Goal: Task Accomplishment & Management: Use online tool/utility

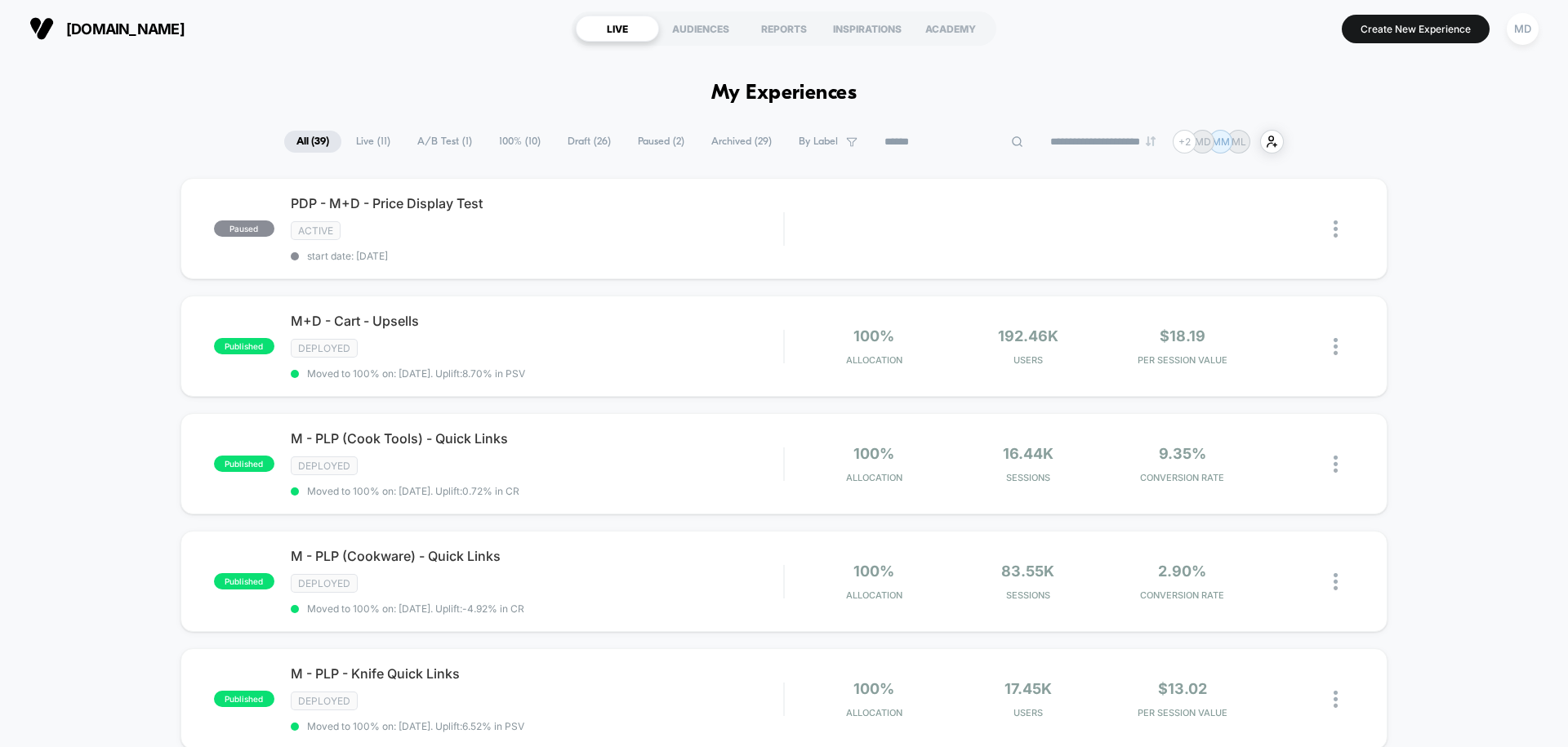
click at [953, 142] on input at bounding box center [954, 141] width 163 height 20
type input "***"
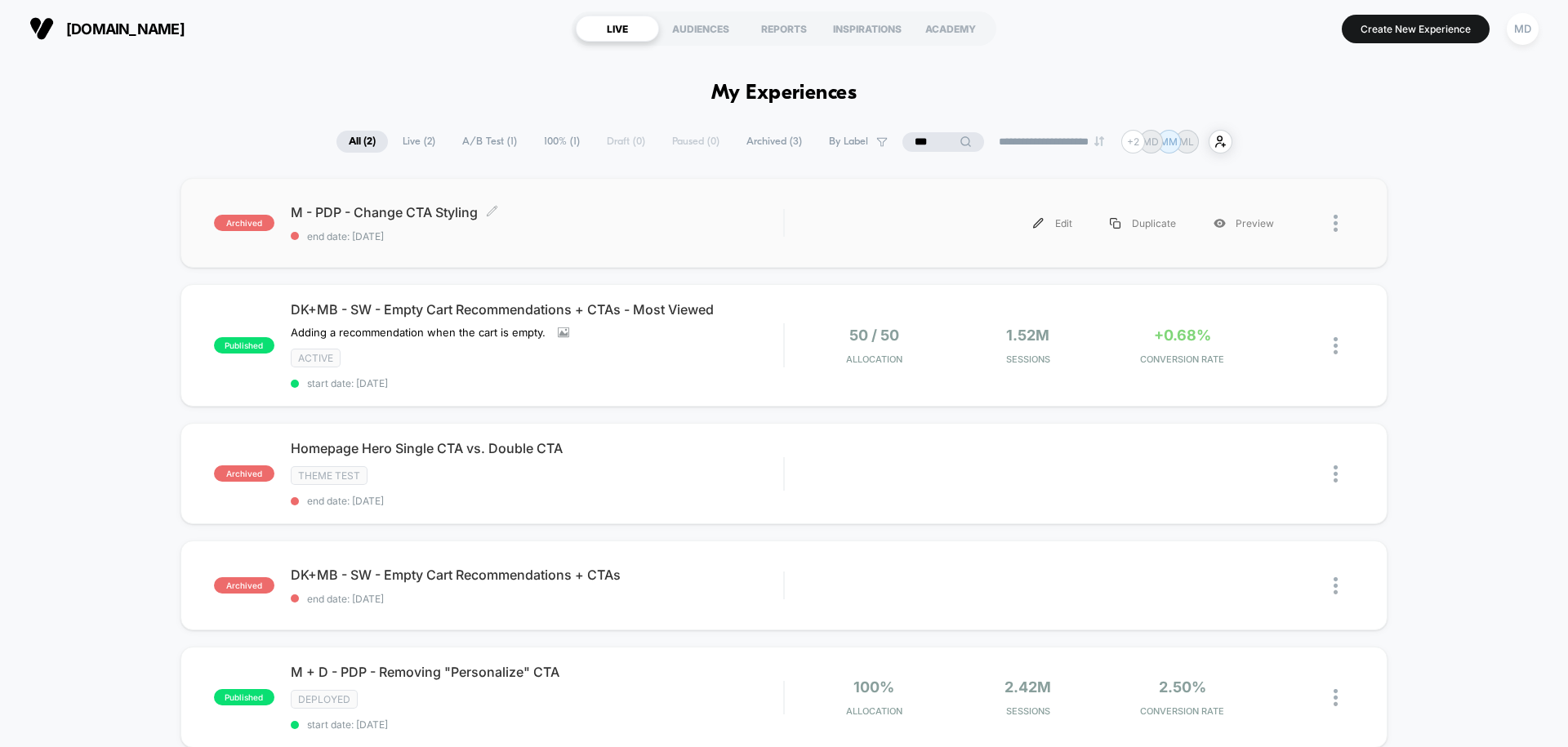
click at [612, 236] on span "end date: [DATE]" at bounding box center [537, 235] width 493 height 12
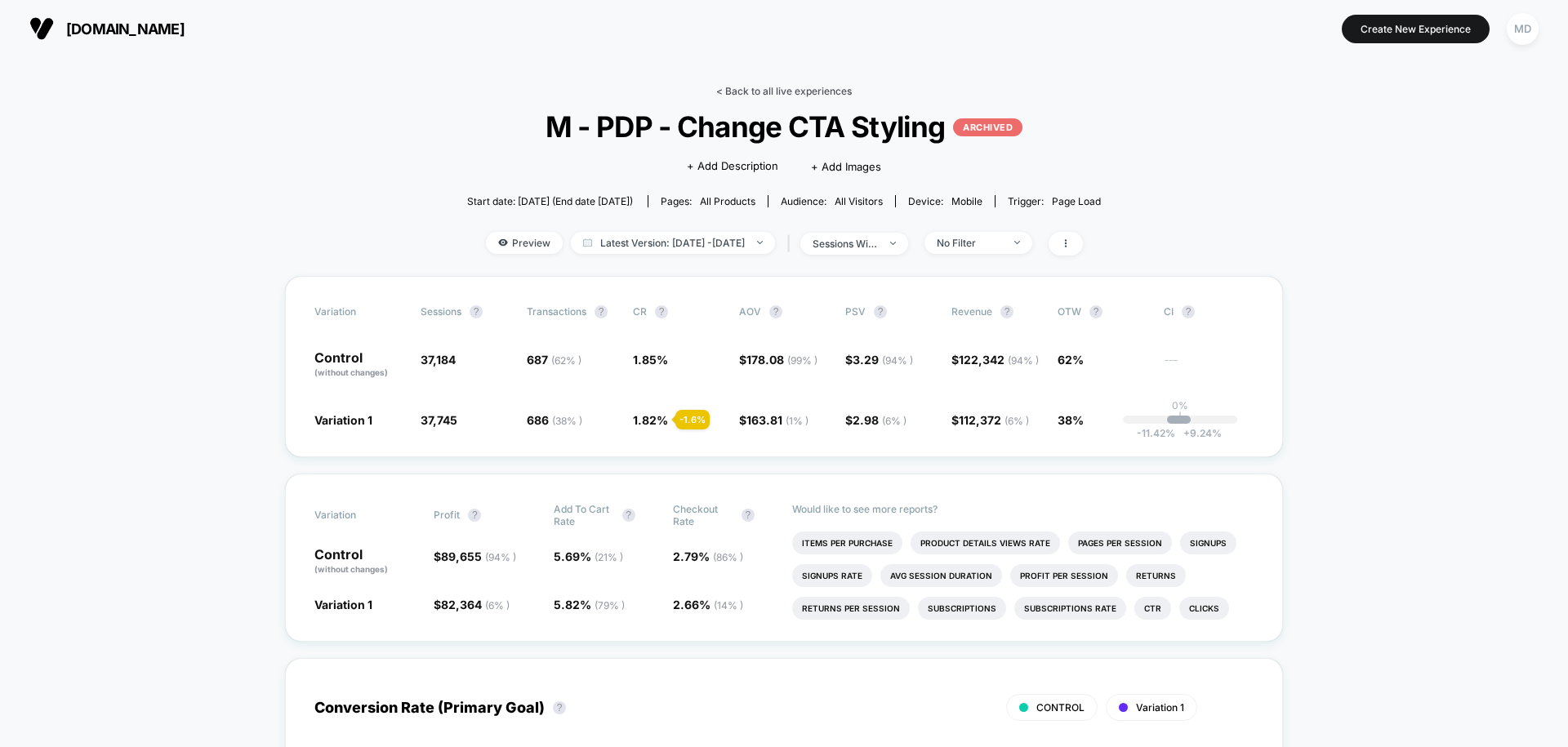
click at [769, 90] on link "< Back to all live experiences" at bounding box center [784, 90] width 136 height 12
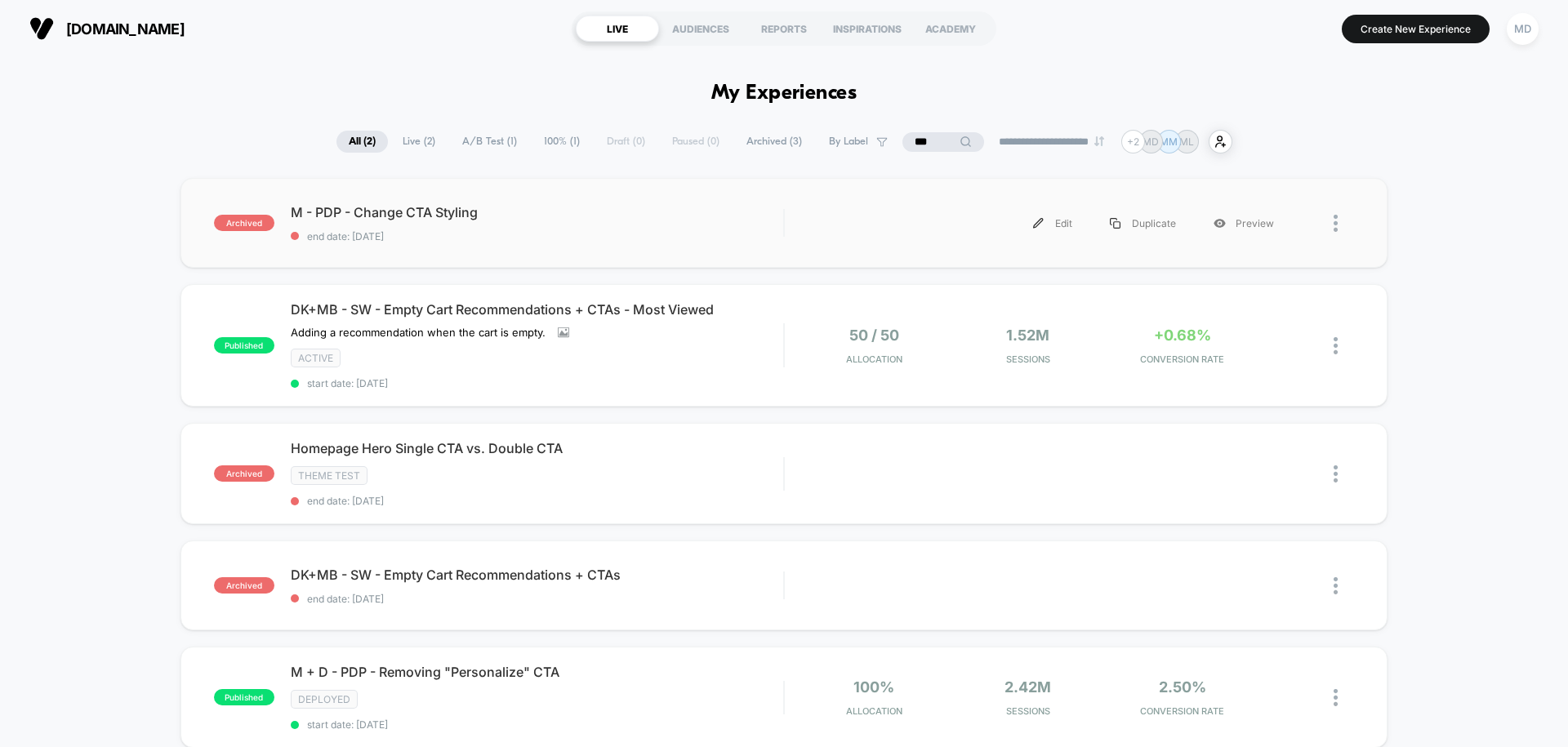
click at [1338, 223] on img at bounding box center [1335, 223] width 4 height 17
click at [1421, 181] on div "archived M - PDP - Change CTA Styling end date: [DATE] Edit Duplicate Preview p…" at bounding box center [784, 504] width 1568 height 652
click at [1157, 215] on div "Duplicate" at bounding box center [1143, 223] width 104 height 37
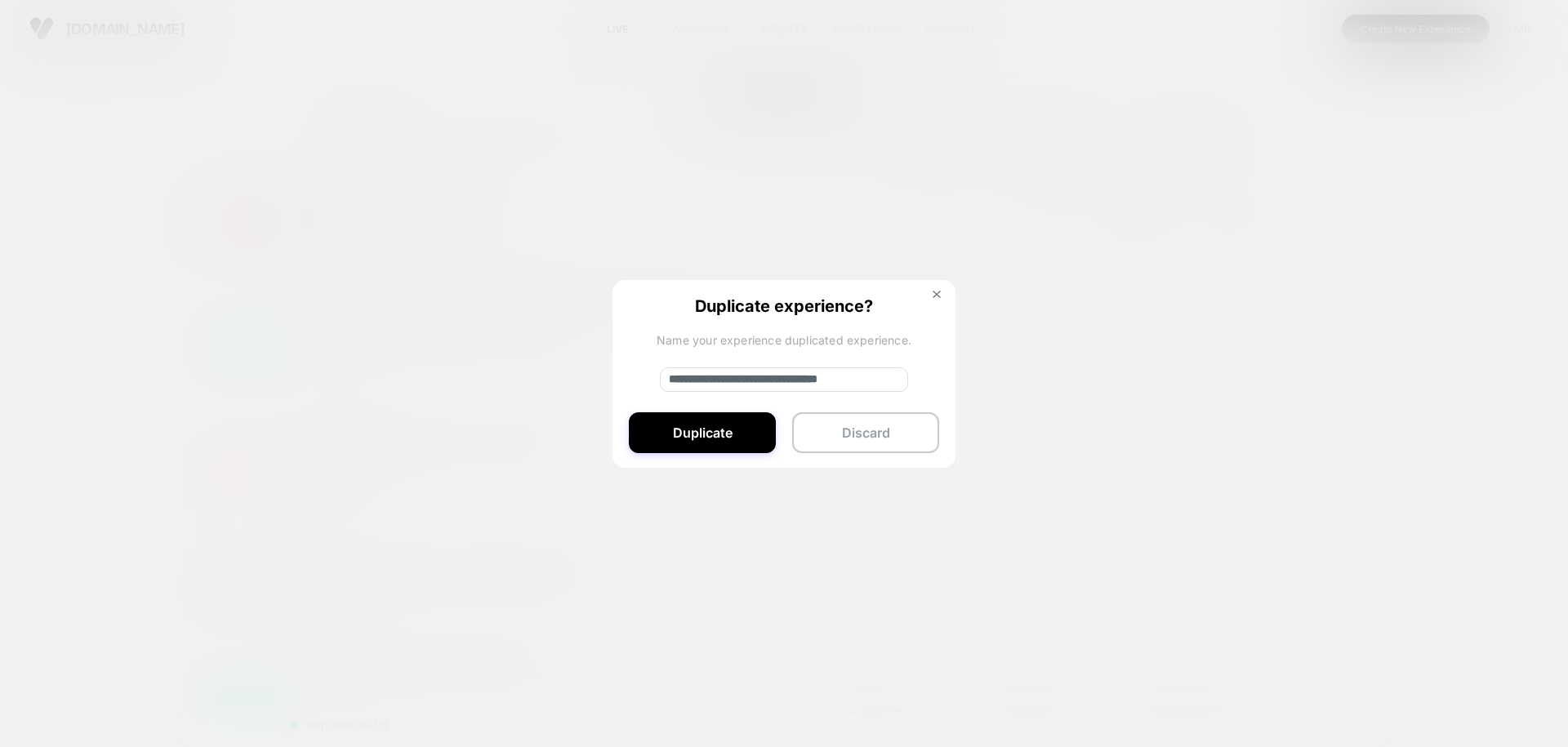
click at [714, 371] on input "**********" at bounding box center [783, 380] width 248 height 24
drag, startPoint x: 724, startPoint y: 378, endPoint x: 657, endPoint y: 376, distance: 67.0
click at [657, 376] on div "**********" at bounding box center [784, 374] width 343 height 189
click at [870, 382] on input "**********" at bounding box center [783, 380] width 248 height 24
type input "**********"
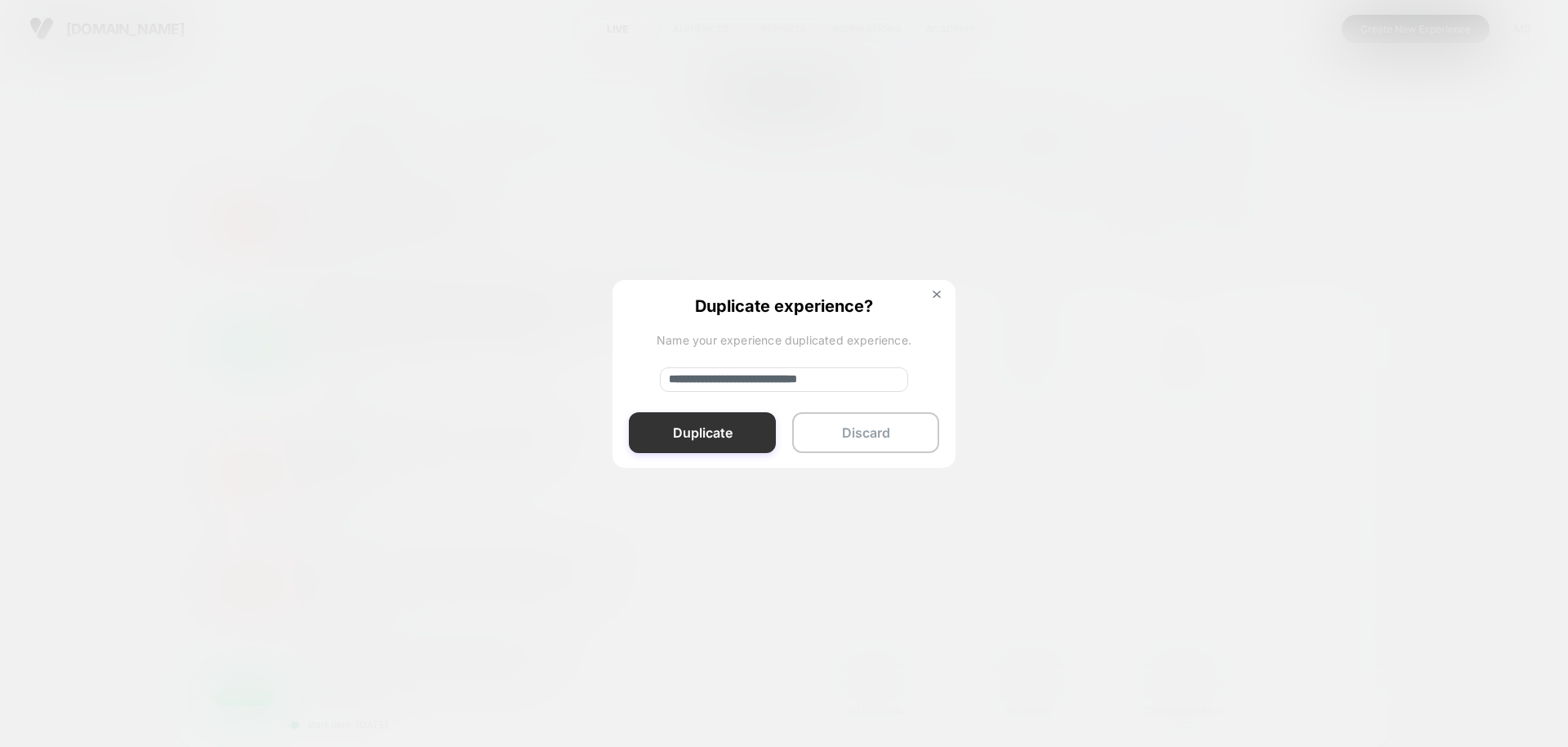
click at [722, 431] on button "Duplicate" at bounding box center [702, 432] width 147 height 41
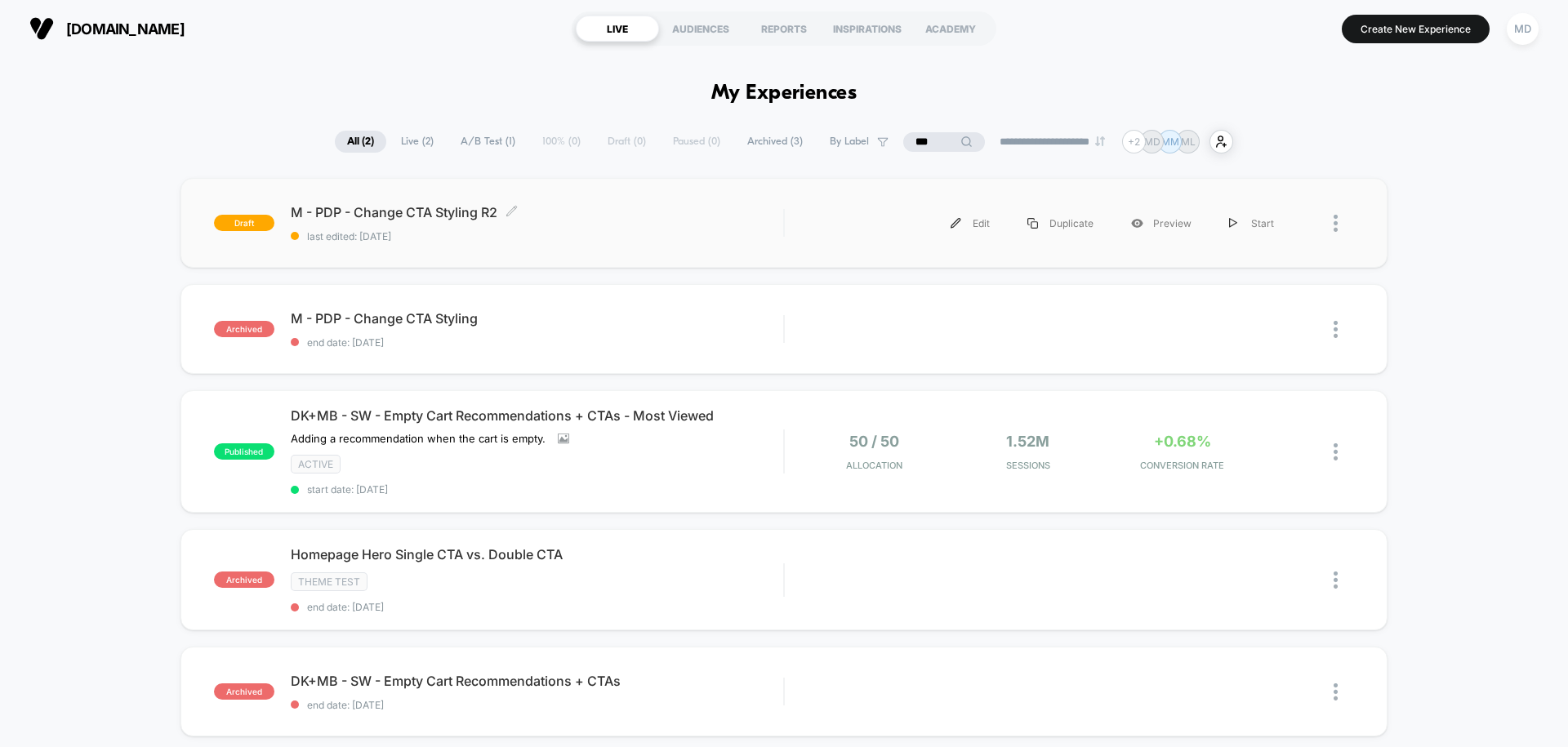
click at [557, 240] on span "last edited: [DATE]" at bounding box center [537, 235] width 493 height 12
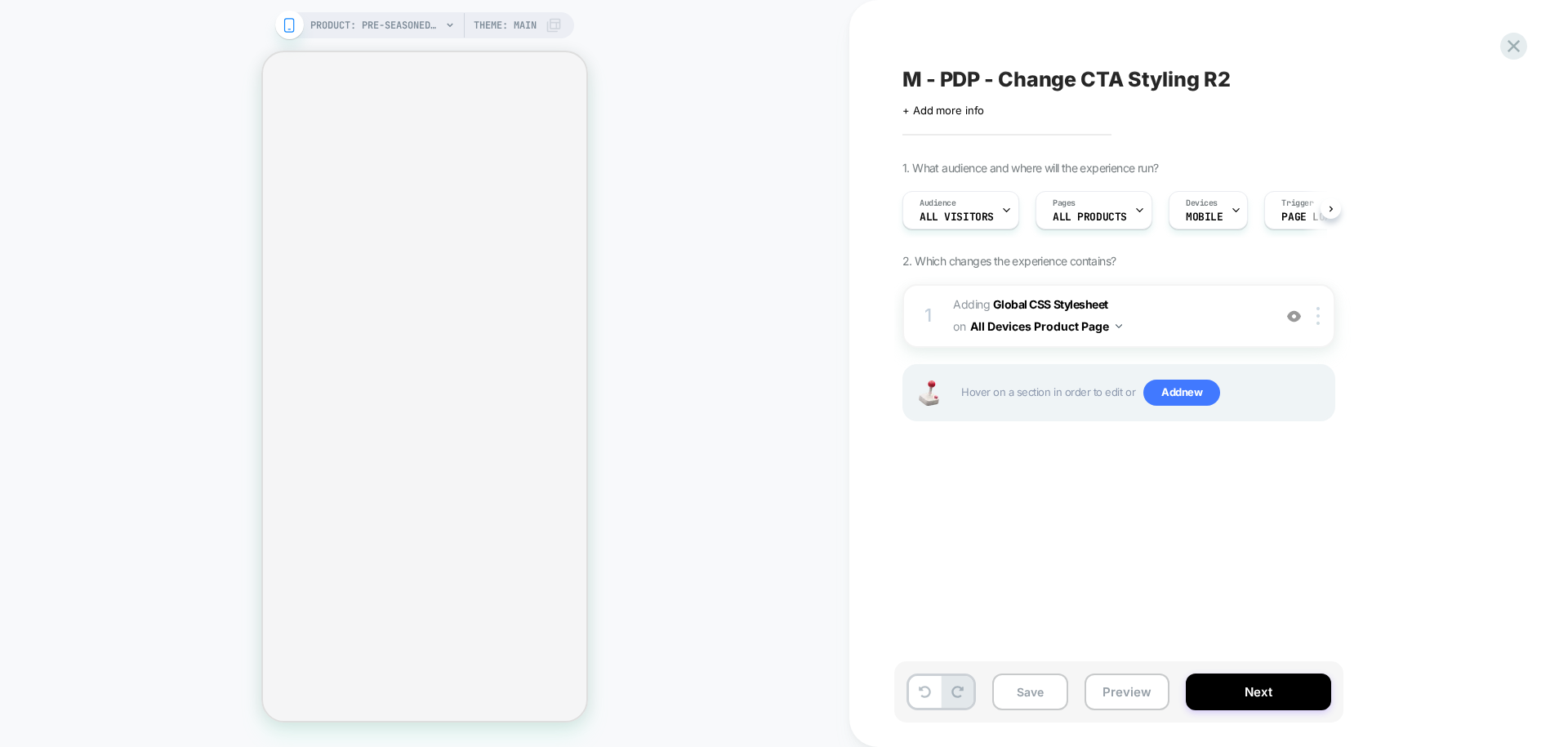
scroll to position [0, 1]
click at [1164, 307] on span "Adding Global CSS Stylesheet on All Devices Product Page" at bounding box center [1108, 316] width 311 height 44
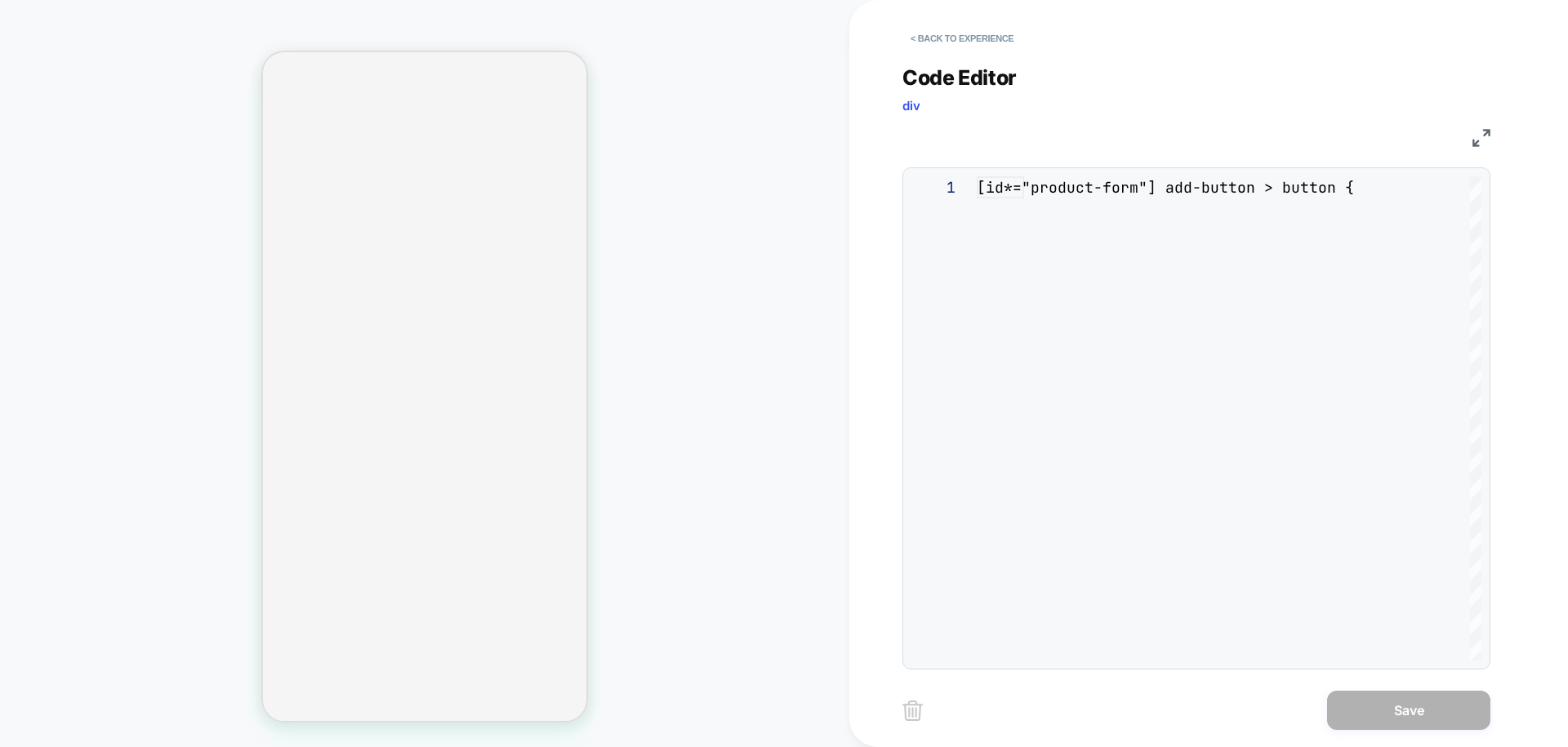
scroll to position [154, 0]
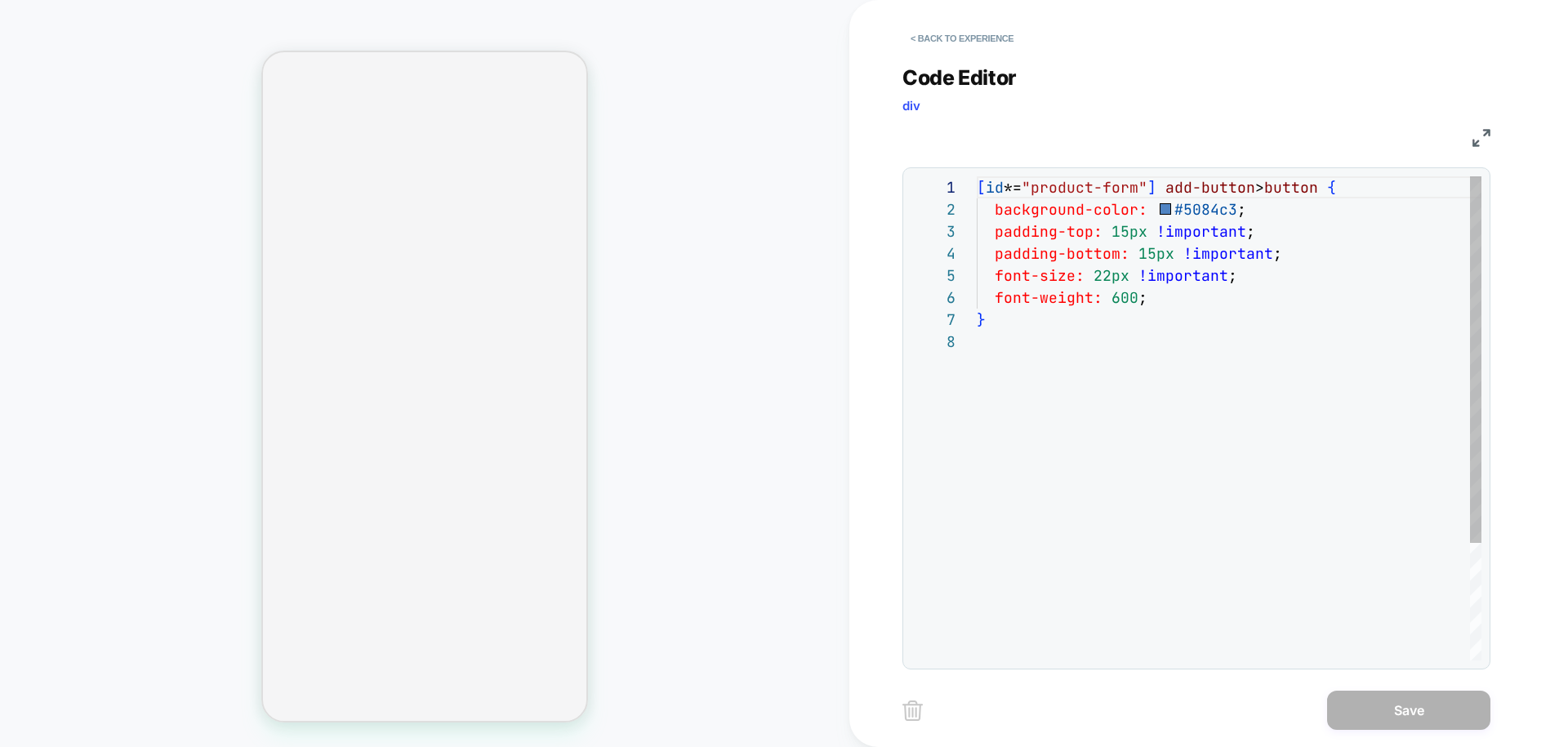
click at [1076, 359] on div "[ id *= "product-form" ] add-button > button { background-color: #5084c3 ; padd…" at bounding box center [1230, 495] width 505 height 639
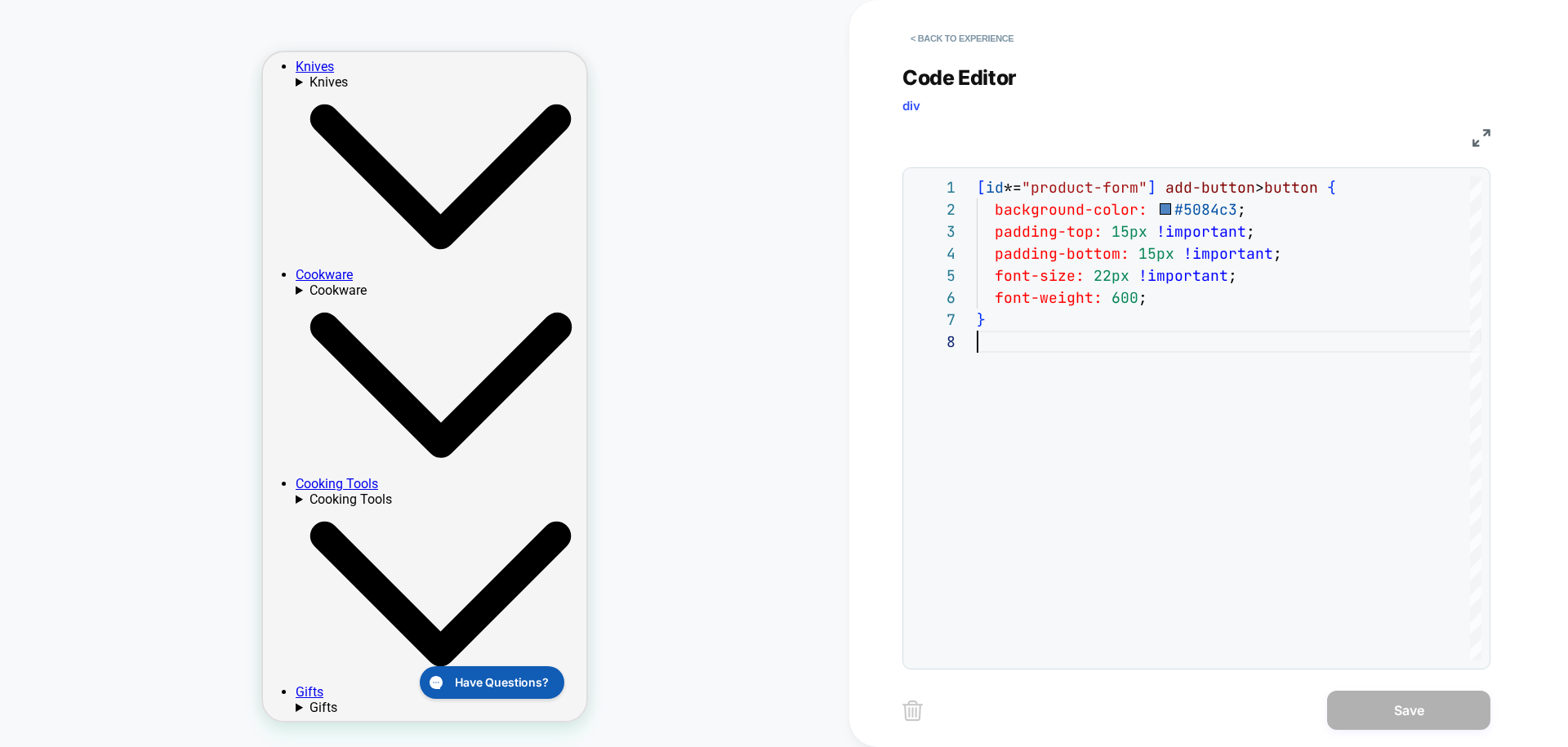
scroll to position [0, 0]
click at [1130, 267] on div "[ id *= "product-form" ] add-button > button { background-color: #5084c3 ; padd…" at bounding box center [1230, 495] width 505 height 639
click at [1126, 230] on div "[ id *= "product-form" ] add-button > button { background-color: #5084c3 ; padd…" at bounding box center [1230, 495] width 505 height 639
click at [1115, 302] on div "[ id *= "product-form" ] add-button > button { background-color: #5084c3 ; padd…" at bounding box center [1230, 495] width 505 height 639
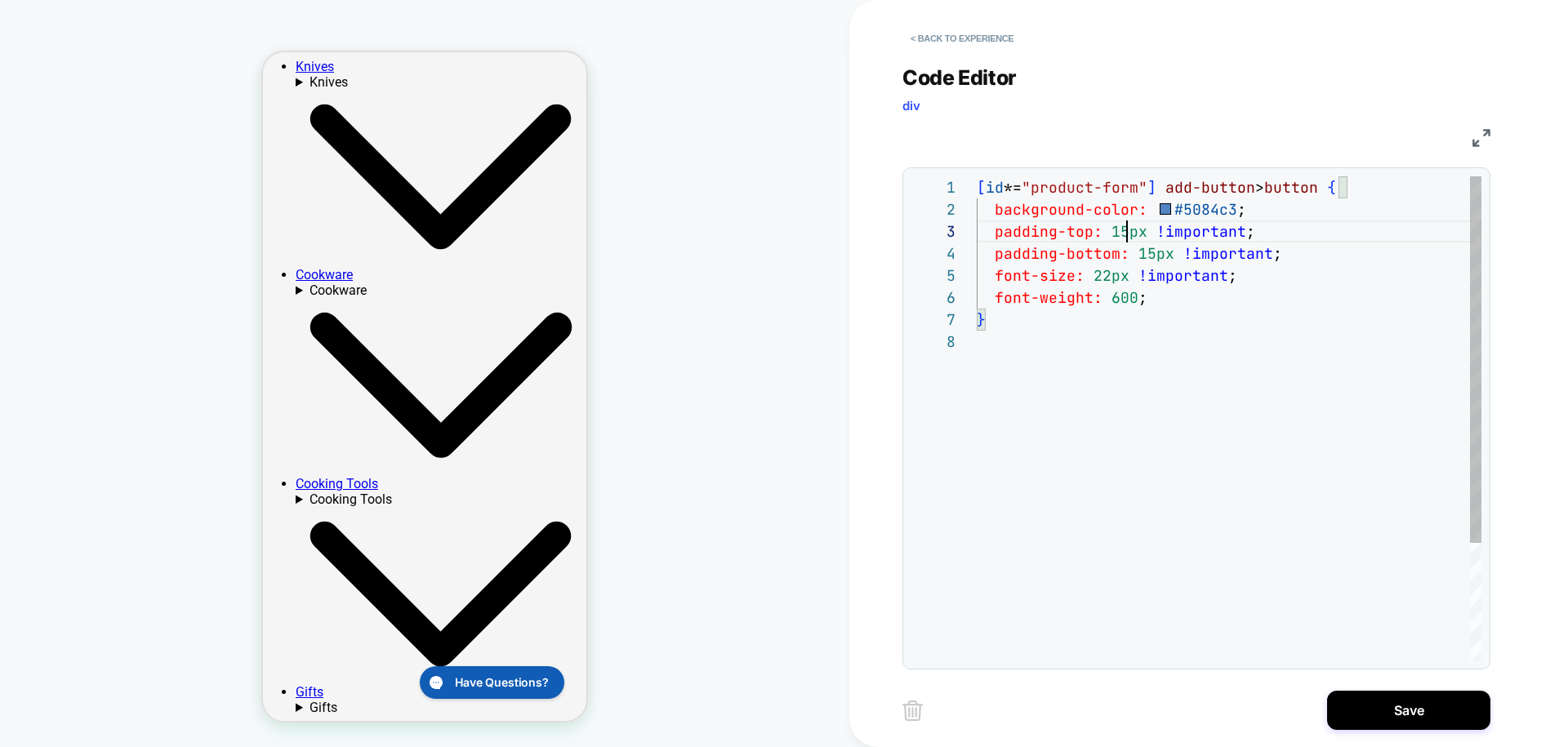
click at [1124, 231] on div "[ id *= "product-form" ] add-button > button { background-color: #5084c3 ; padd…" at bounding box center [1230, 495] width 505 height 639
click at [1108, 277] on div "[ id *= "product-form" ] add-button > button { background-color: #5084c3 ; padd…" at bounding box center [1230, 495] width 505 height 639
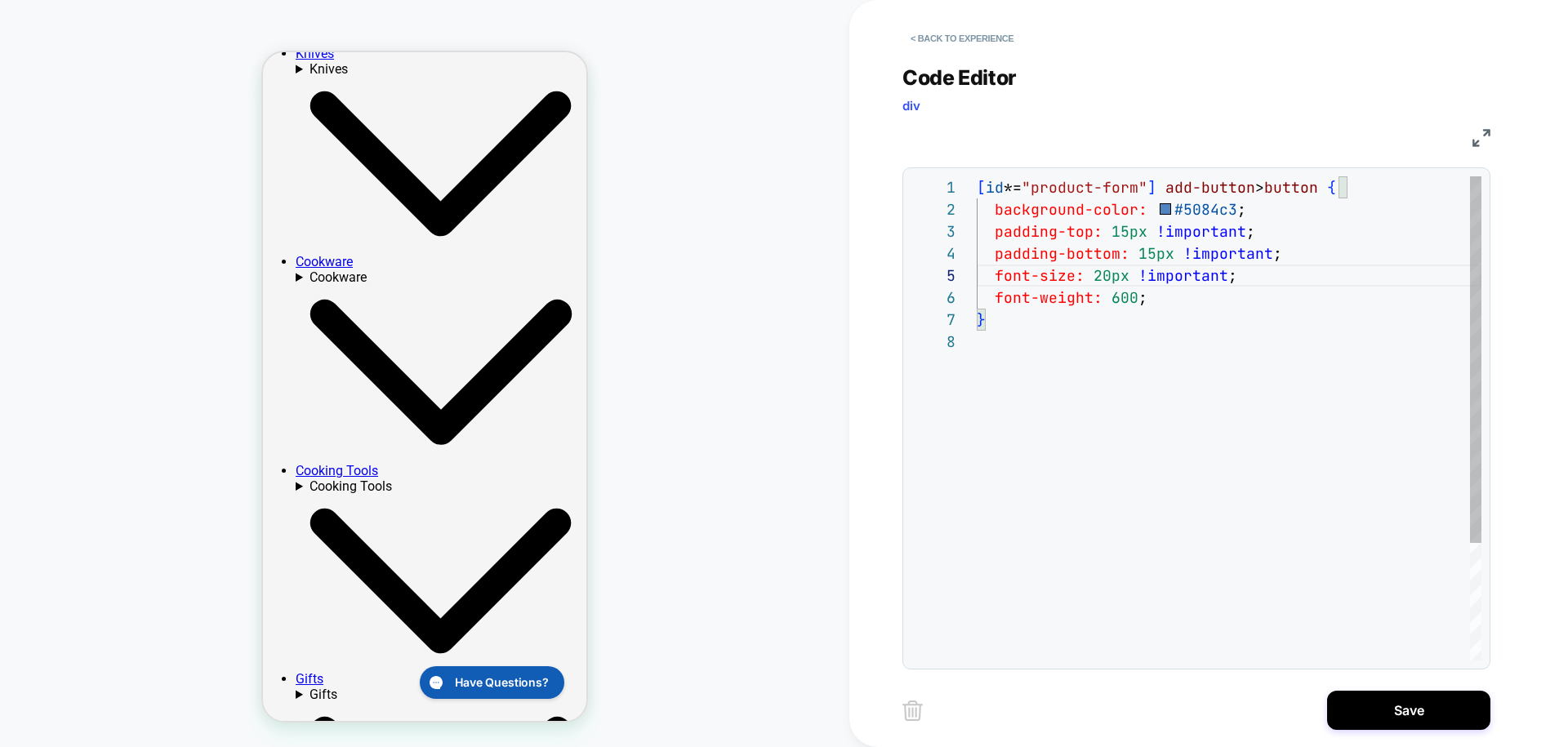
click at [1124, 235] on div "[ id *= "product-form" ] add-button > button { background-color: #5084c3 ; padd…" at bounding box center [1230, 495] width 505 height 639
click at [1151, 261] on div "[ id *= "product-form" ] add-button > button { background-color: #5084c3 ; padd…" at bounding box center [1230, 495] width 505 height 639
click at [1178, 306] on div "[ id *= "product-form" ] add-button > button { background-color: #5084c3 ; padd…" at bounding box center [1230, 495] width 505 height 639
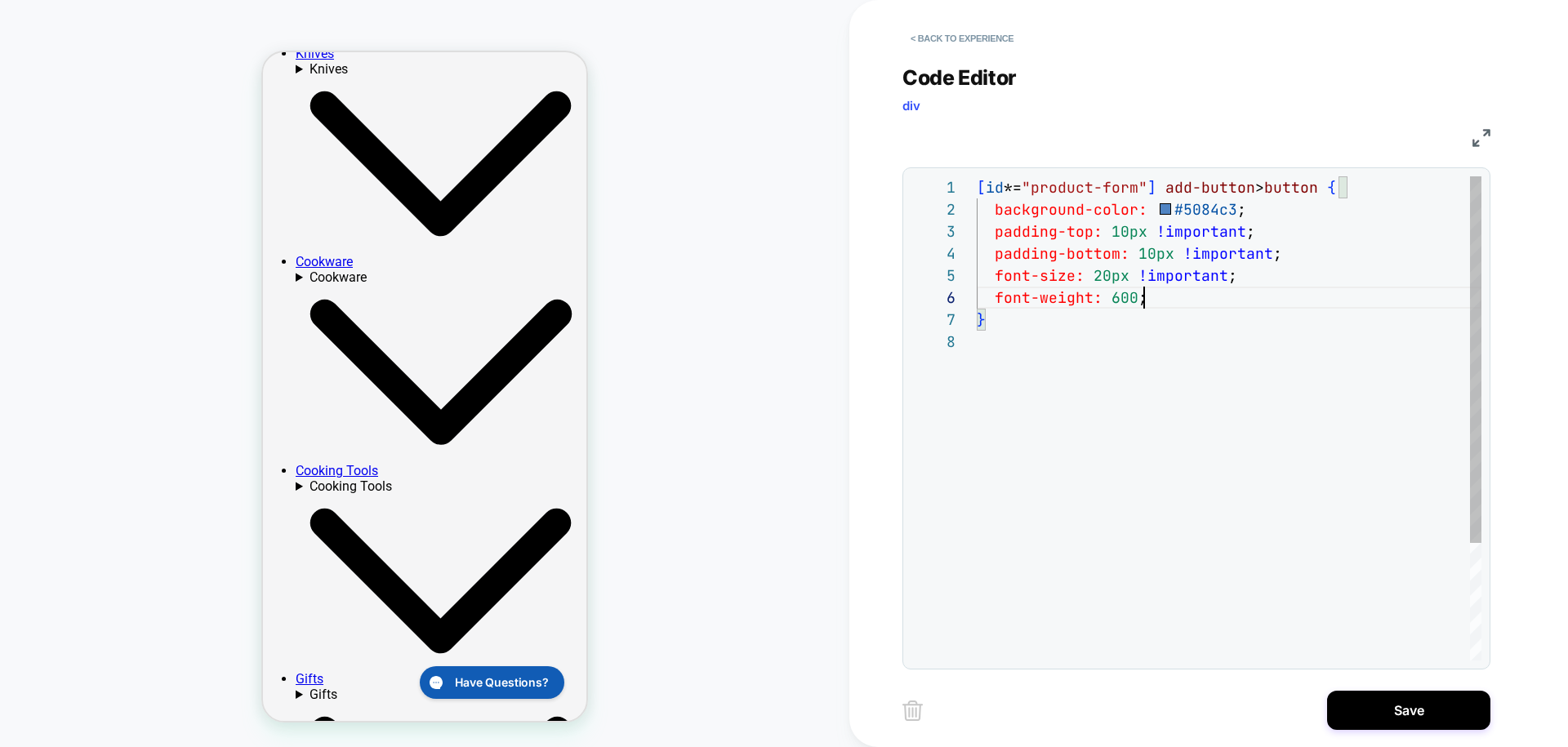
scroll to position [110, 168]
click at [1107, 279] on div "[ id *= "product-form" ] add-button > button { background-color: #5084c3 ; padd…" at bounding box center [1230, 495] width 505 height 639
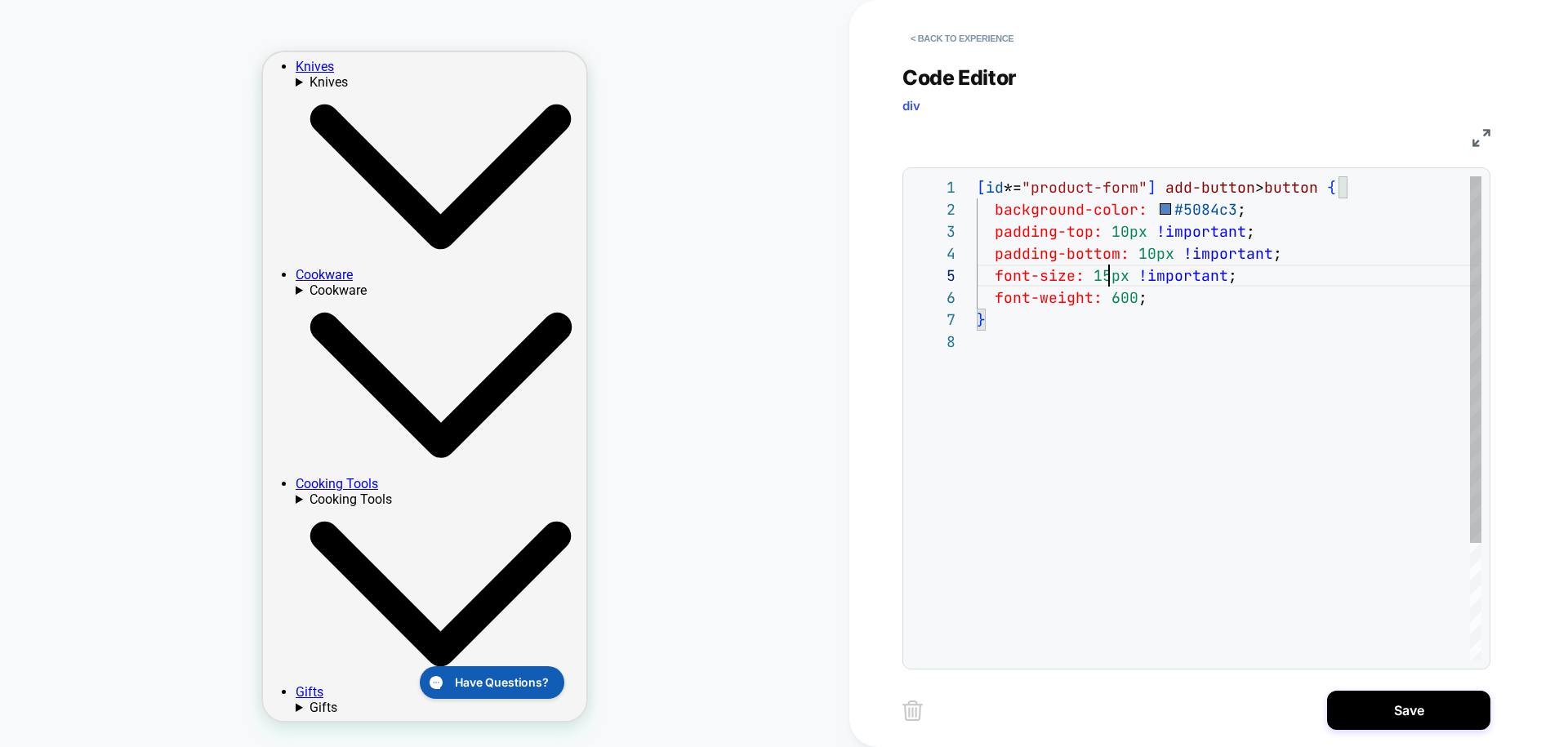
click at [1186, 288] on div "[ id *= "product-form" ] add-button > button { background-color: #5084c3 ; padd…" at bounding box center [1230, 495] width 505 height 639
click at [1107, 274] on div "[ id *= "product-form" ] add-button > button { background-color: #5084c3 ; padd…" at bounding box center [1230, 495] width 505 height 639
click at [1124, 292] on div "[ id *= "product-form" ] add-button > button { background-color: #5084c3 ; padd…" at bounding box center [1230, 495] width 505 height 639
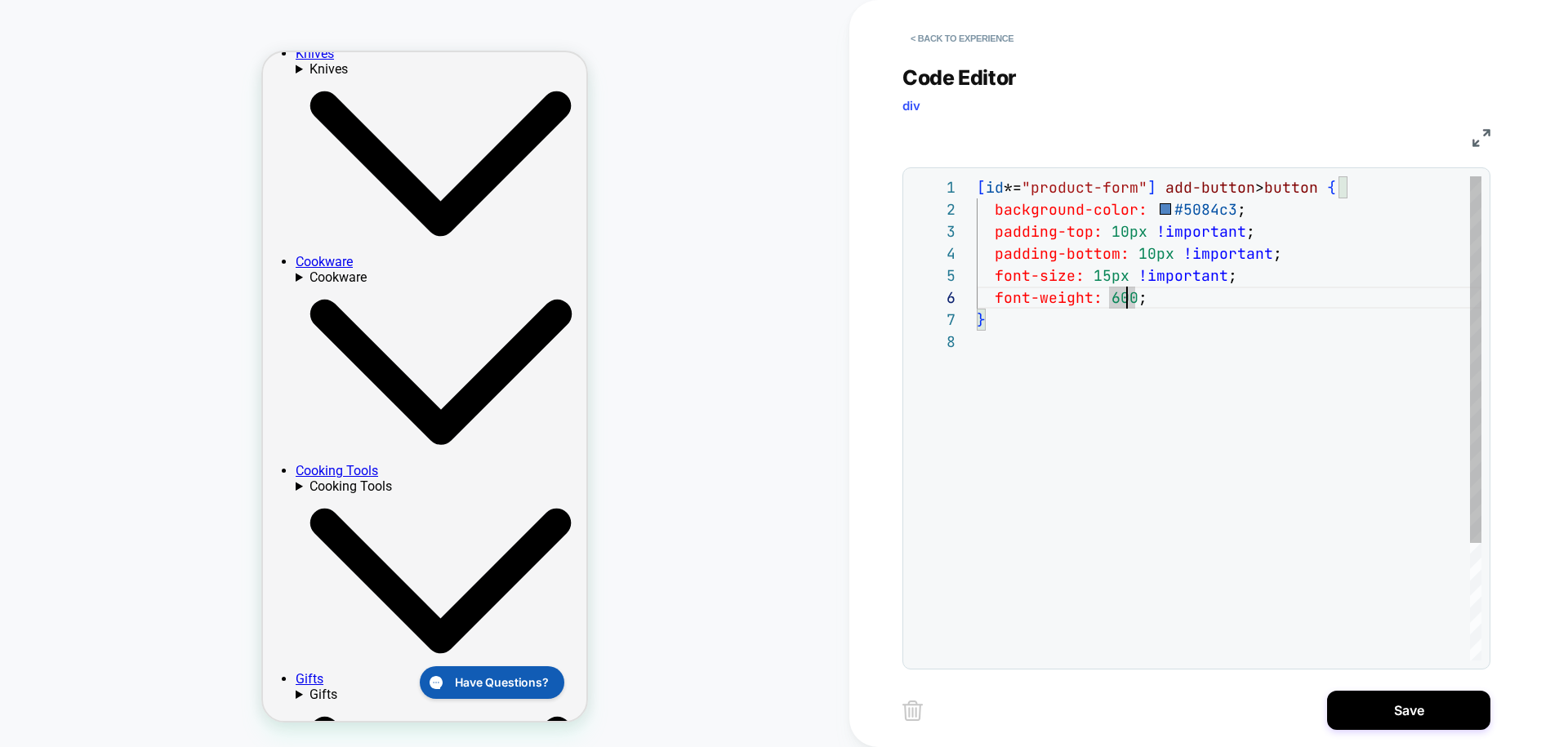
click at [1125, 313] on div "[ id *= "product-form" ] add-button > button { background-color: #5084c3 ; padd…" at bounding box center [1230, 495] width 505 height 639
click at [1116, 299] on div "[ id *= "product-form" ] add-button > button { background-color: #5084c3 ; padd…" at bounding box center [1230, 495] width 505 height 639
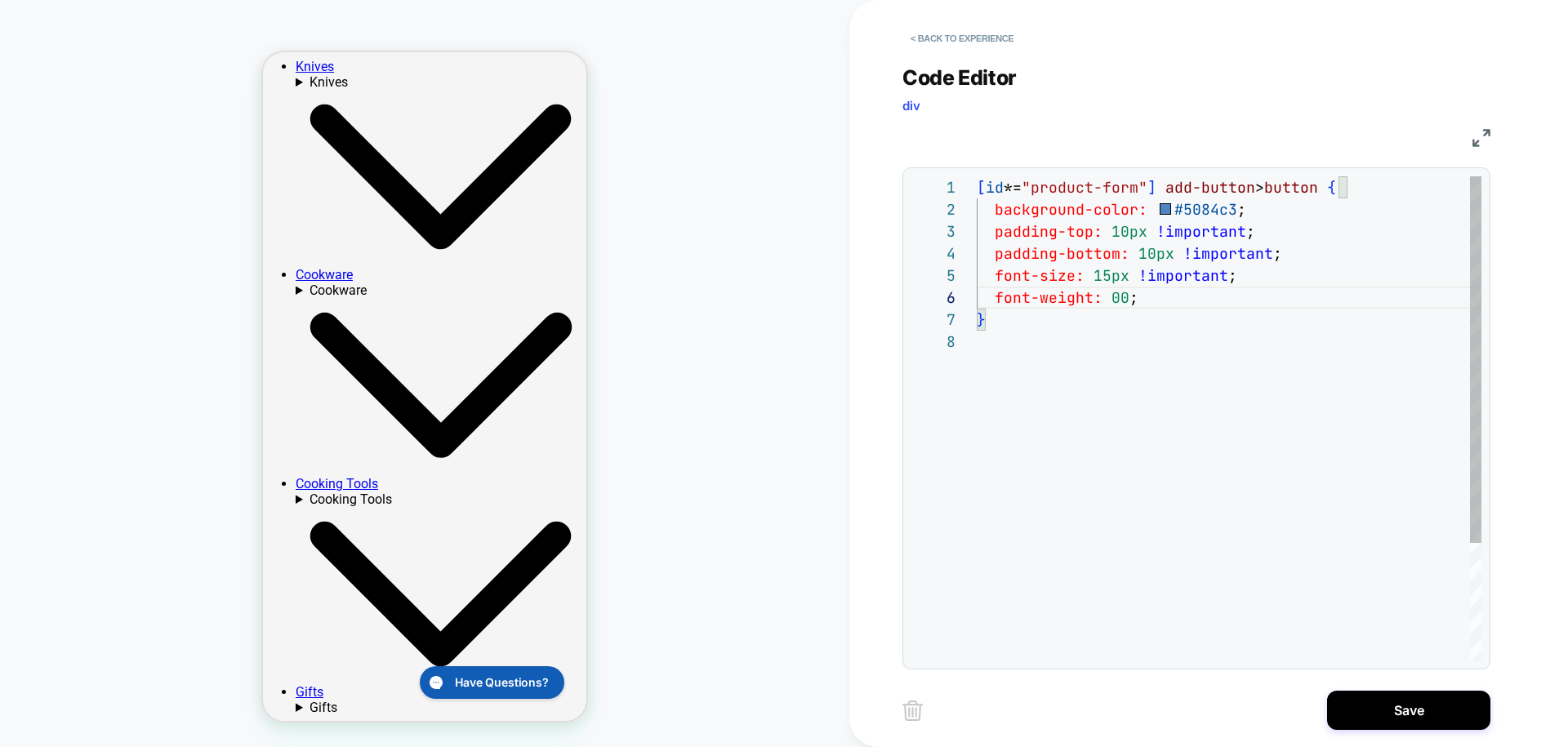
scroll to position [110, 141]
click at [1121, 230] on div "[ id *= "product-form" ] add-button > button { background-color: #5084c3 ; padd…" at bounding box center [1230, 495] width 505 height 639
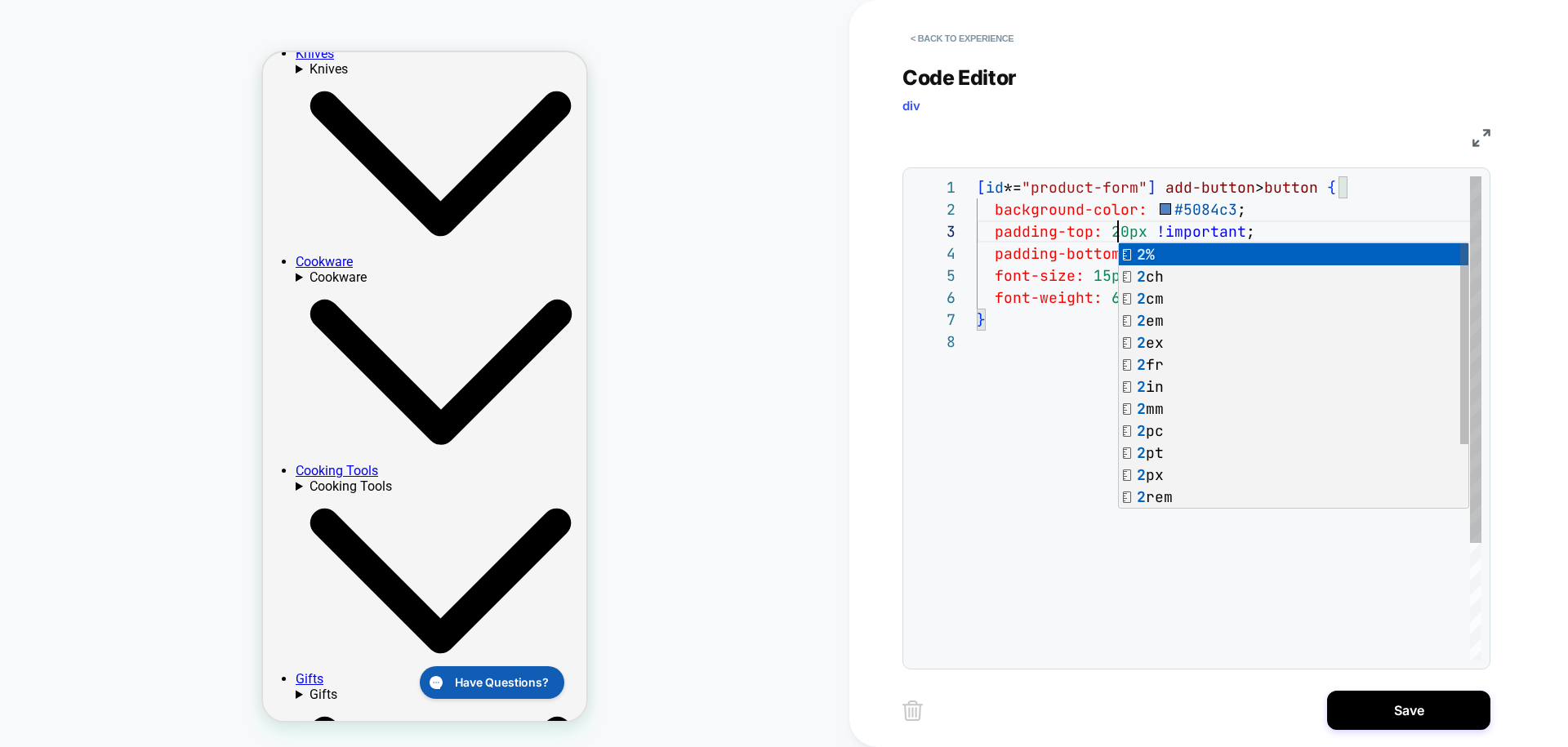
scroll to position [44, 141]
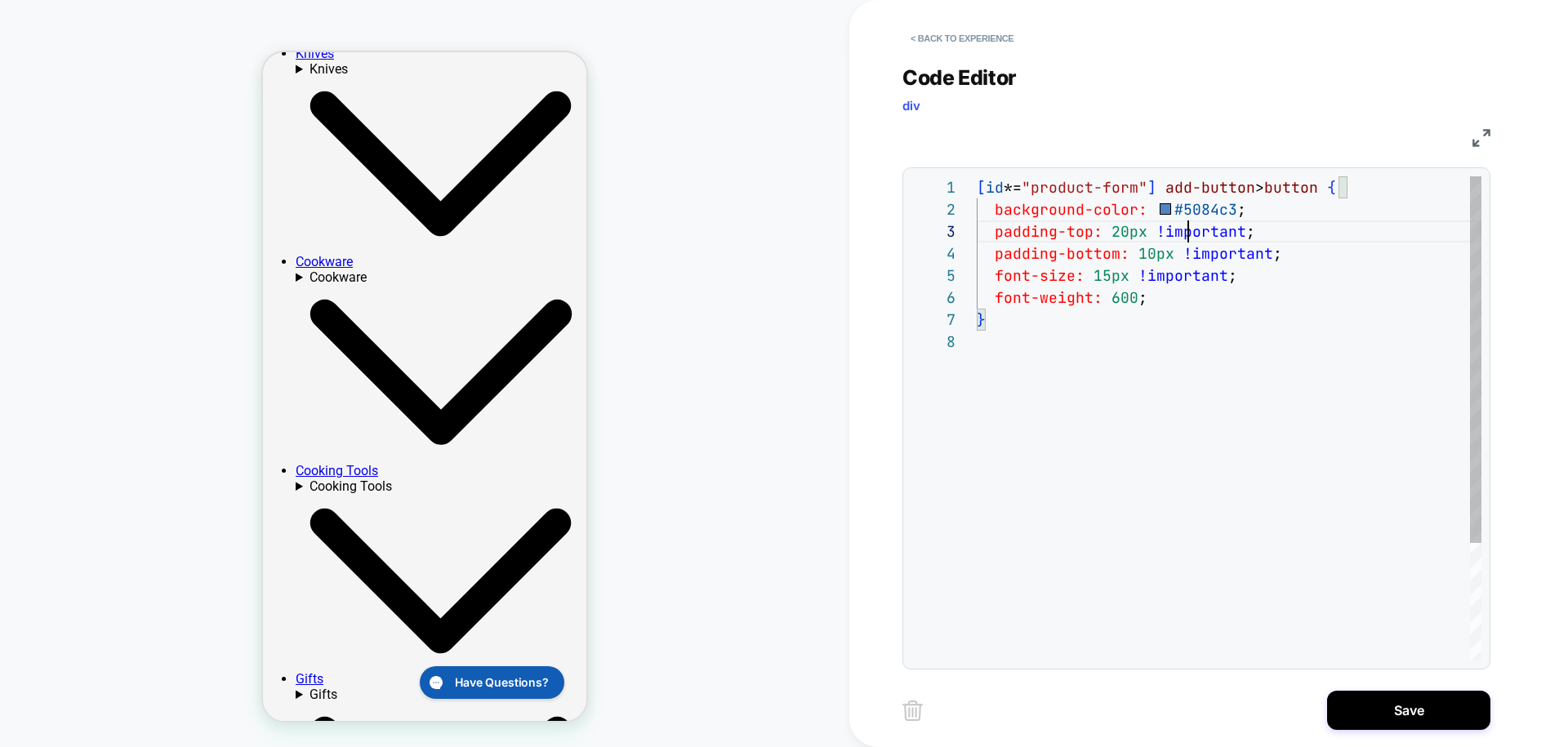
click at [1188, 223] on div "[ id *= "product-form" ] add-button > button { background-color: #5084c3 ; padd…" at bounding box center [1230, 495] width 505 height 639
click at [1144, 252] on div "[ id *= "product-form" ] add-button > button { background-color: #5084c3 ; padd…" at bounding box center [1230, 495] width 505 height 639
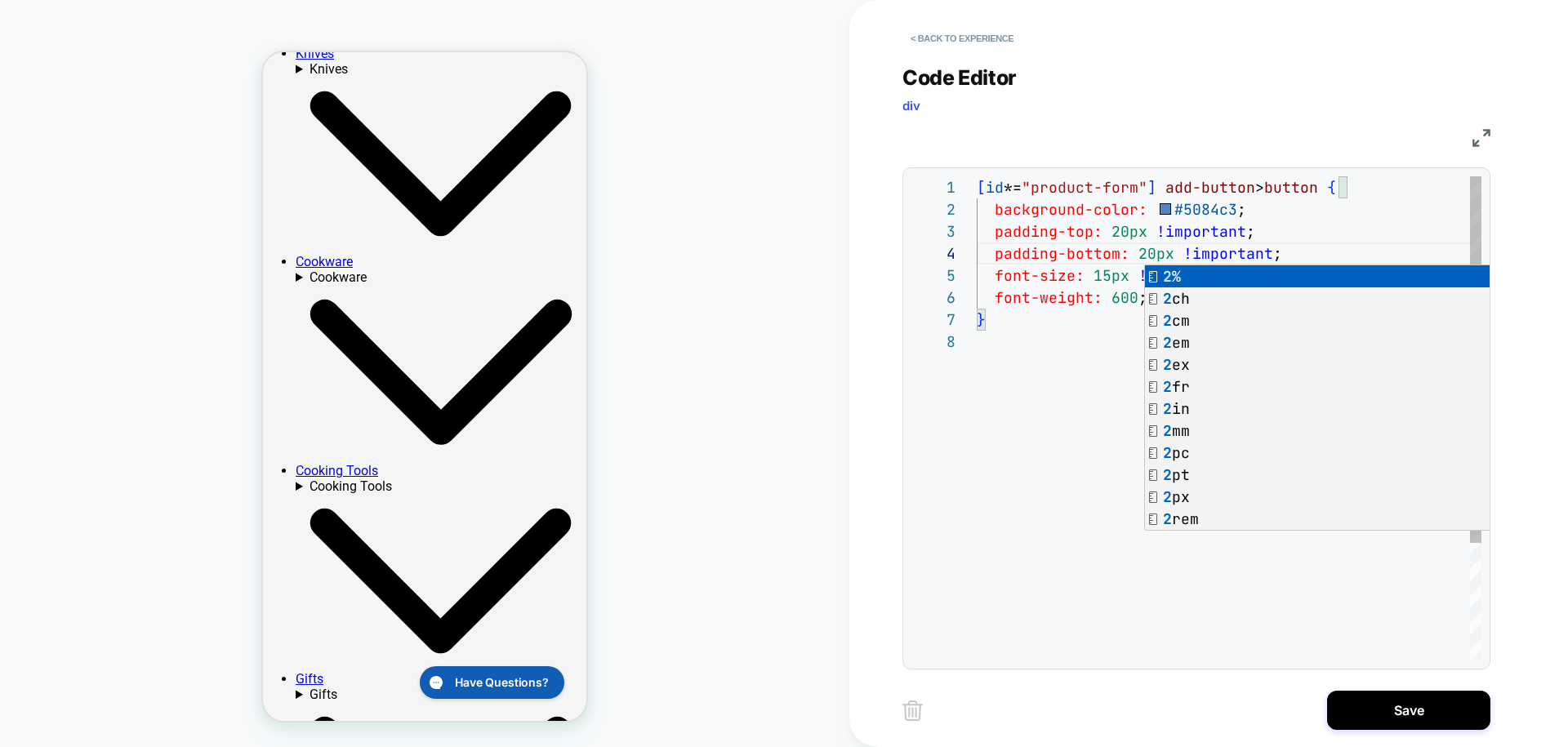
click at [1083, 377] on div "[ id *= "product-form" ] add-button > button { background-color: #5084c3 ; padd…" at bounding box center [1230, 495] width 505 height 639
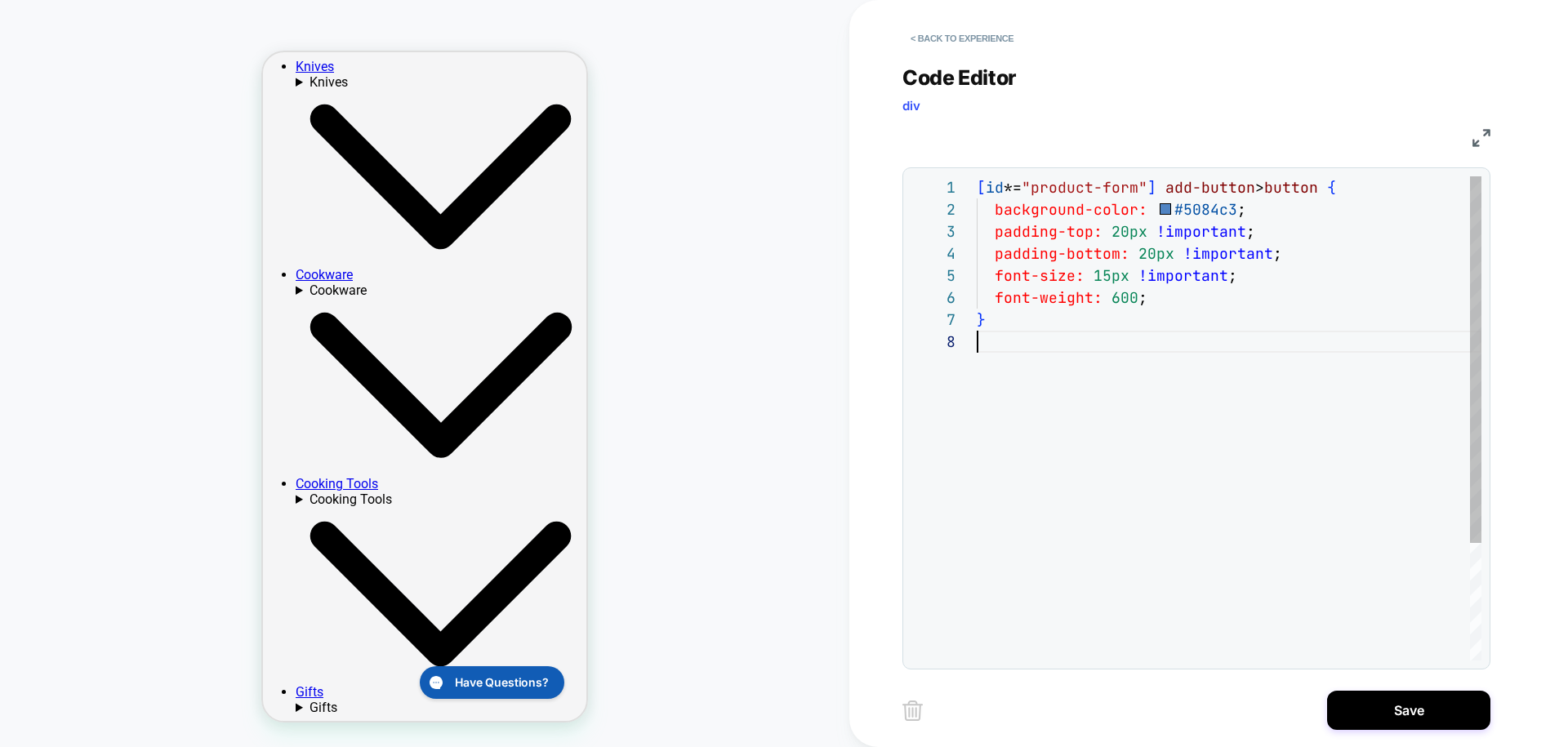
click at [1079, 416] on div "[ id *= "product-form" ] add-button > button { background-color: #5084c3 ; padd…" at bounding box center [1230, 495] width 505 height 639
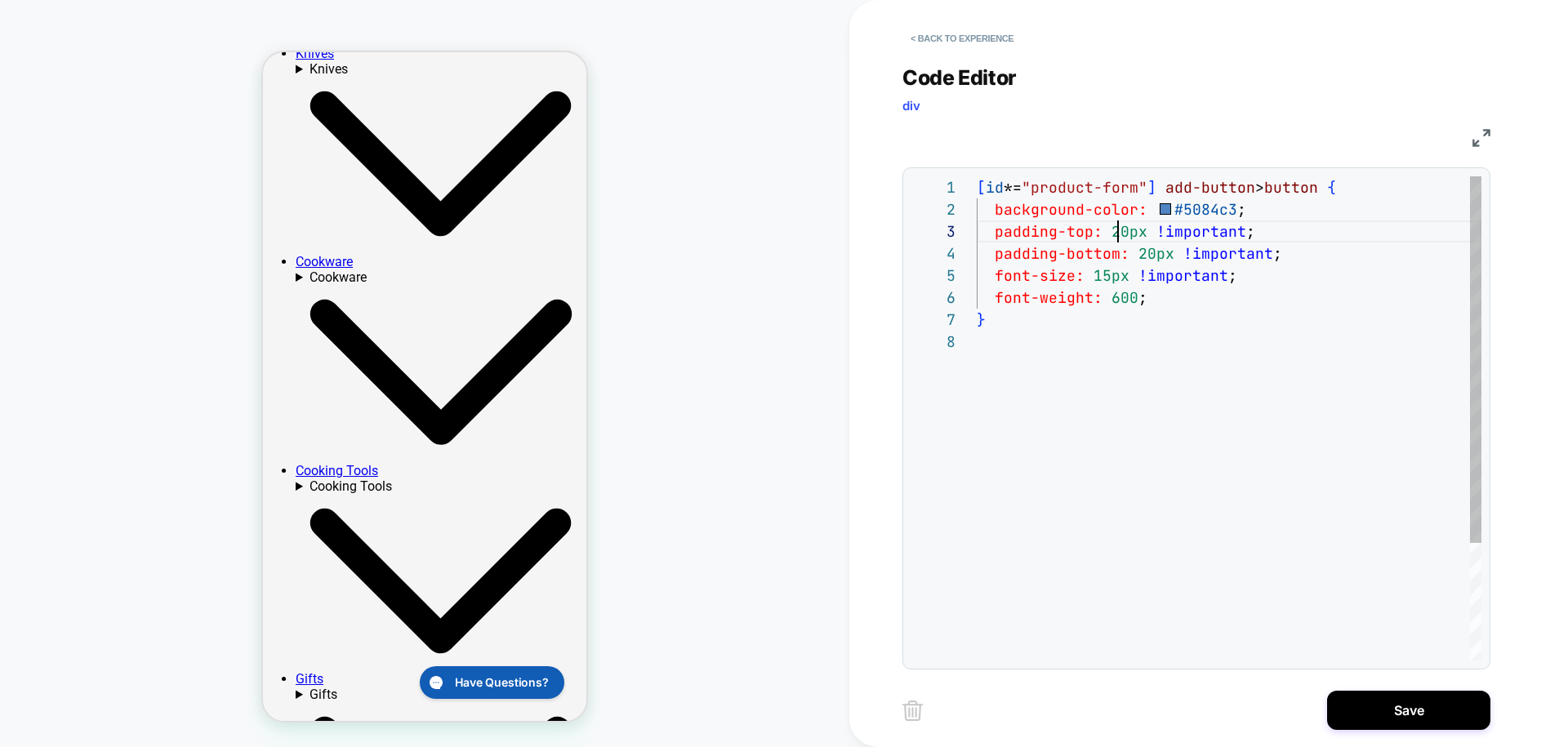
click at [1120, 235] on div "[ id *= "product-form" ] add-button > button { background-color: #5084c3 ; padd…" at bounding box center [1230, 495] width 505 height 639
click at [1157, 237] on div "[ id *= "product-form" ] add-button > button { background-color: #5084c3 ; padd…" at bounding box center [1230, 495] width 505 height 639
click at [1151, 256] on div "[ id *= "product-form" ] add-button > button { background-color: #5084c3 ; padd…" at bounding box center [1230, 495] width 505 height 639
click at [1051, 391] on div "[ id *= "product-form" ] add-button > button { background-color: #5084c3 ; padd…" at bounding box center [1230, 495] width 505 height 639
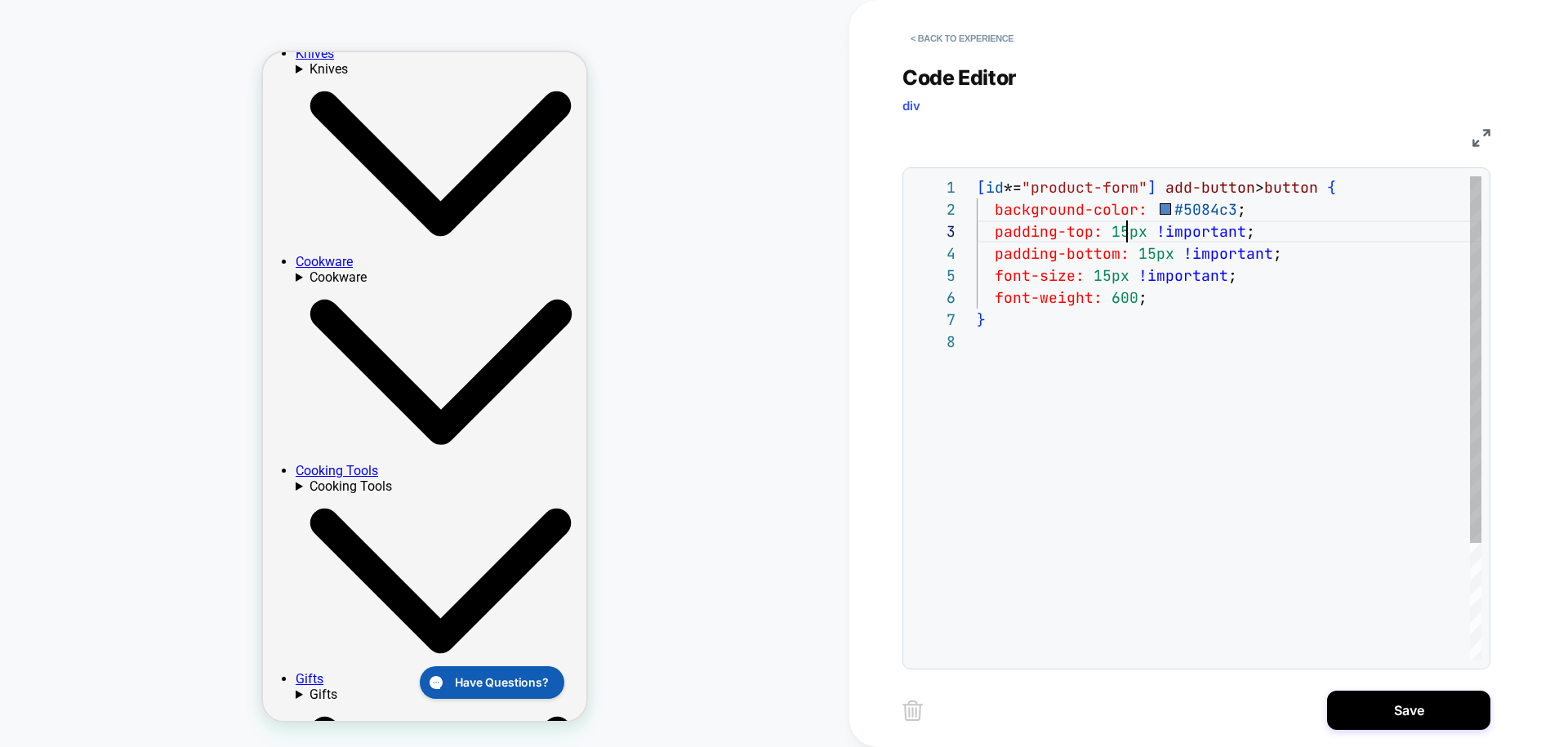
scroll to position [44, 150]
click at [1128, 232] on div "[ id *= "product-form" ] add-button > button { background-color: #5084c3 ; padd…" at bounding box center [1230, 495] width 505 height 639
click at [1179, 333] on div "[ id *= "product-form" ] add-button > button { background-color: #5084c3 ; padd…" at bounding box center [1230, 495] width 505 height 639
click at [1124, 235] on div "[ id *= "product-form" ] add-button > button { background-color: #5084c3 ; padd…" at bounding box center [1230, 495] width 505 height 639
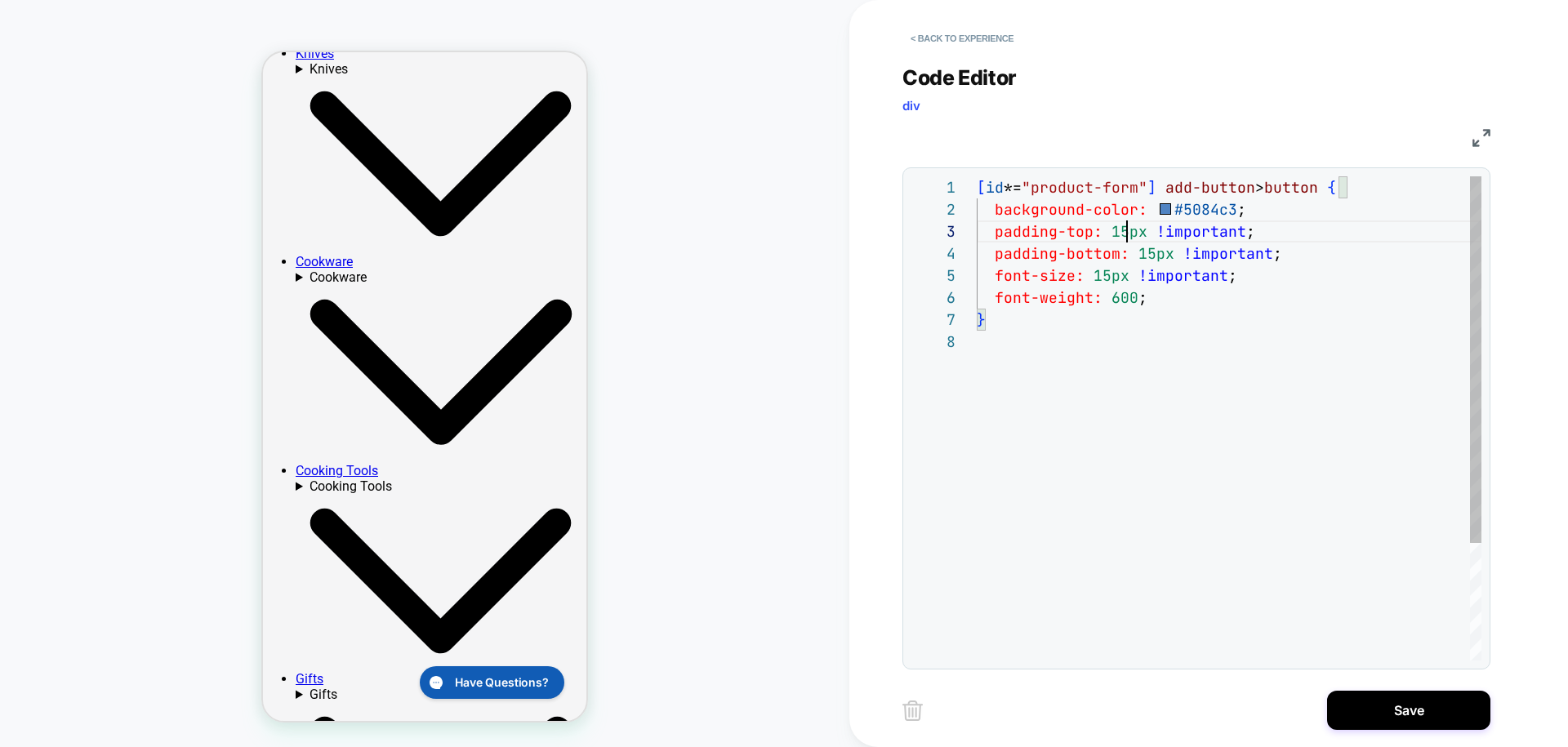
scroll to position [44, 150]
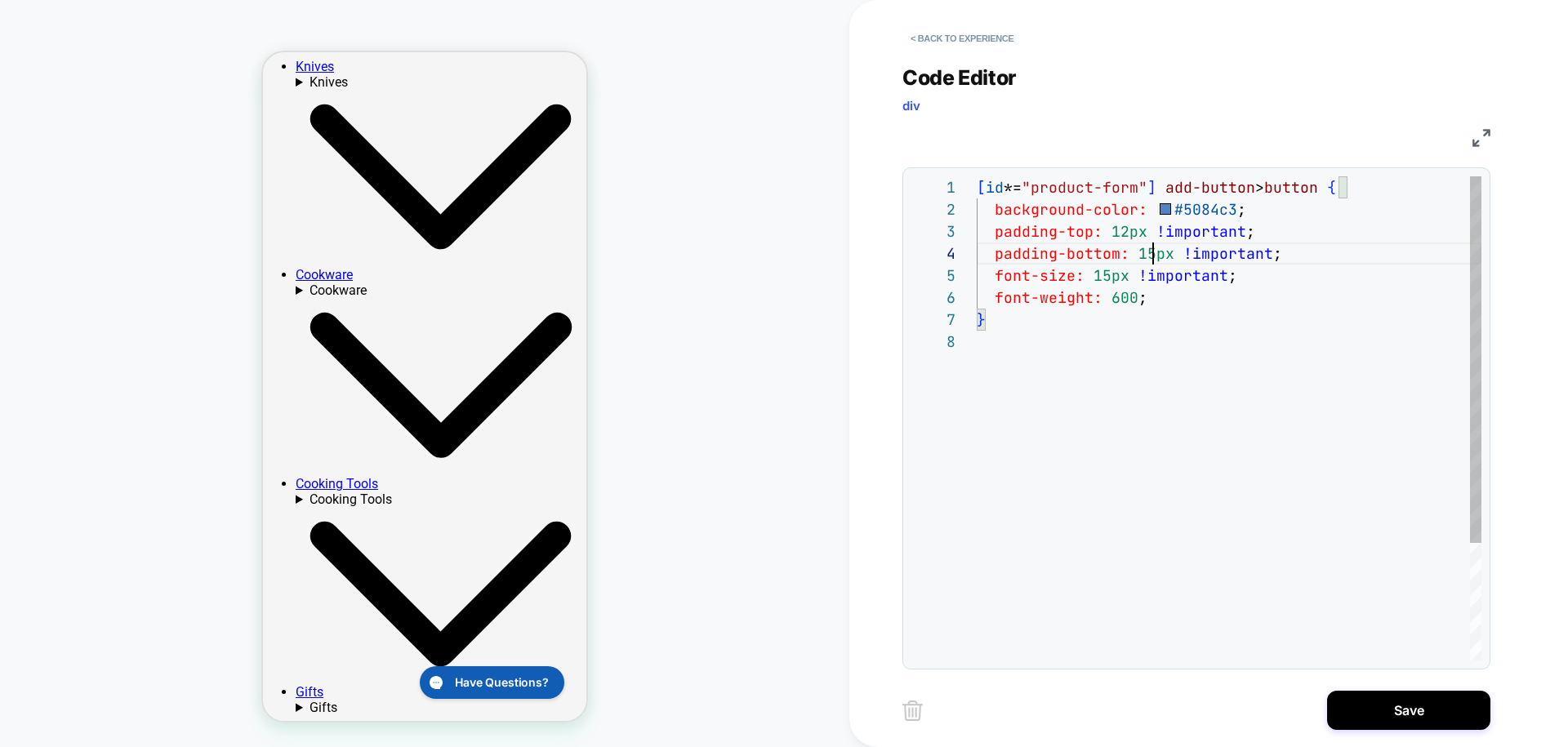
click at [1152, 259] on div "[ id *= "product-form" ] add-button > button { background-color: #5084c3 ; padd…" at bounding box center [1230, 495] width 505 height 639
click at [1152, 310] on div "[ id *= "product-form" ] add-button > button { background-color: #5084c3 ; padd…" at bounding box center [1230, 495] width 505 height 639
click at [1295, 252] on div "[ id *= "product-form" ] add-button > button { background-color: #5084c3 ; padd…" at bounding box center [1230, 495] width 505 height 639
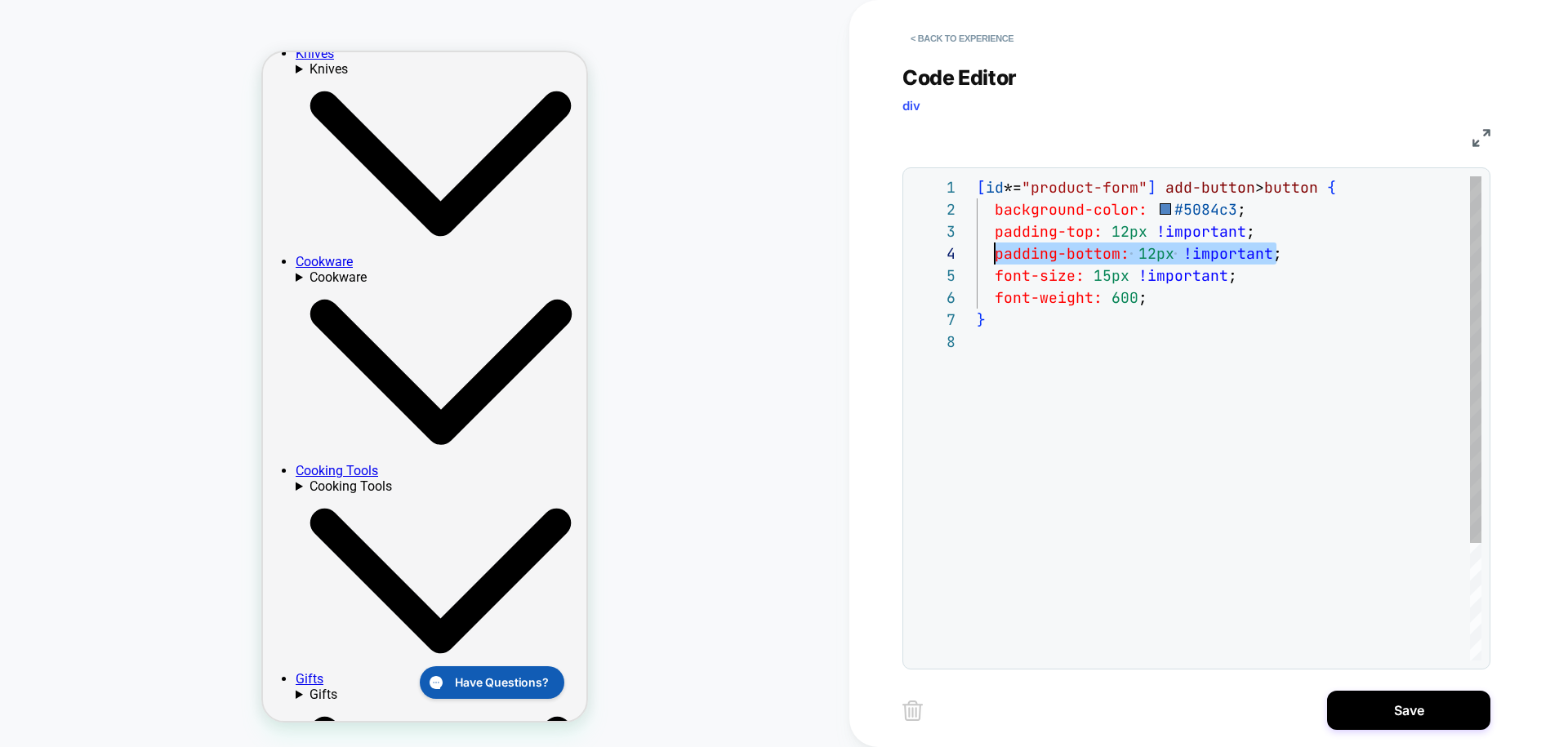
scroll to position [66, 18]
drag, startPoint x: 1309, startPoint y: 255, endPoint x: 996, endPoint y: 260, distance: 313.0
click at [996, 260] on div "[ id *= "product-form" ] add-button > button { background-color: #5084c3 ; padd…" at bounding box center [1230, 495] width 505 height 639
click at [1086, 231] on div "[ id *= "product-form" ] add-button > button { background-color: #5084c3 ; padd…" at bounding box center [1230, 495] width 505 height 639
click at [1091, 235] on div "[ id *= "product-form" ] add-button > button { background-color: #5084c3 ; padd…" at bounding box center [1230, 495] width 505 height 639
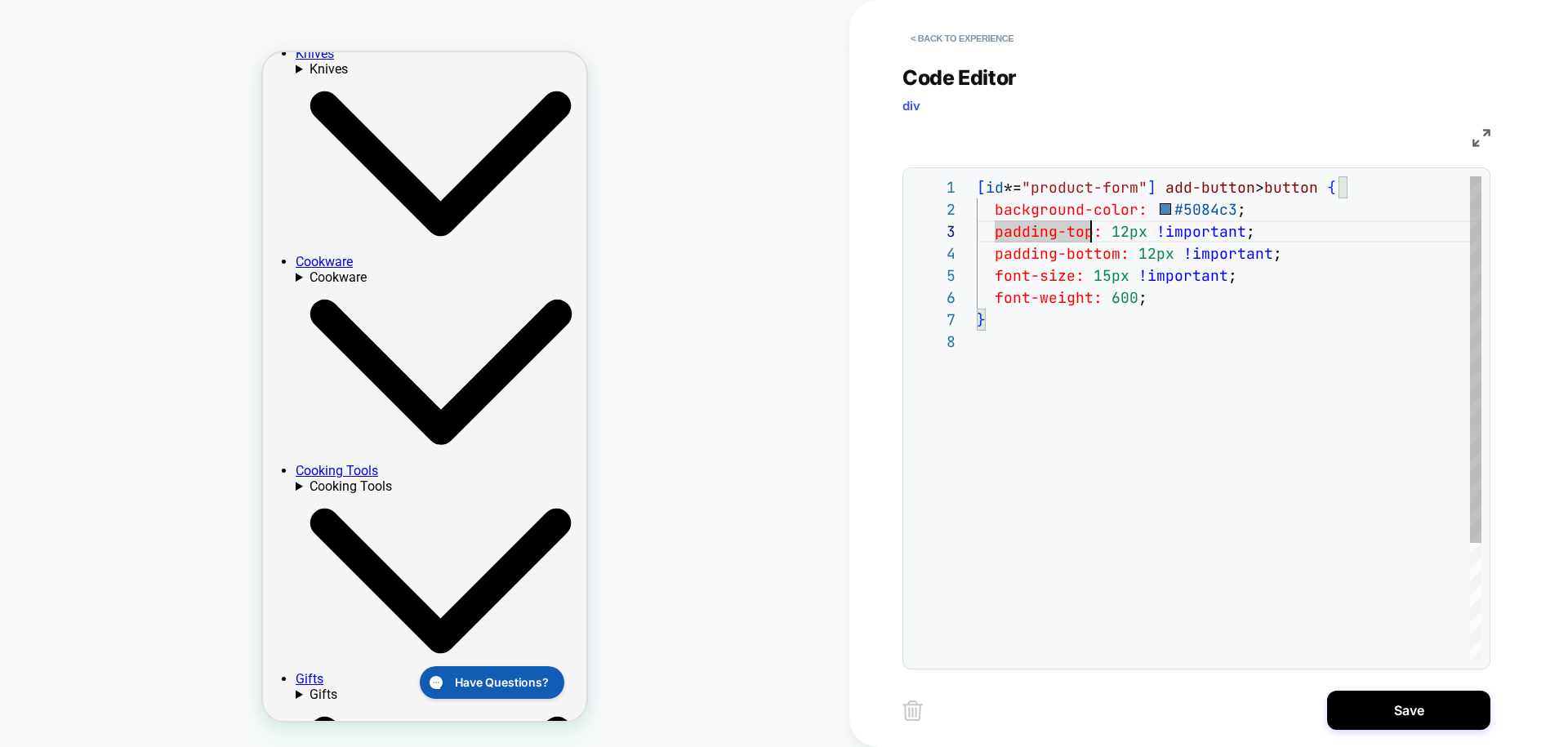
scroll to position [44, 114]
click at [1199, 334] on div "[ id *= "product-form" ] add-button > button { background-color: #5084c3 ; padd…" at bounding box center [1230, 495] width 505 height 639
click at [1088, 230] on div "[ id *= "product-form" ] add-button > button { background-color: #5084c3 ; padd…" at bounding box center [1230, 495] width 505 height 639
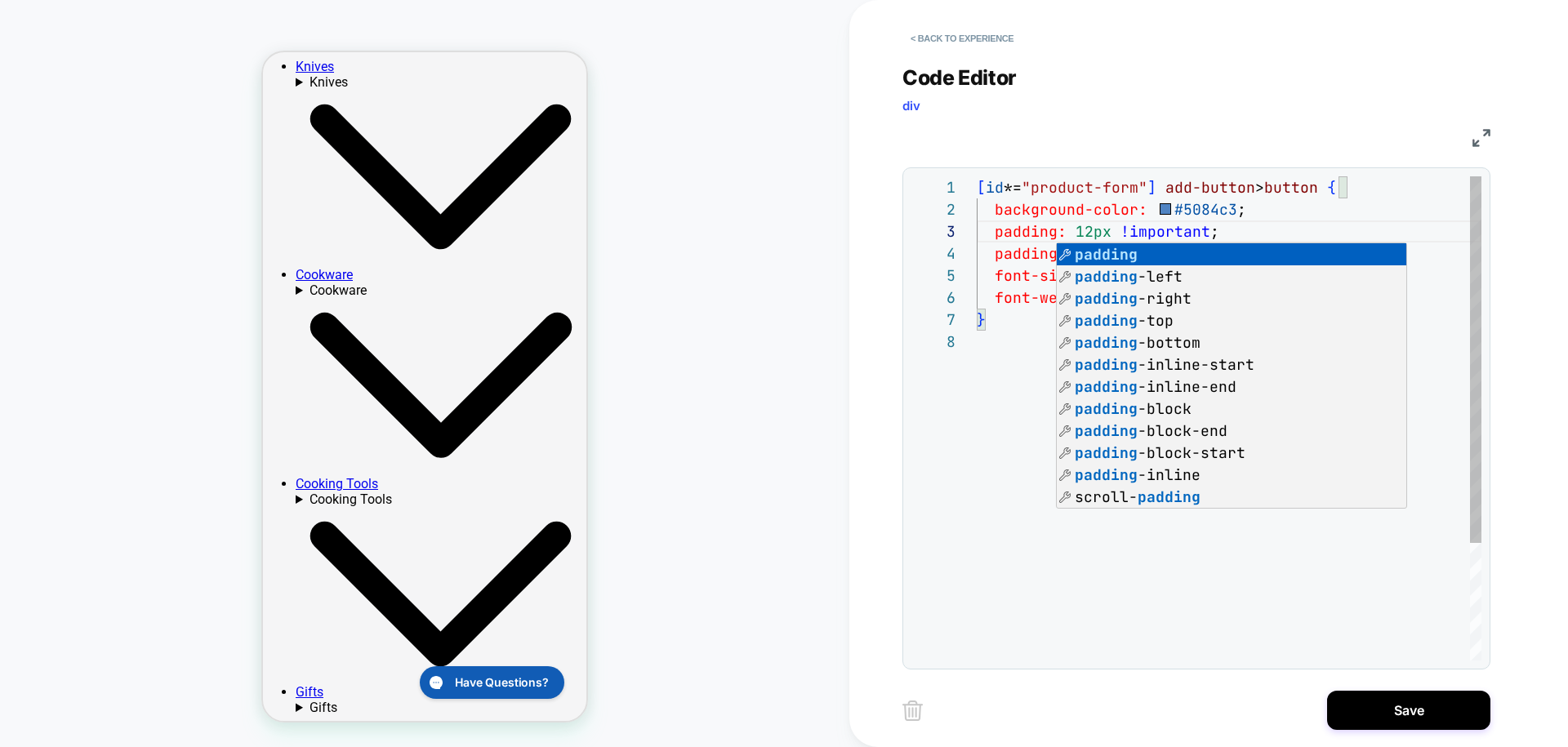
click at [1122, 231] on div "[ id *= "product-form" ] add-button > button { background-color: #5084c3 ; padd…" at bounding box center [1230, 495] width 505 height 639
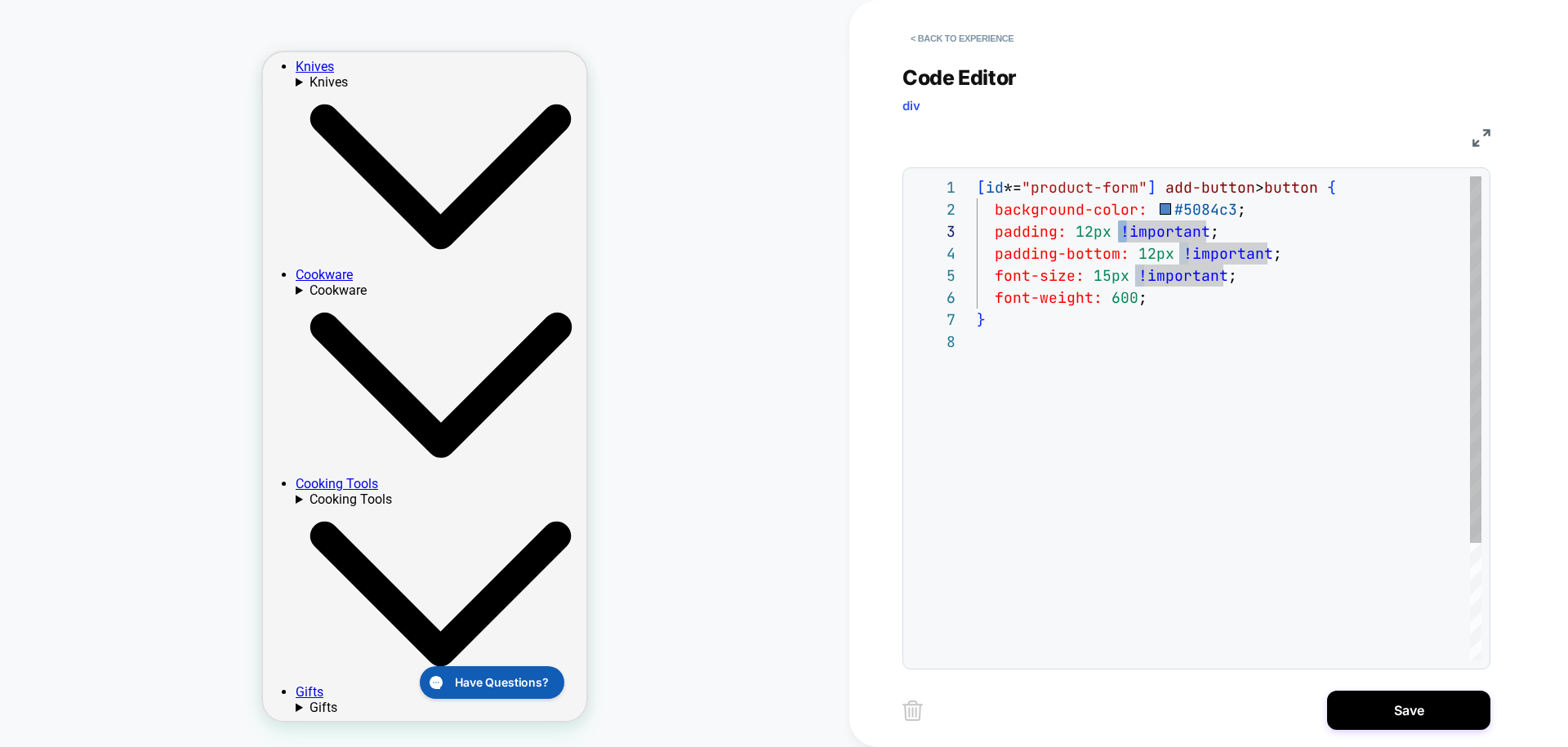
click at [1115, 230] on div "[ id *= "product-form" ] add-button > button { background-color: #5084c3 ; padd…" at bounding box center [1230, 495] width 505 height 639
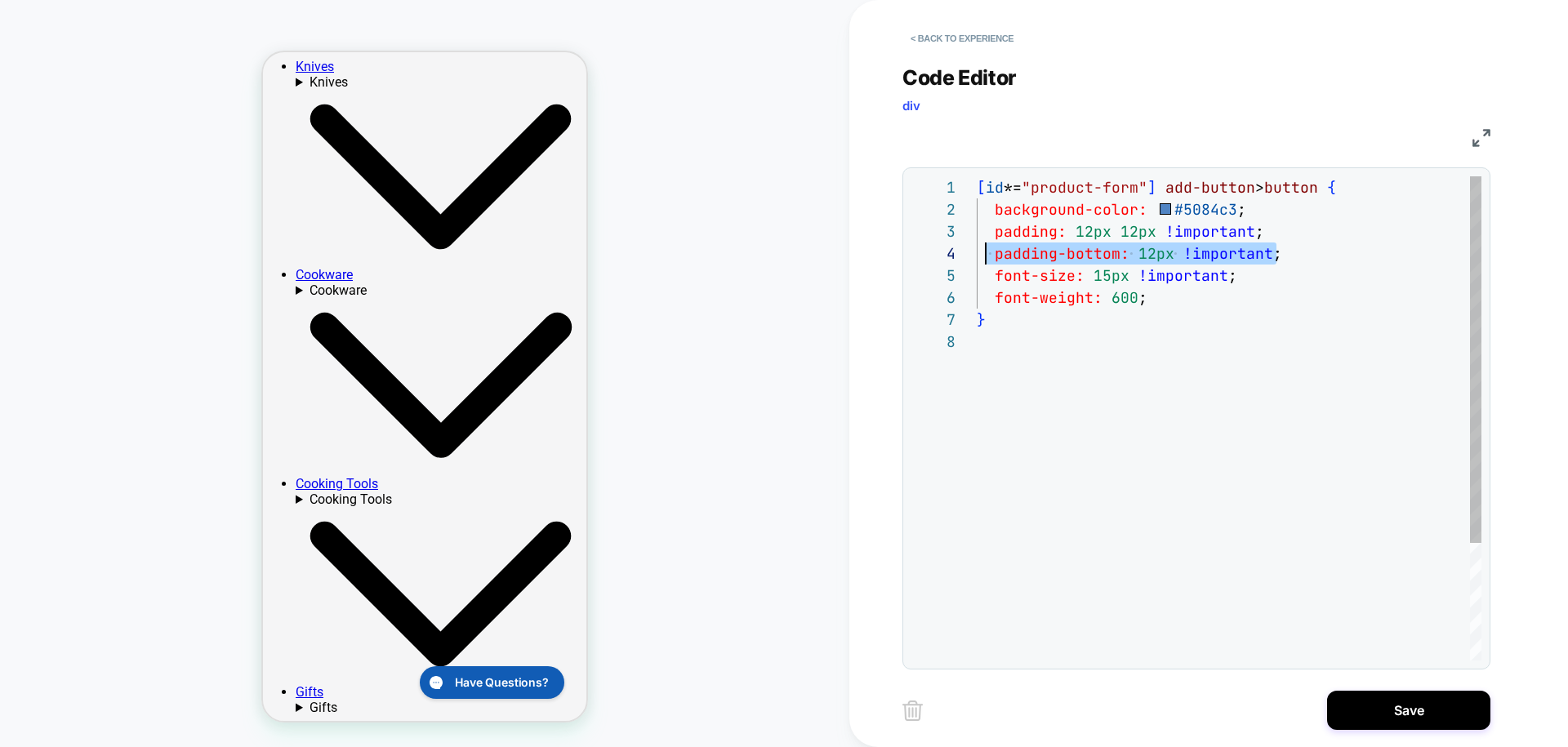
scroll to position [66, 0]
drag, startPoint x: 1301, startPoint y: 247, endPoint x: 975, endPoint y: 254, distance: 326.1
click at [975, 254] on div "**********" at bounding box center [1196, 418] width 570 height 484
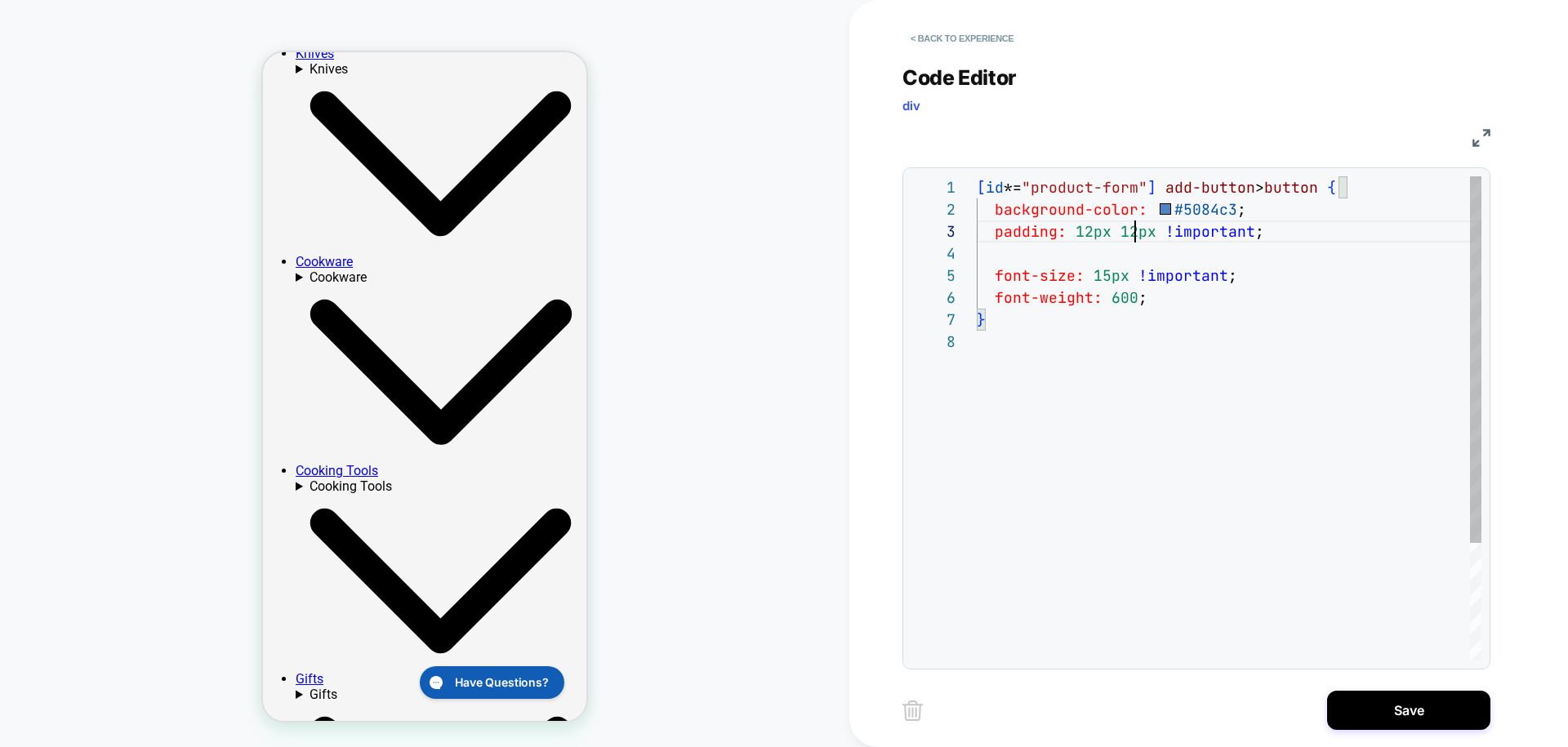
click at [1133, 235] on div "[ id *= "product-form" ] add-button > button { background-color: #5084c3 ; padd…" at bounding box center [1230, 495] width 505 height 639
click at [1140, 254] on div "[ id *= "product-form" ] add-button > button { background-color: #5084c3 ; padd…" at bounding box center [1230, 495] width 505 height 639
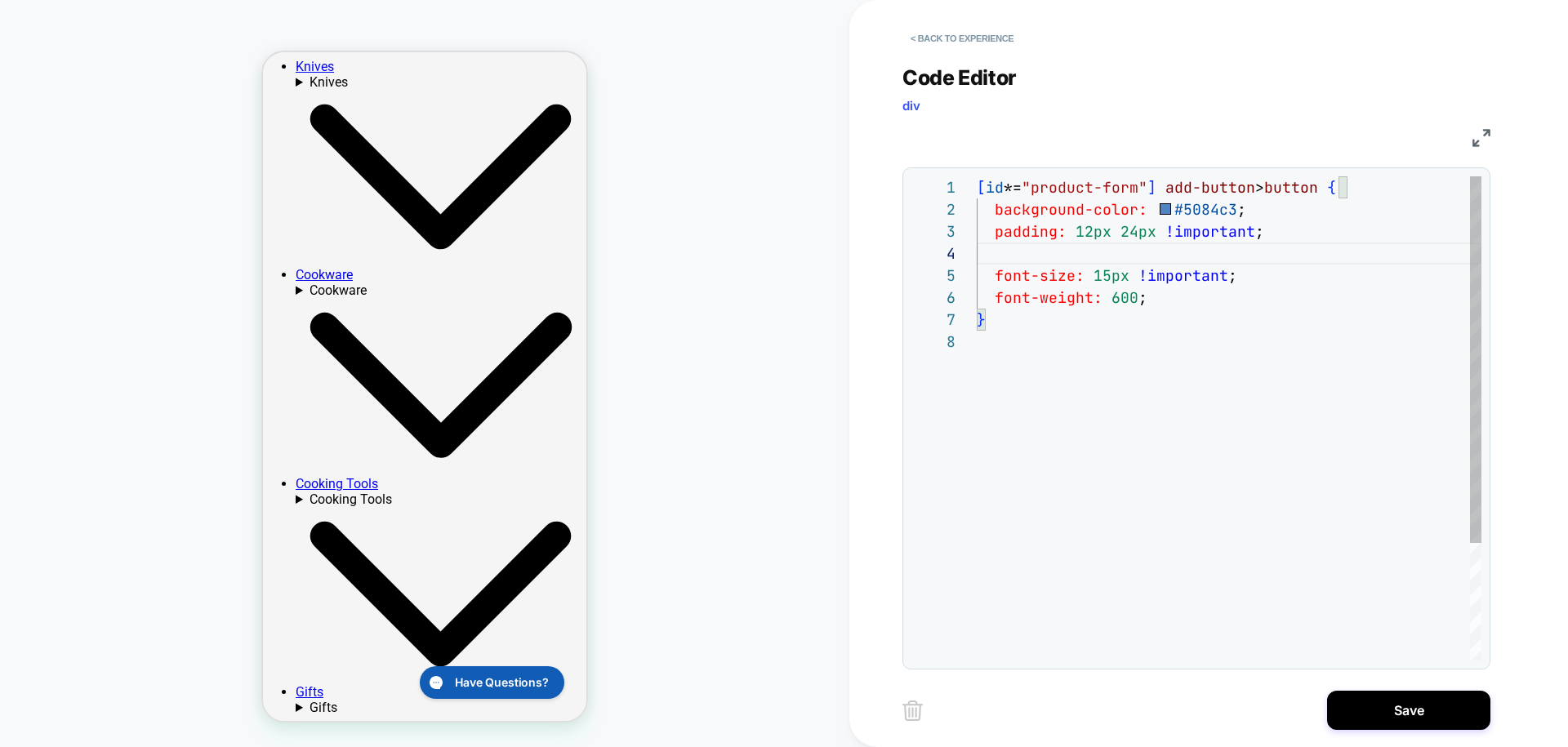
click at [1112, 229] on div "[ id *= "product-form" ] add-button > button { background-color: #5084c3 ; padd…" at bounding box center [1230, 495] width 505 height 639
click at [1152, 237] on div "[ id *= "product-form" ] add-button > button { background-color: #5084c3 ; padd…" at bounding box center [1230, 495] width 505 height 639
click at [1123, 336] on div "[ id *= "product-form" ] add-button > button { background-color: #5084c3 ; padd…" at bounding box center [1230, 495] width 505 height 639
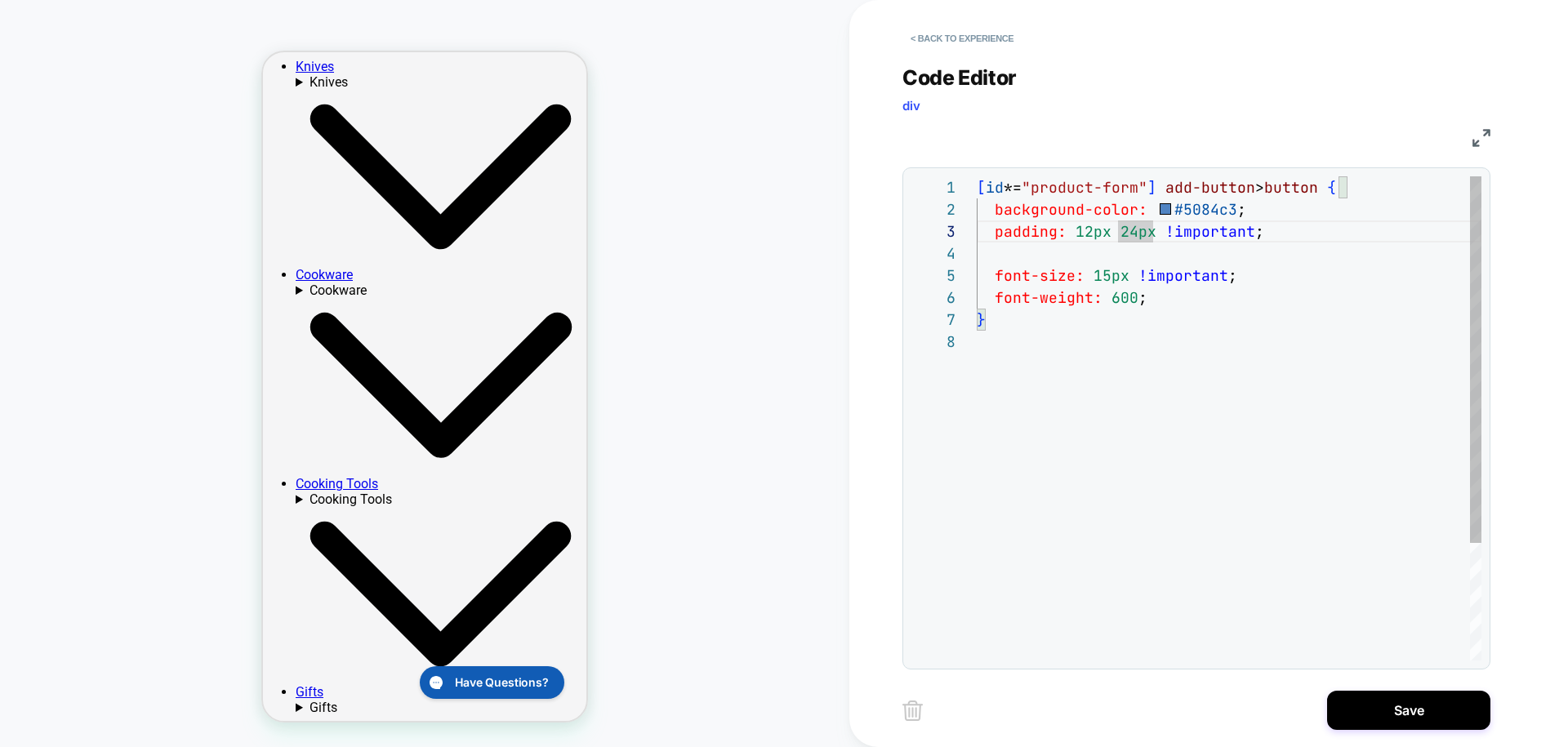
scroll to position [154, 0]
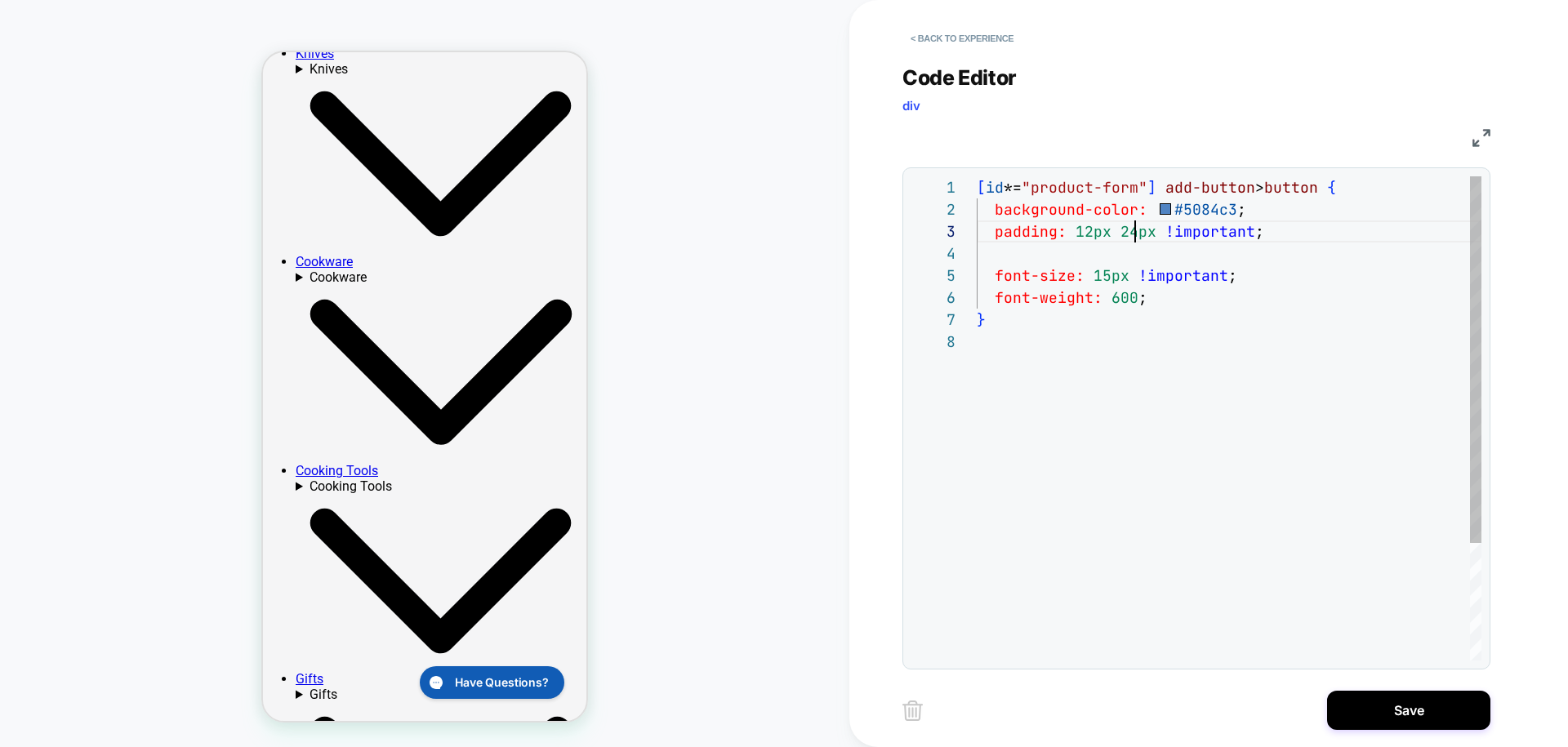
click at [1133, 235] on div "[ id *= "product-form" ] add-button > button { background-color: #5084c3 ; padd…" at bounding box center [1230, 495] width 505 height 639
click at [1096, 252] on div "[ id *= "product-form" ] add-button > button { background-color: #5084c3 ; padd…" at bounding box center [1230, 495] width 505 height 639
click at [1075, 372] on div "[ id *= "product-form" ] add-button > button { background-color: #5084c3 ; padd…" at bounding box center [1230, 495] width 505 height 639
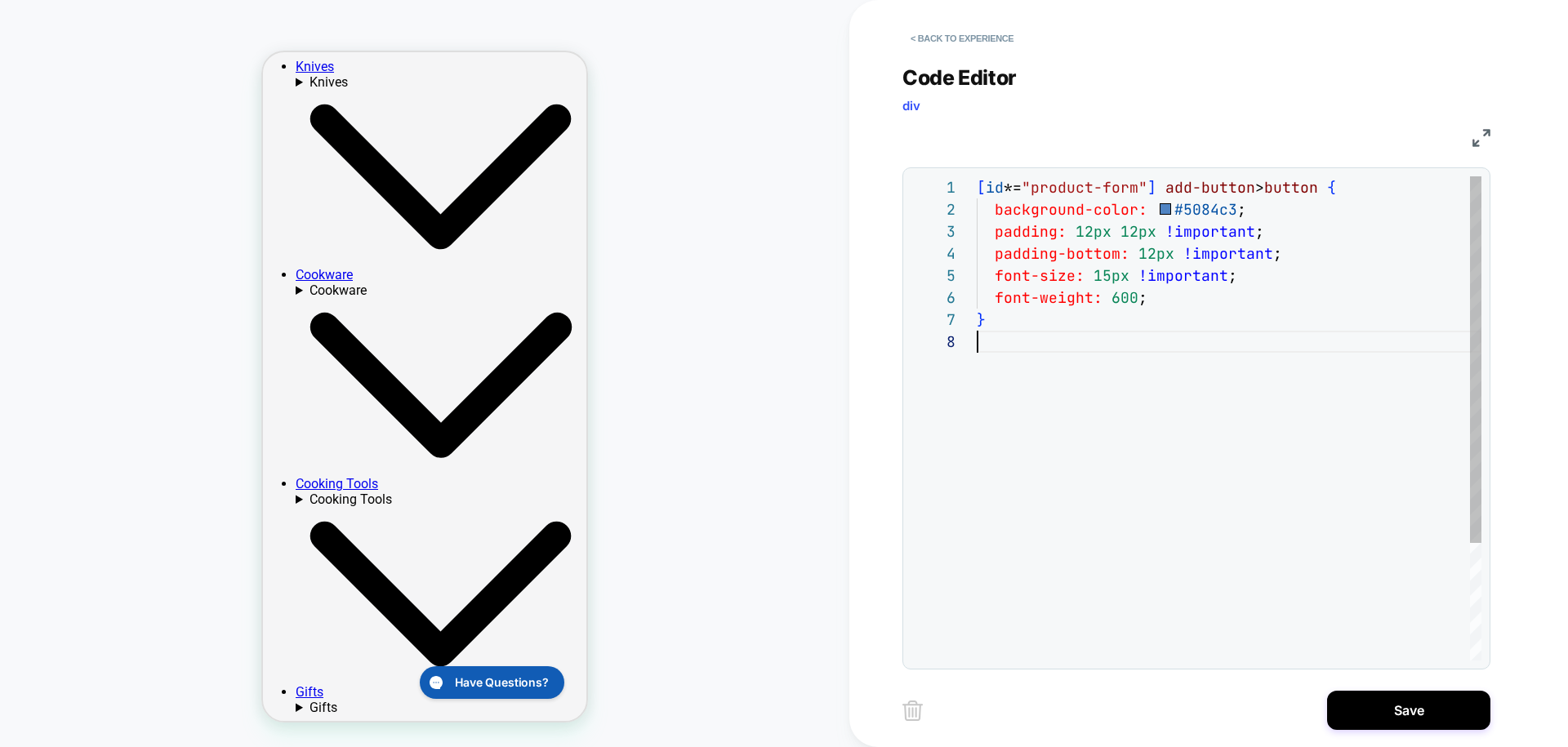
click at [1146, 380] on div "[ id *= "product-form" ] add-button > button { background-color: #5084c3 ; padd…" at bounding box center [1230, 495] width 505 height 639
click at [1168, 267] on div "[ id *= "product-form" ] add-button > button { background-color: #5084c3 ; padd…" at bounding box center [1230, 495] width 505 height 639
click at [1297, 249] on div "[ id *= "product-form" ] add-button > button { background-color: #5084c3 ; padd…" at bounding box center [1230, 495] width 505 height 639
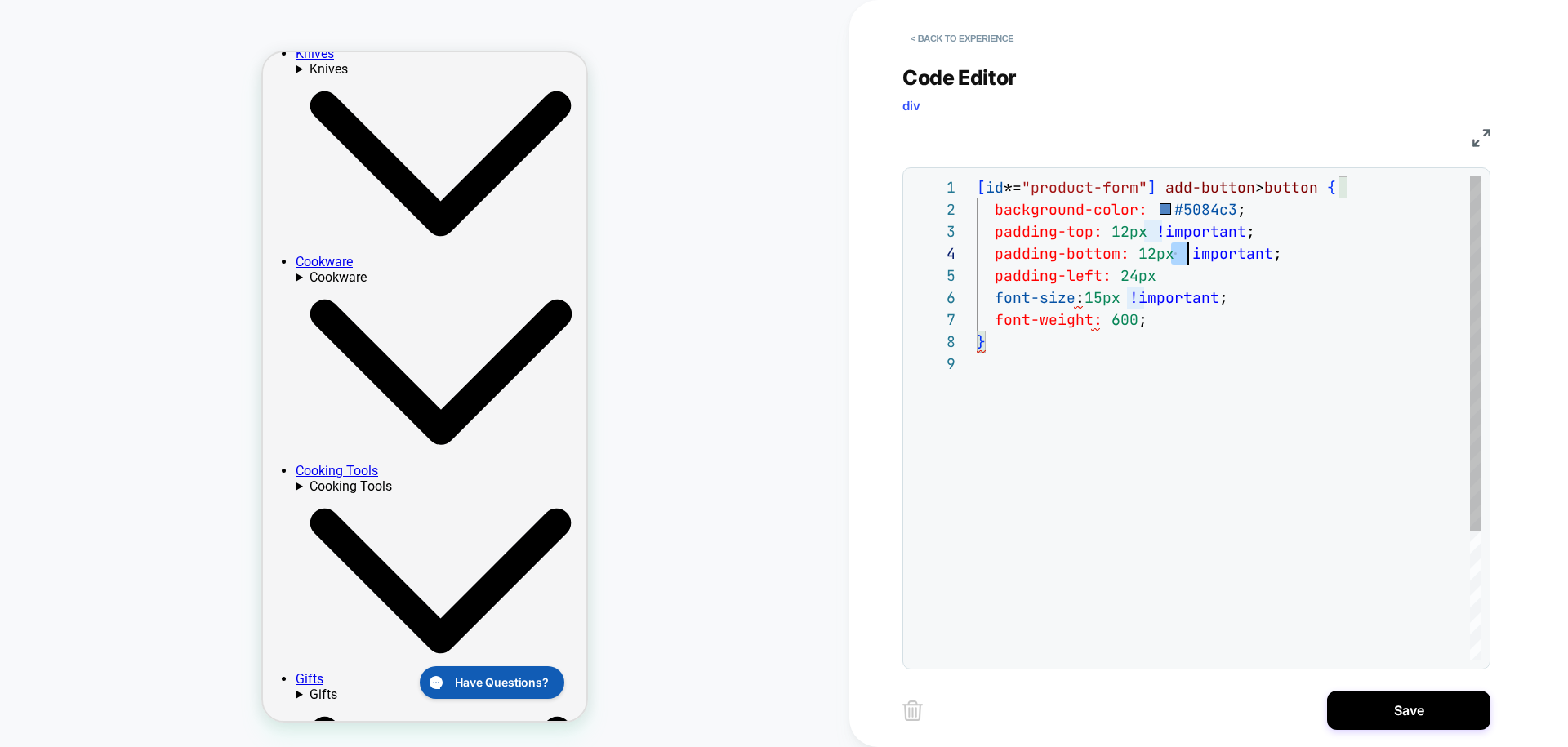
scroll to position [66, 300]
drag, startPoint x: 1169, startPoint y: 259, endPoint x: 1277, endPoint y: 250, distance: 108.4
click at [1277, 250] on div "[ id *= "product-form" ] add-button > button { background-color: #5084c3 ; padd…" at bounding box center [1230, 506] width 505 height 660
click at [1191, 285] on div "[ id *= "product-form" ] add-button > button { background-color: #5084c3 ; padd…" at bounding box center [1230, 506] width 505 height 660
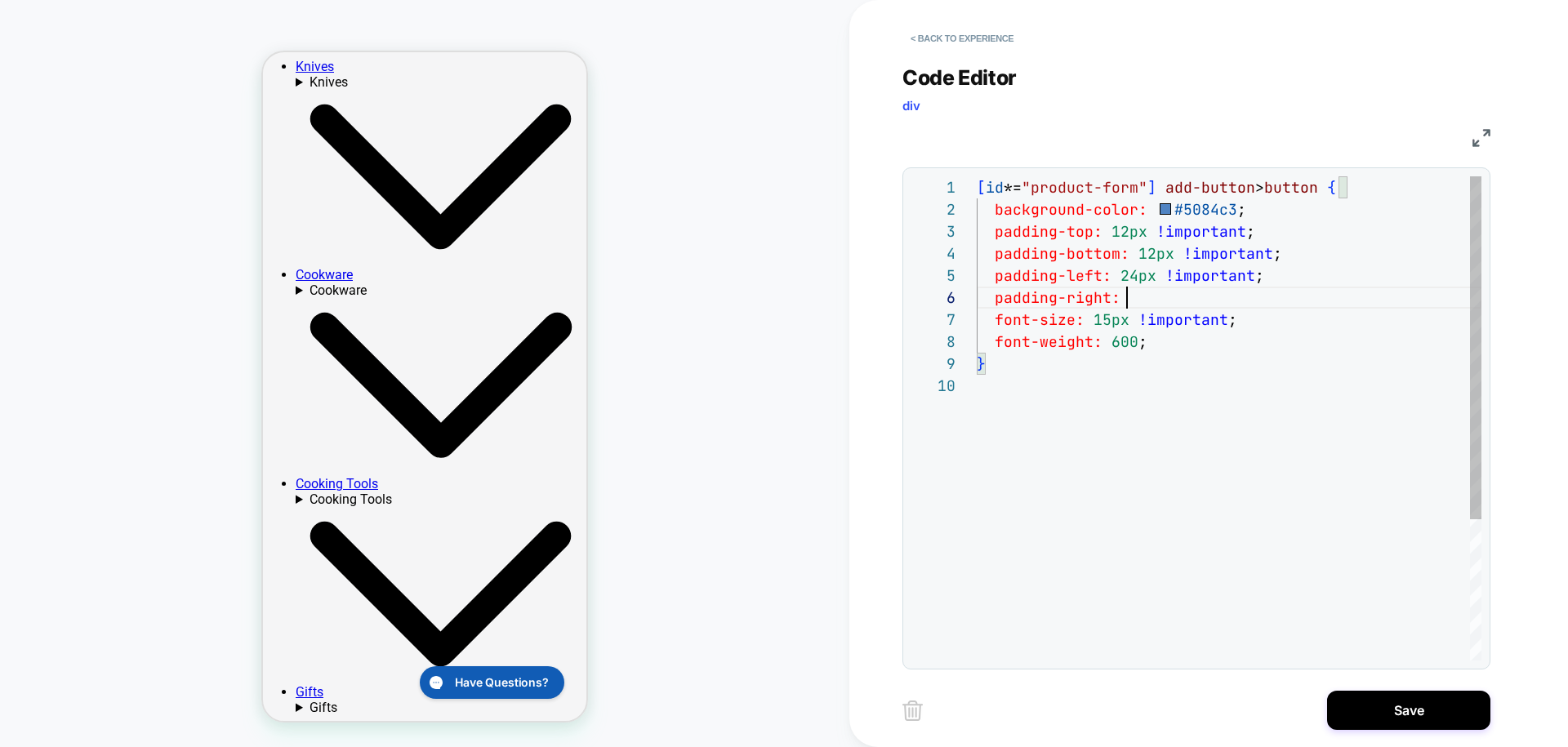
scroll to position [110, 150]
drag, startPoint x: 1118, startPoint y: 279, endPoint x: 1281, endPoint y: 278, distance: 163.0
click at [1281, 278] on div "[ id *= "product-form" ] add-button > button { background-color: #5084c3 ; padd…" at bounding box center [1230, 517] width 505 height 683
click at [1203, 302] on div "[ id *= "product-form" ] add-button > button { background-color: #5084c3 ; padd…" at bounding box center [1230, 517] width 505 height 683
click at [1163, 366] on div "[ id *= "product-form" ] add-button > button { background-color: #5084c3 ; padd…" at bounding box center [1230, 517] width 505 height 683
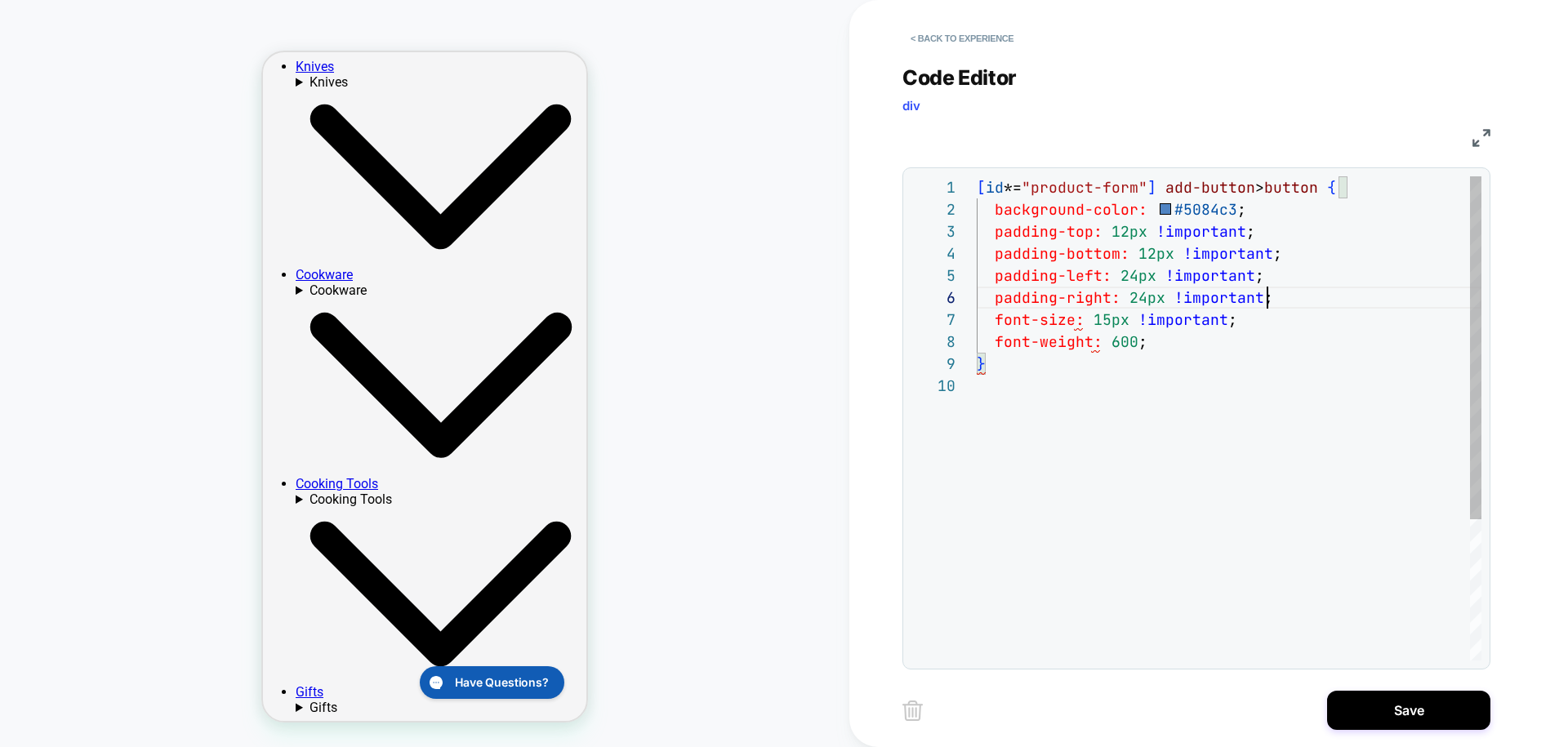
scroll to position [176, 9]
click at [1148, 457] on div "[ id *= "product-form" ] add-button > button { background-color: #5084c3 ; padd…" at bounding box center [1230, 517] width 505 height 683
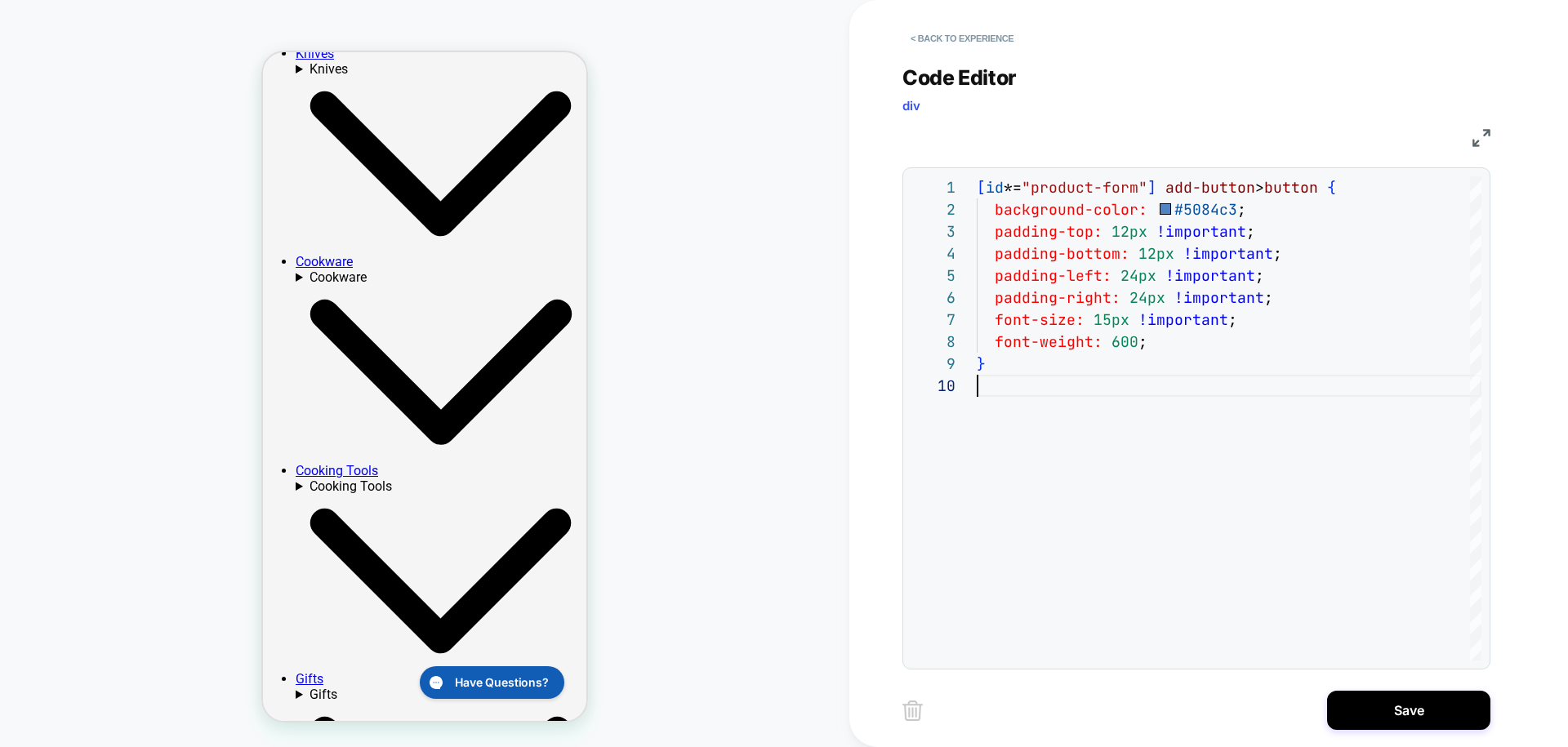
scroll to position [317, 0]
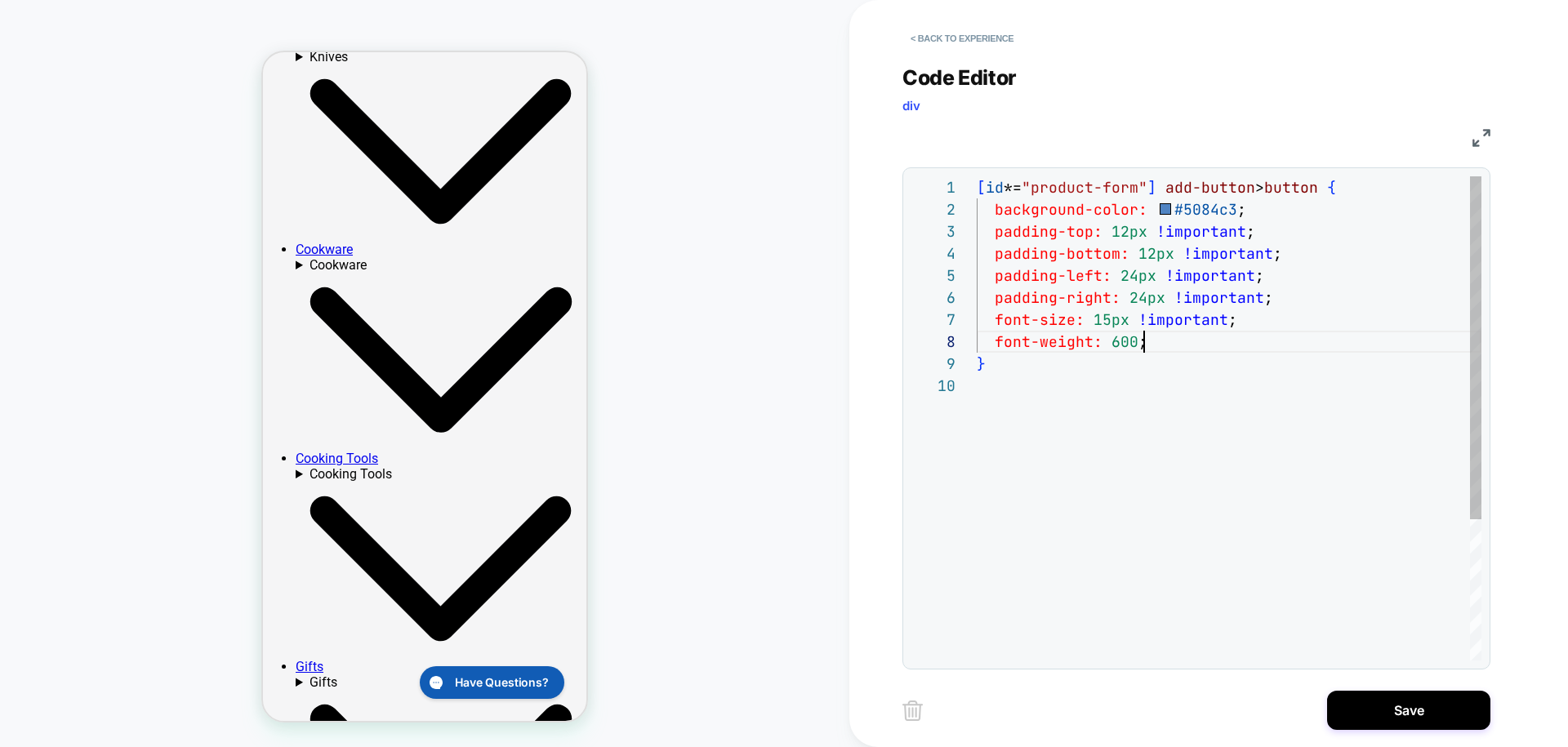
click at [1148, 344] on div "[ id *= "product-form" ] add-button > button { background-color: #5084c3 ; padd…" at bounding box center [1230, 517] width 505 height 683
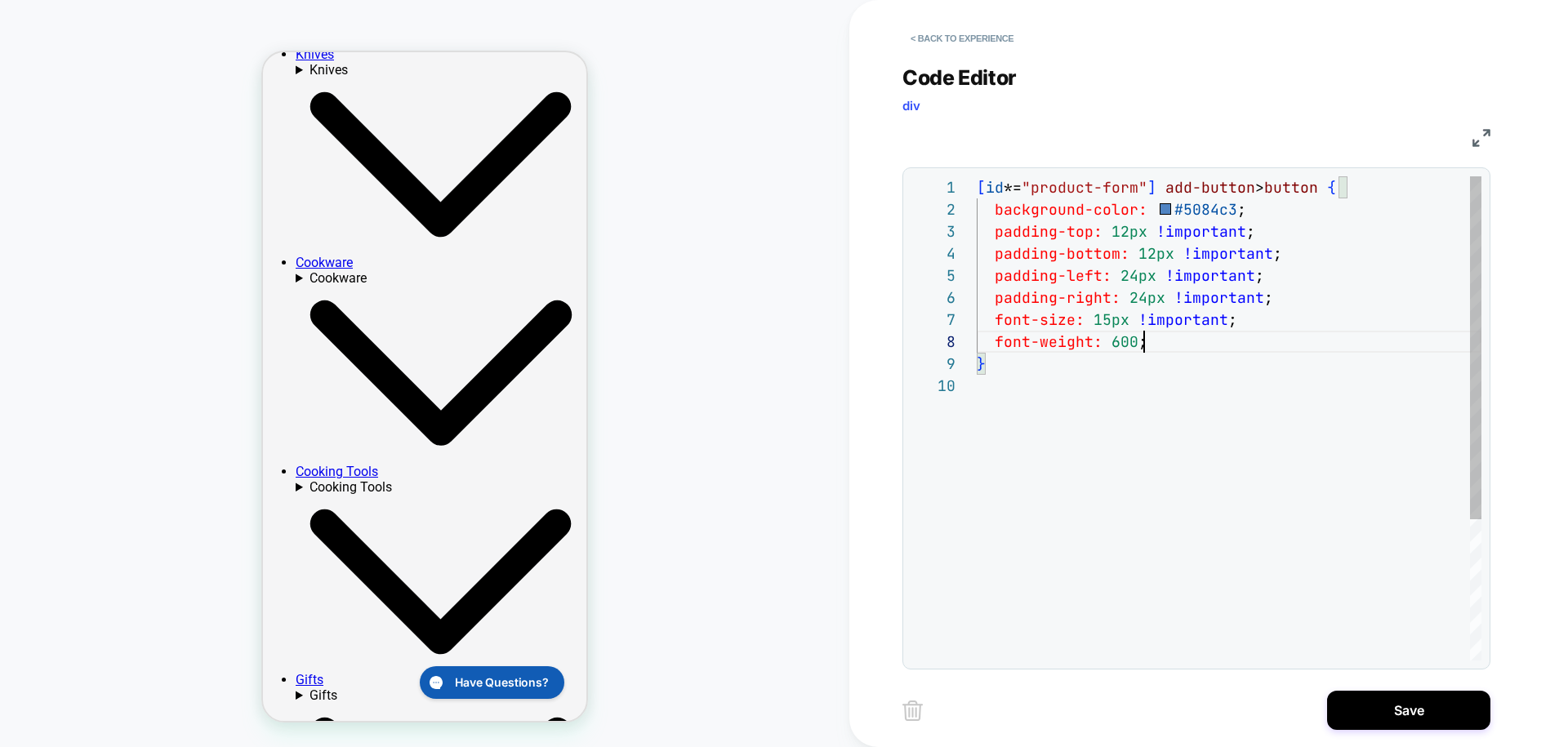
click at [1116, 349] on div "[ id *= "product-form" ] add-button > button { background-color: #5084c3 ; padd…" at bounding box center [1230, 517] width 505 height 683
click at [1216, 333] on div "[ id *= "product-form" ] add-button > button { background-color: #5084c3 ; padd…" at bounding box center [1230, 517] width 505 height 683
drag, startPoint x: 1283, startPoint y: 302, endPoint x: 982, endPoint y: 277, distance: 302.0
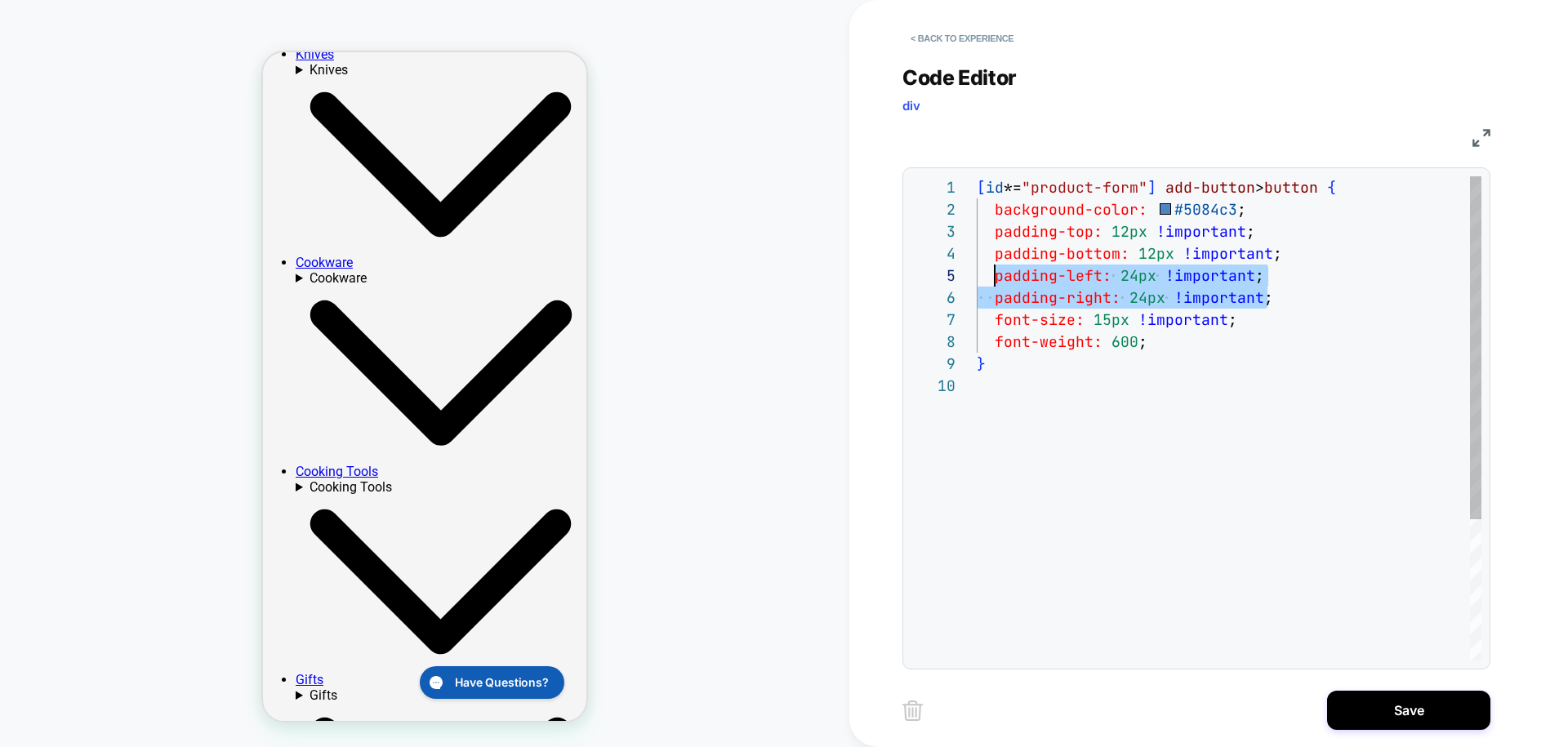
click at [982, 277] on div "[ id *= "product-form" ] add-button > button { background-color: #5084c3 ; padd…" at bounding box center [1230, 517] width 505 height 683
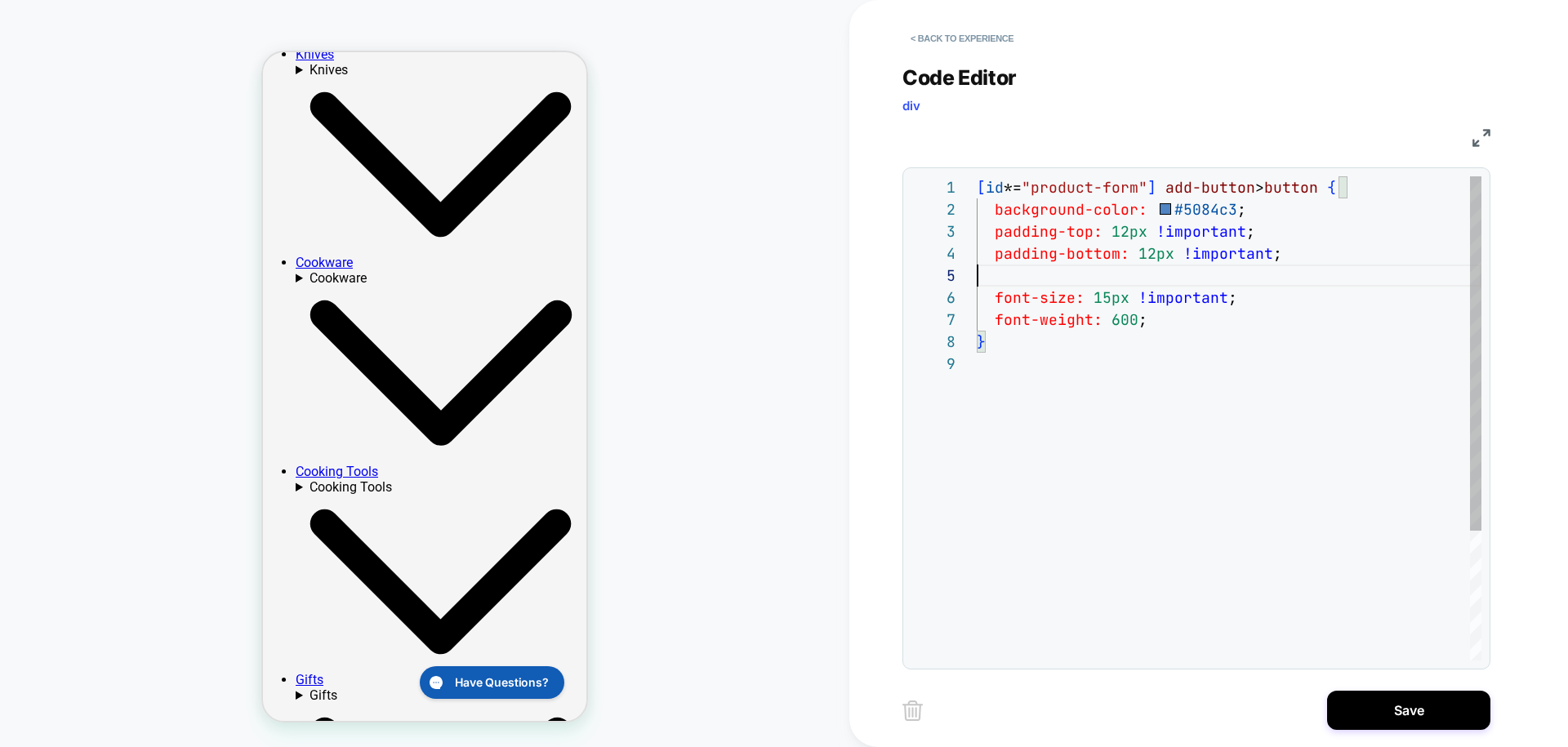
scroll to position [66, 300]
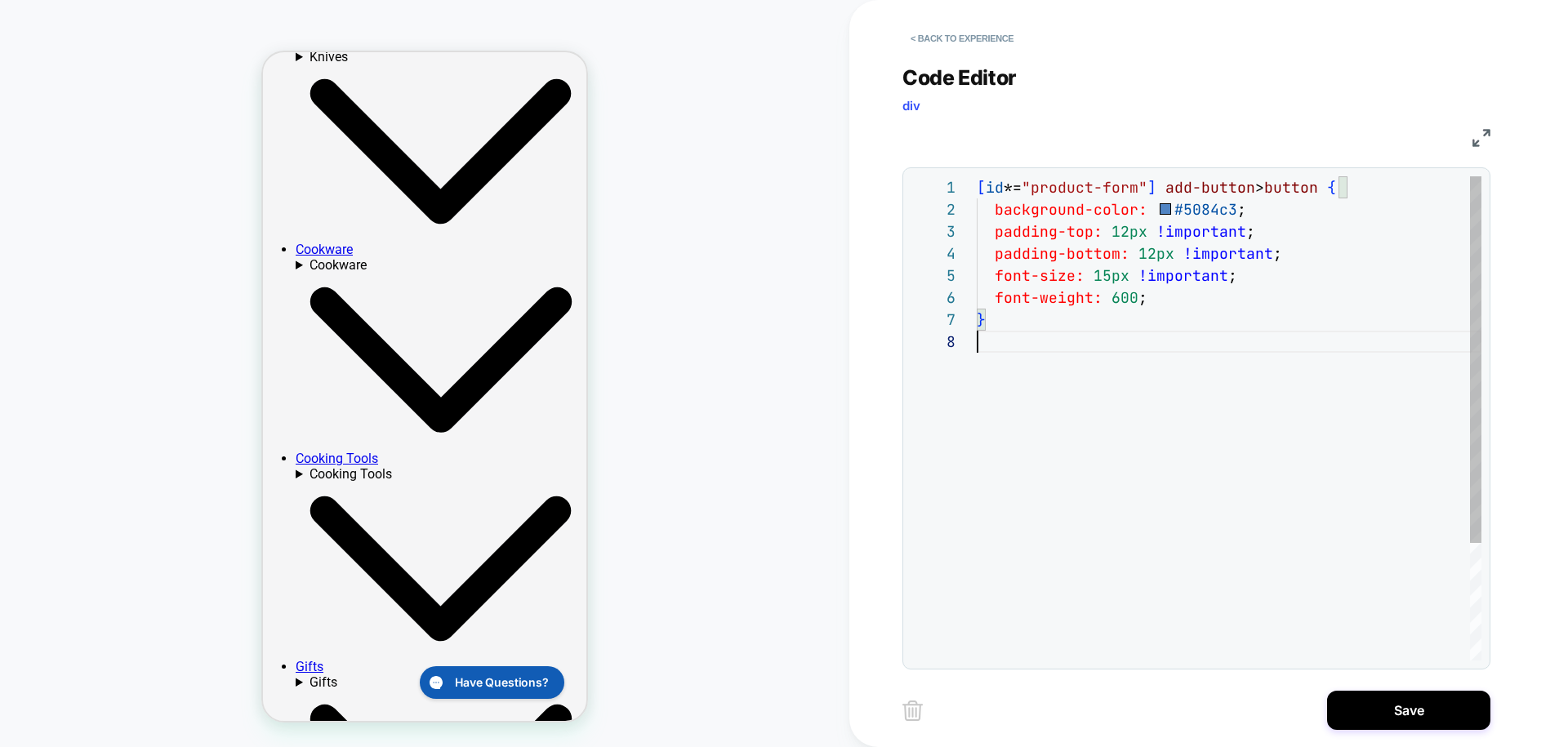
click at [1094, 350] on div "[ id *= "product-form" ] add-button > button { background-color: #5084c3 ; padd…" at bounding box center [1230, 495] width 505 height 639
click at [1126, 229] on div "[ id *= "product-form" ] add-button > button { background-color: #5084c3 ; padd…" at bounding box center [1230, 495] width 505 height 639
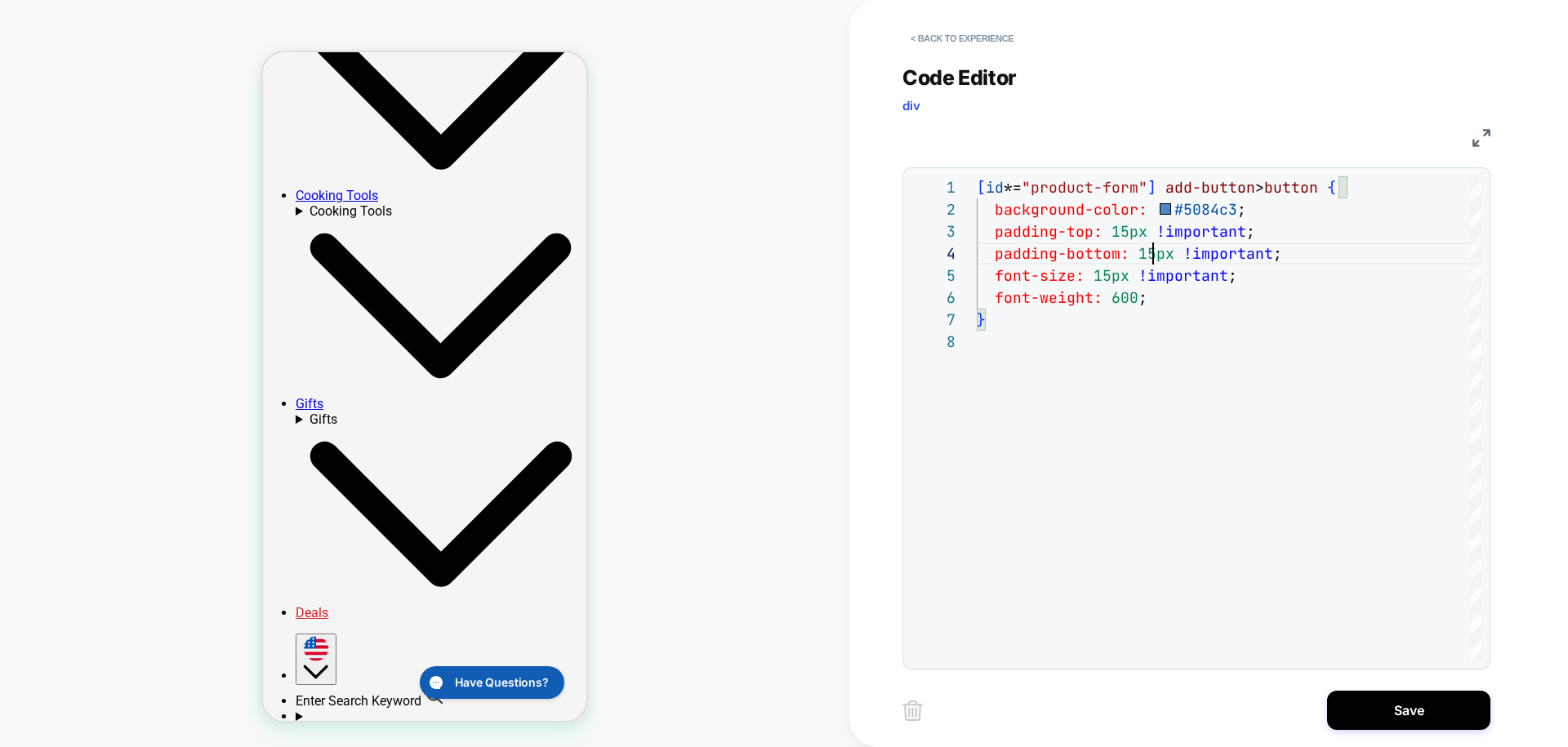
scroll to position [617, 0]
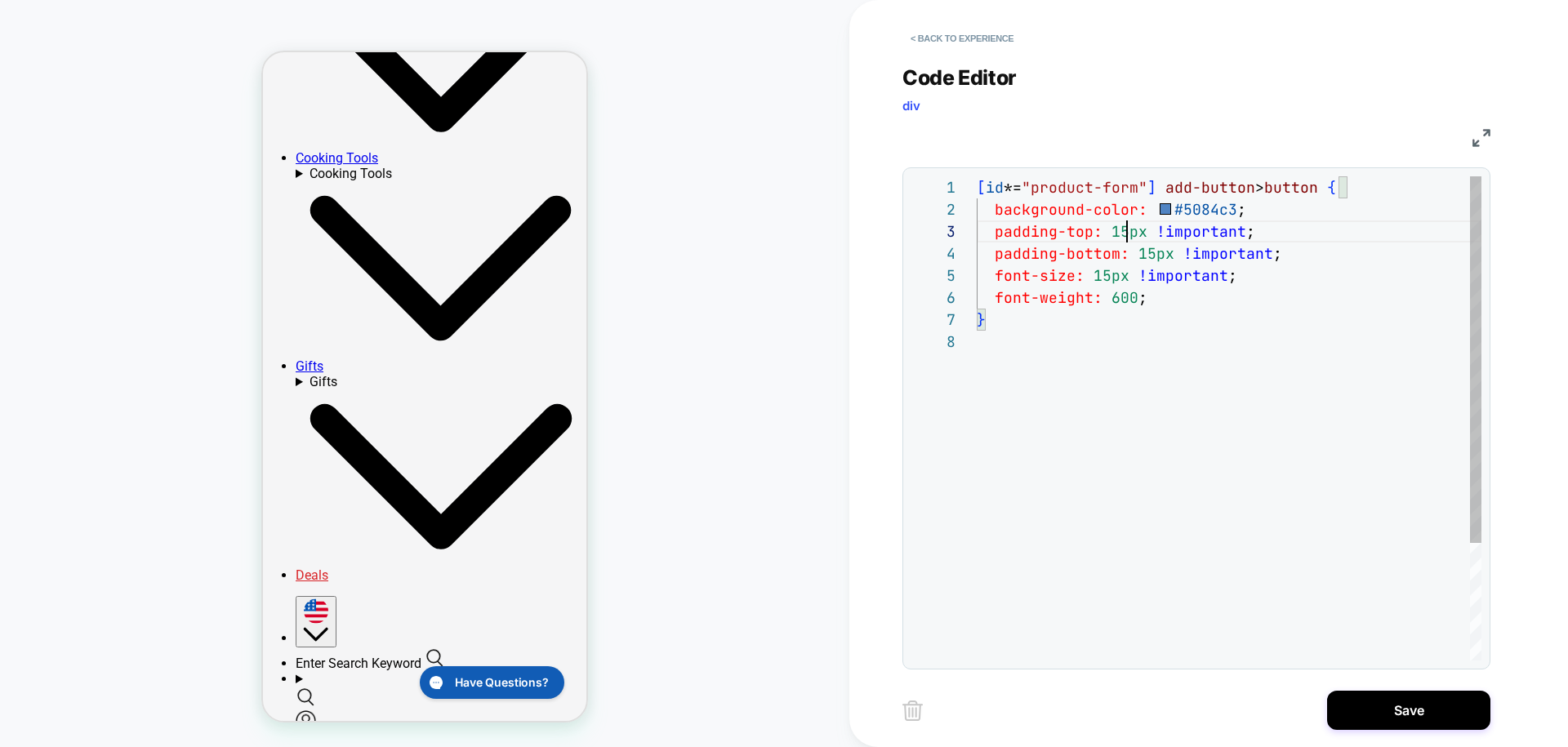
click at [1124, 233] on div "[ id *= "product-form" ] add-button > button { background-color: #5084c3 ; padd…" at bounding box center [1230, 495] width 505 height 639
click at [1152, 258] on div "[ id *= "product-form" ] add-button > button { background-color: #5084c3 ; padd…" at bounding box center [1230, 495] width 505 height 639
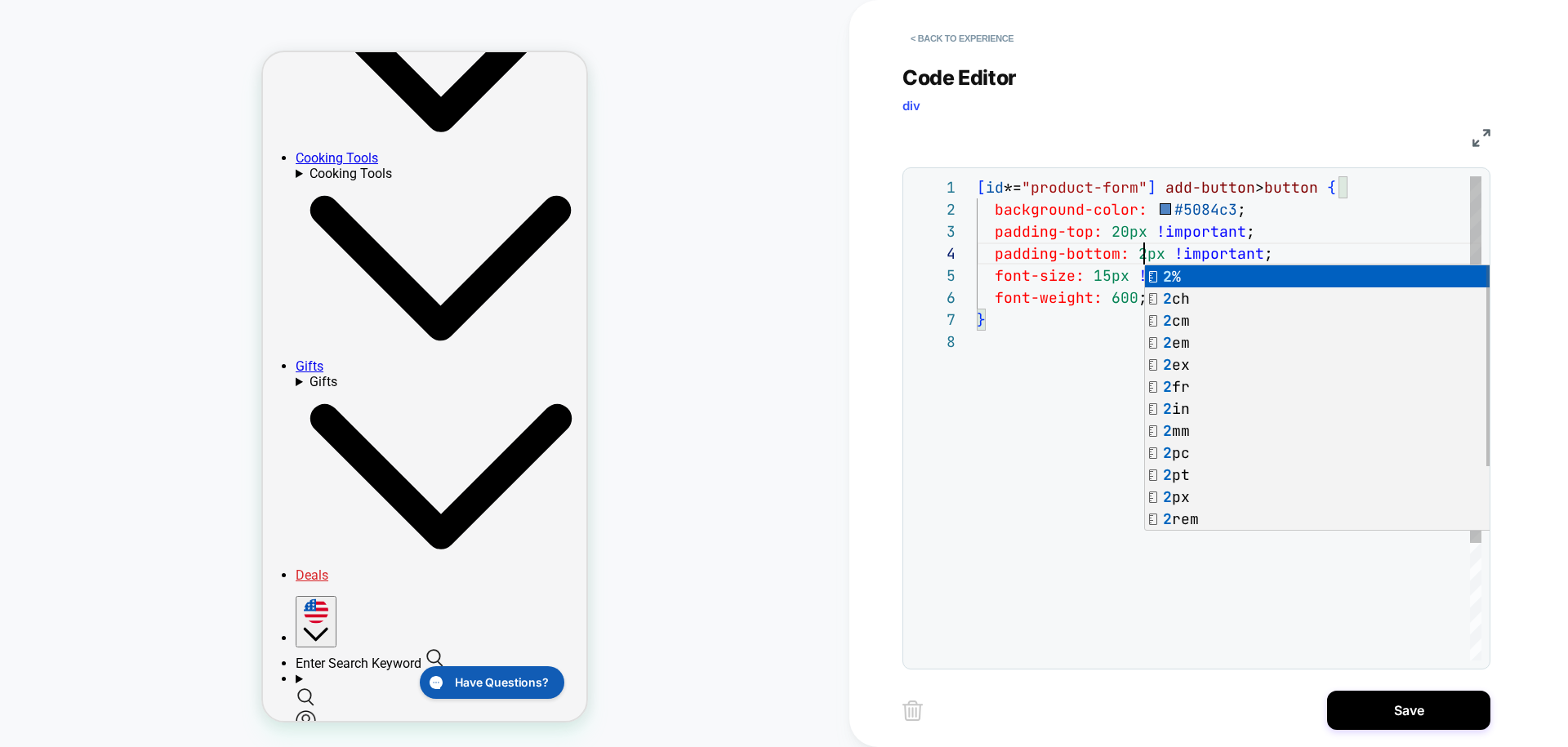
scroll to position [66, 176]
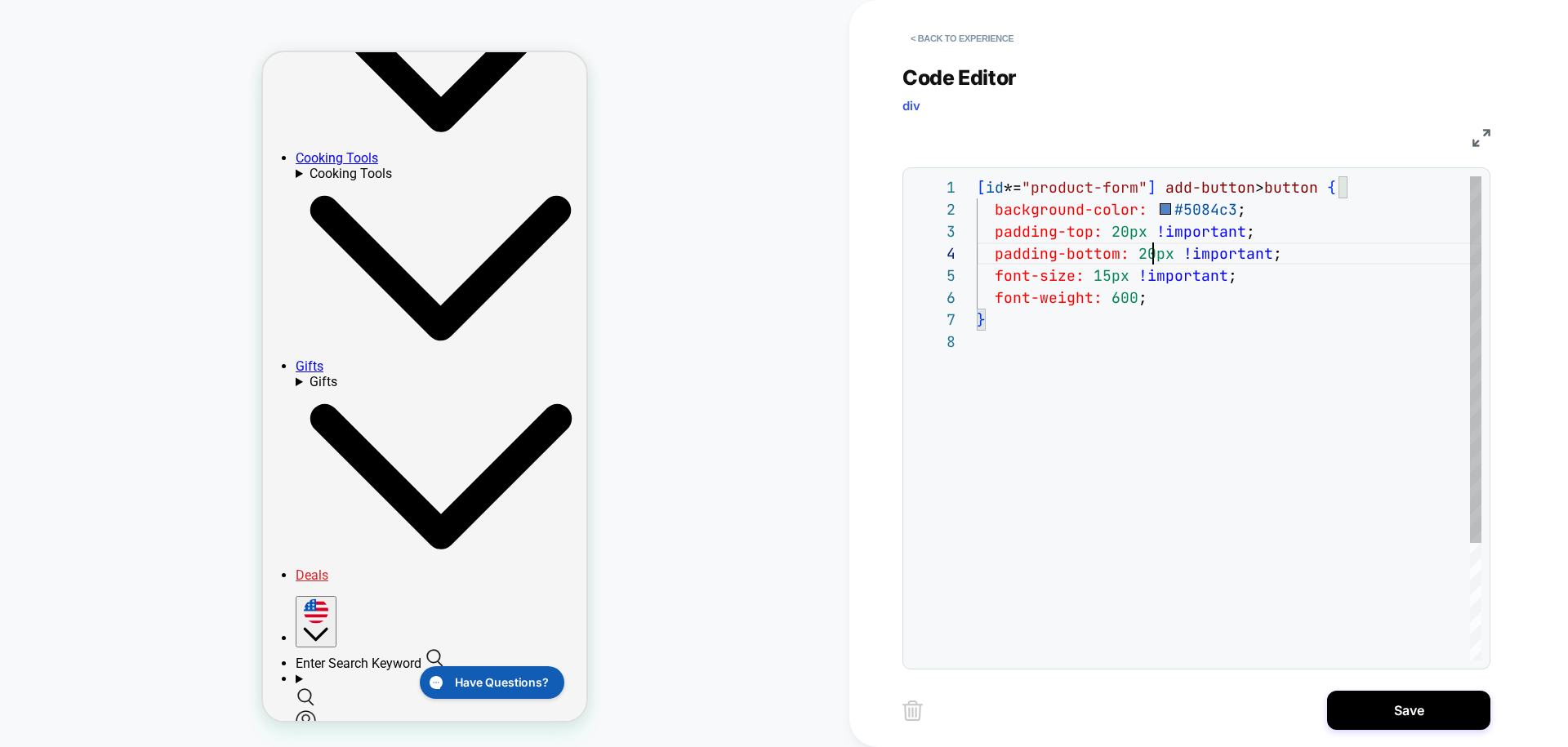
click at [1100, 346] on div "[ id *= "product-form" ] add-button > button { background-color: #5084c3 ; padd…" at bounding box center [1230, 495] width 505 height 639
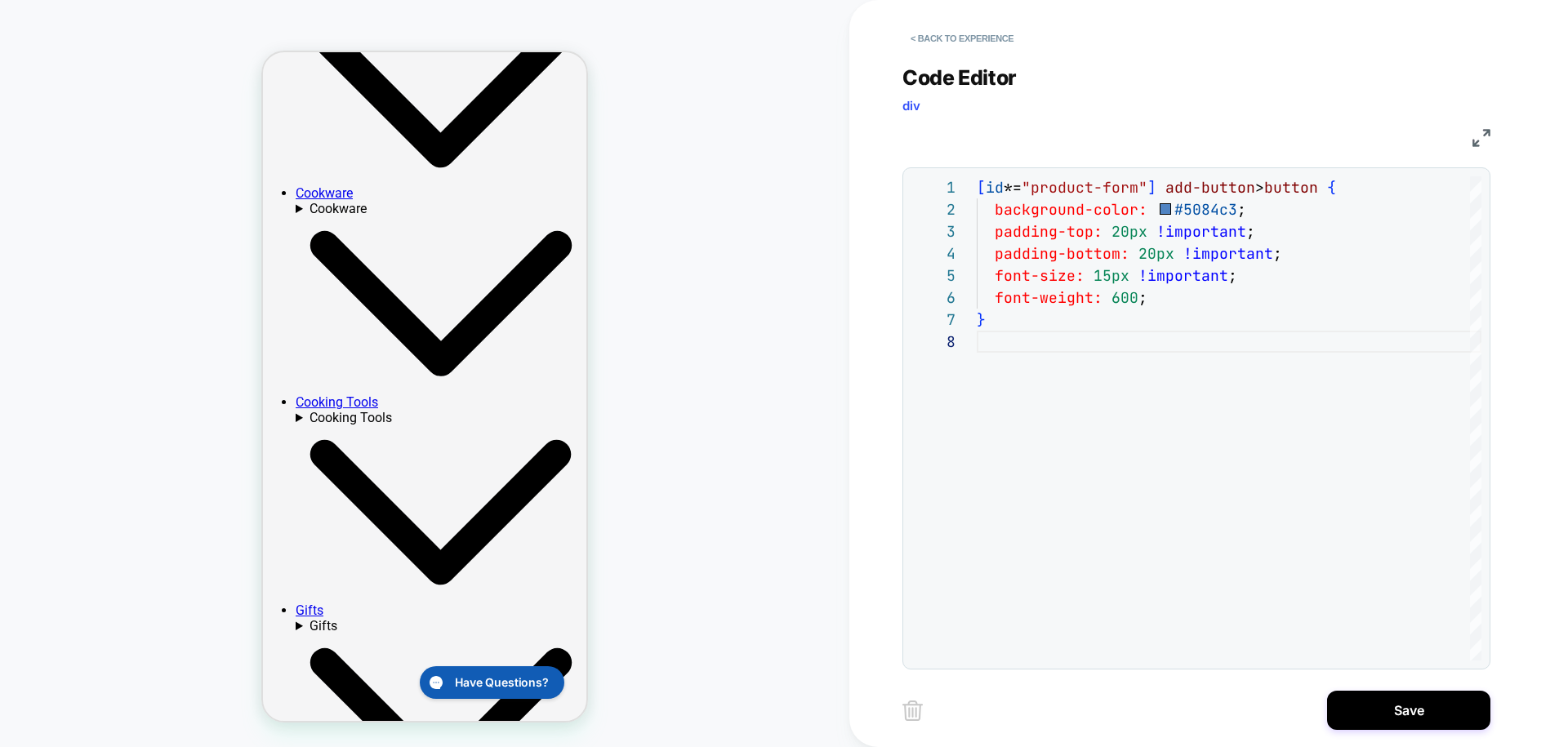
scroll to position [291, 0]
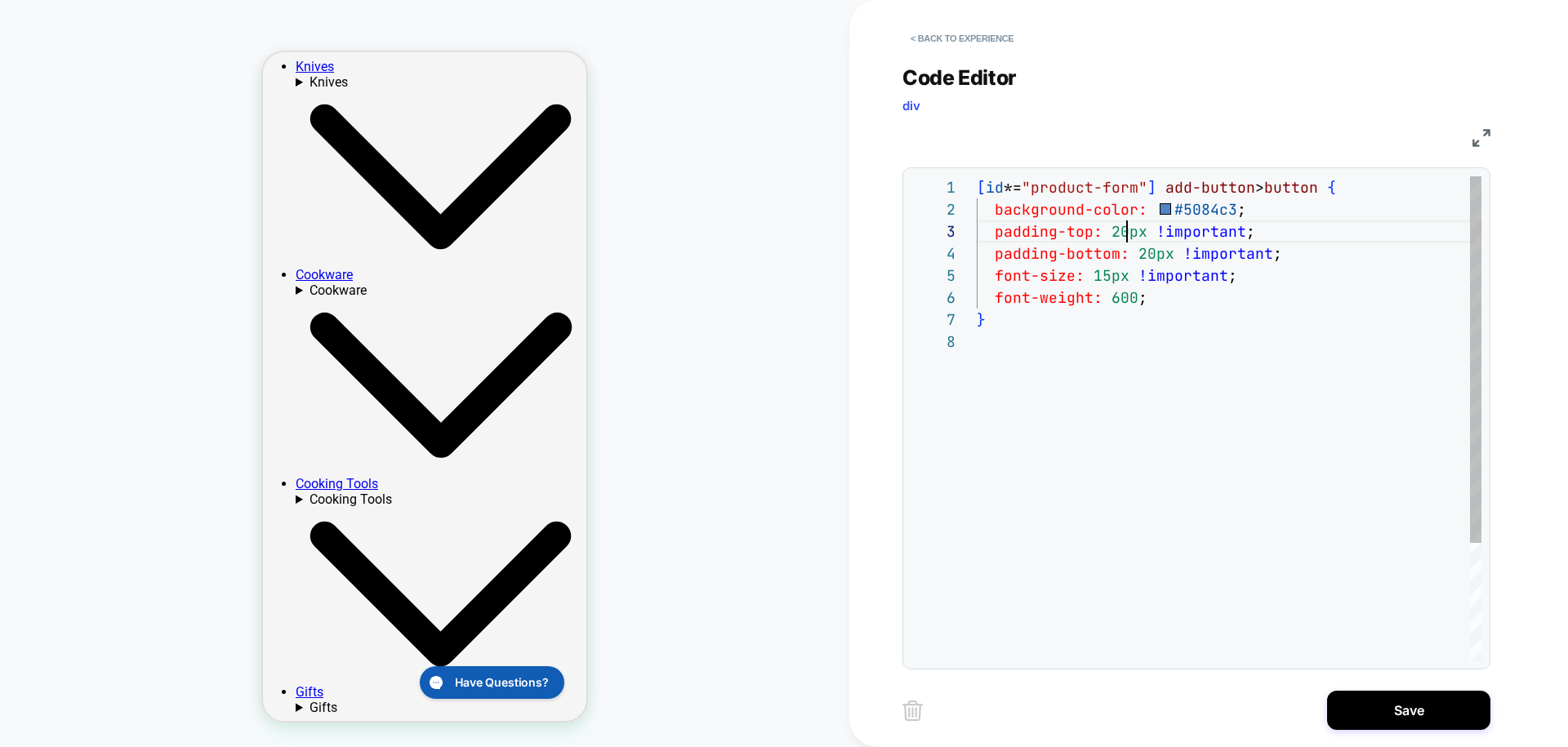
click at [1123, 232] on div "[ id *= "product-form" ] add-button > button { background-color: #5084c3 ; padd…" at bounding box center [1230, 495] width 505 height 639
click at [1151, 252] on div "[ id *= "product-form" ] add-button > button { background-color: #5084c3 ; padd…" at bounding box center [1230, 495] width 505 height 639
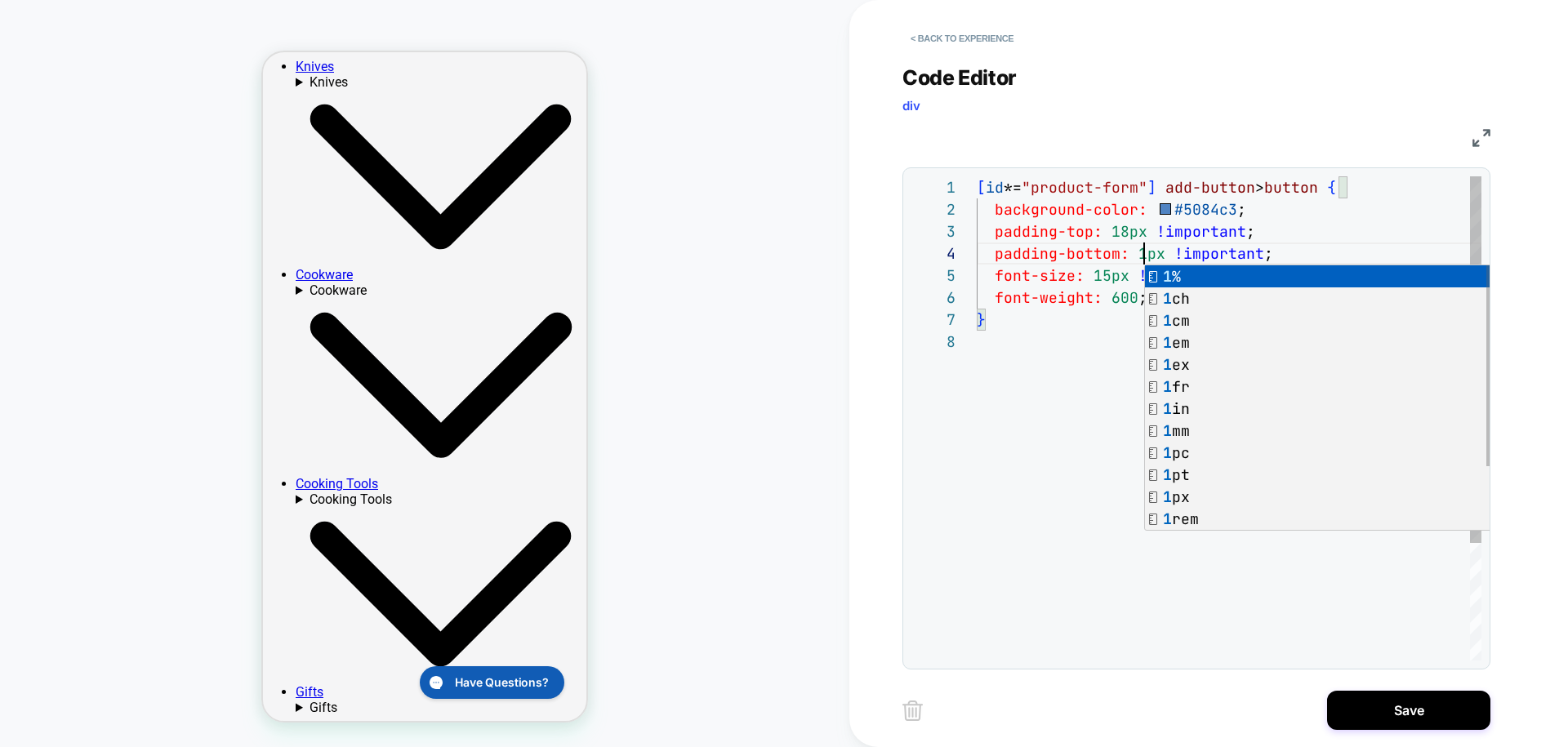
scroll to position [66, 176]
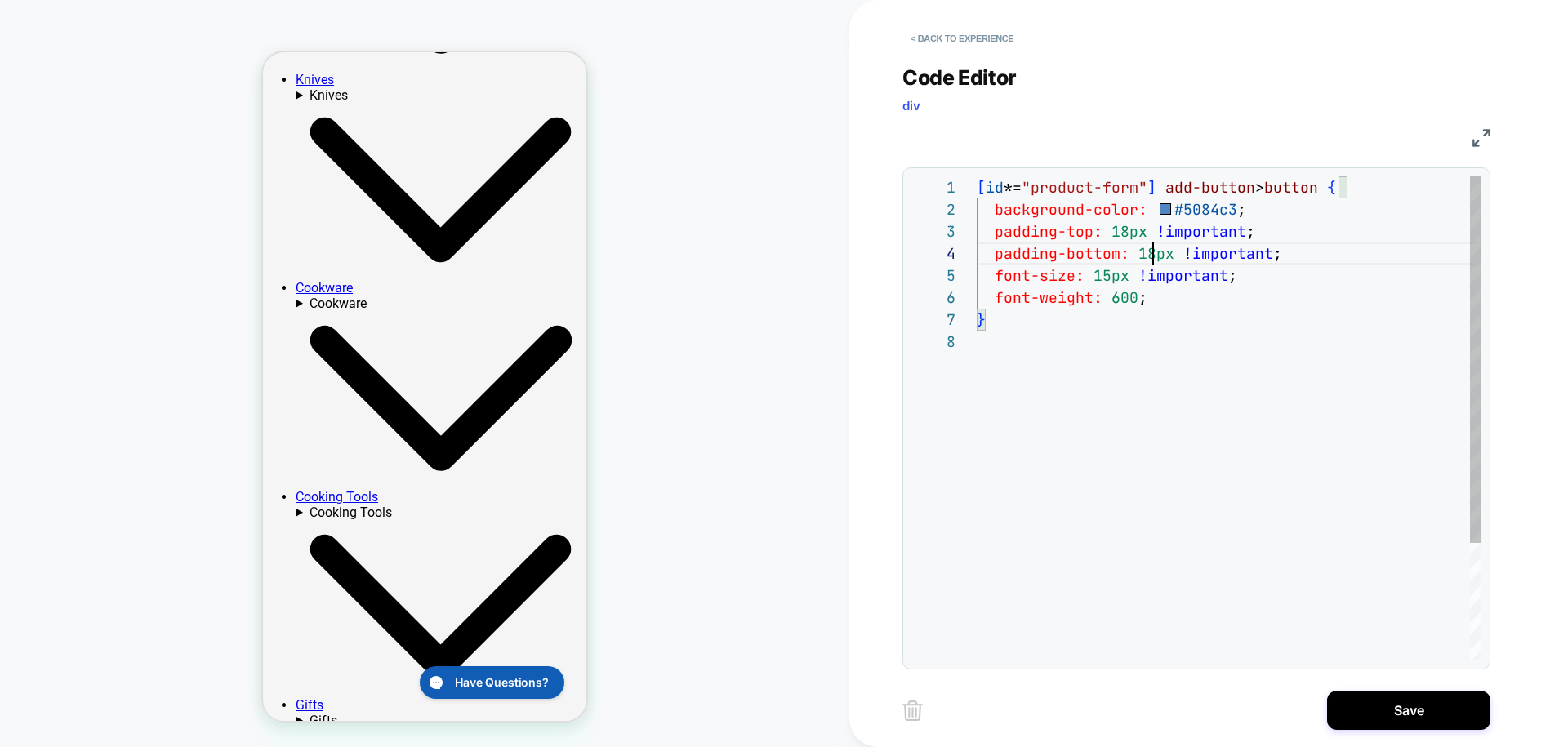
click at [1188, 363] on div "[ id *= "product-form" ] add-button > button { background-color: #5084c3 ; padd…" at bounding box center [1230, 495] width 505 height 639
click at [1209, 322] on div "[ id *= "product-form" ] add-button > button { background-color: #5084c3 ; padd…" at bounding box center [1230, 495] width 505 height 639
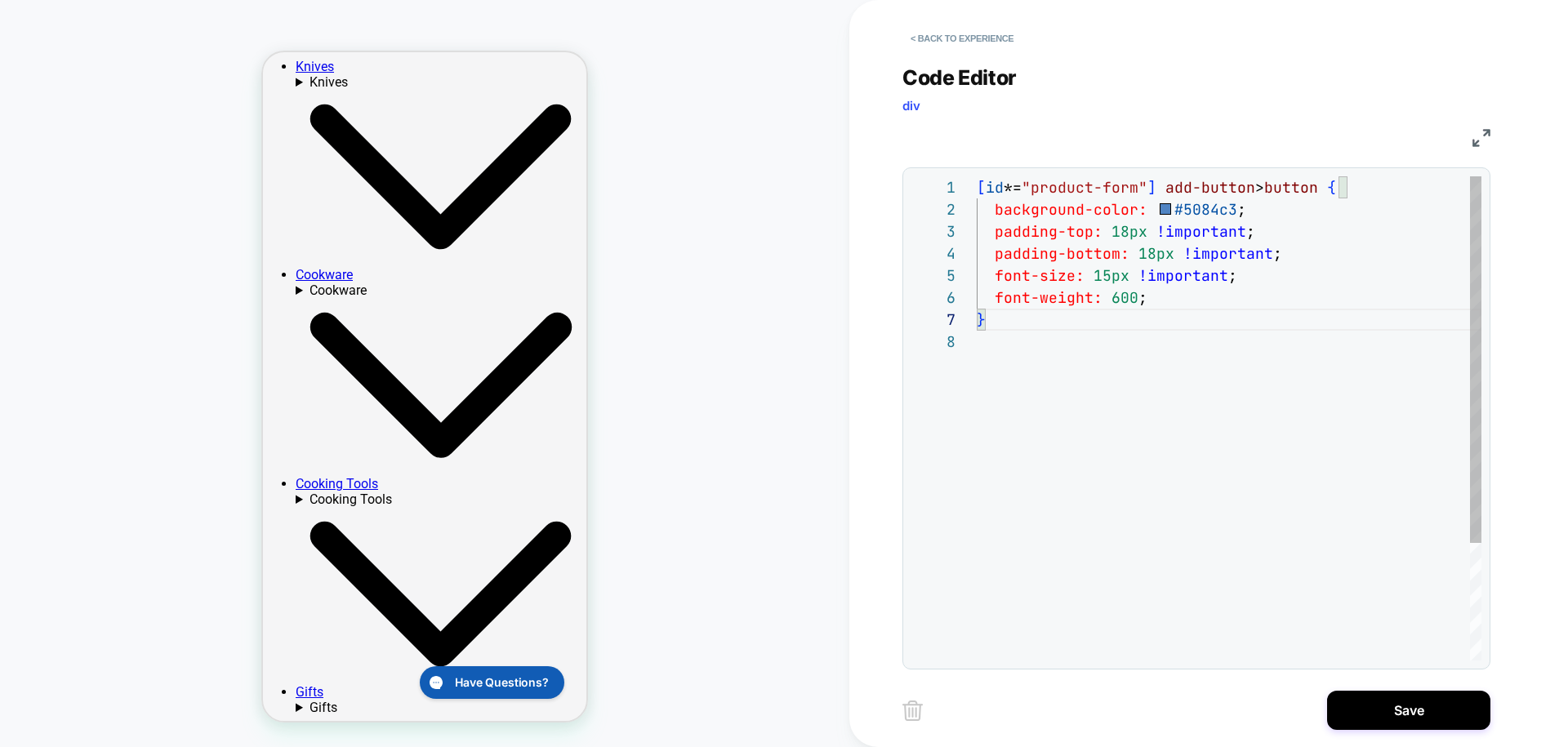
click at [1125, 235] on div "[ id *= "product-form" ] add-button > button { background-color: #5084c3 ; padd…" at bounding box center [1230, 495] width 505 height 639
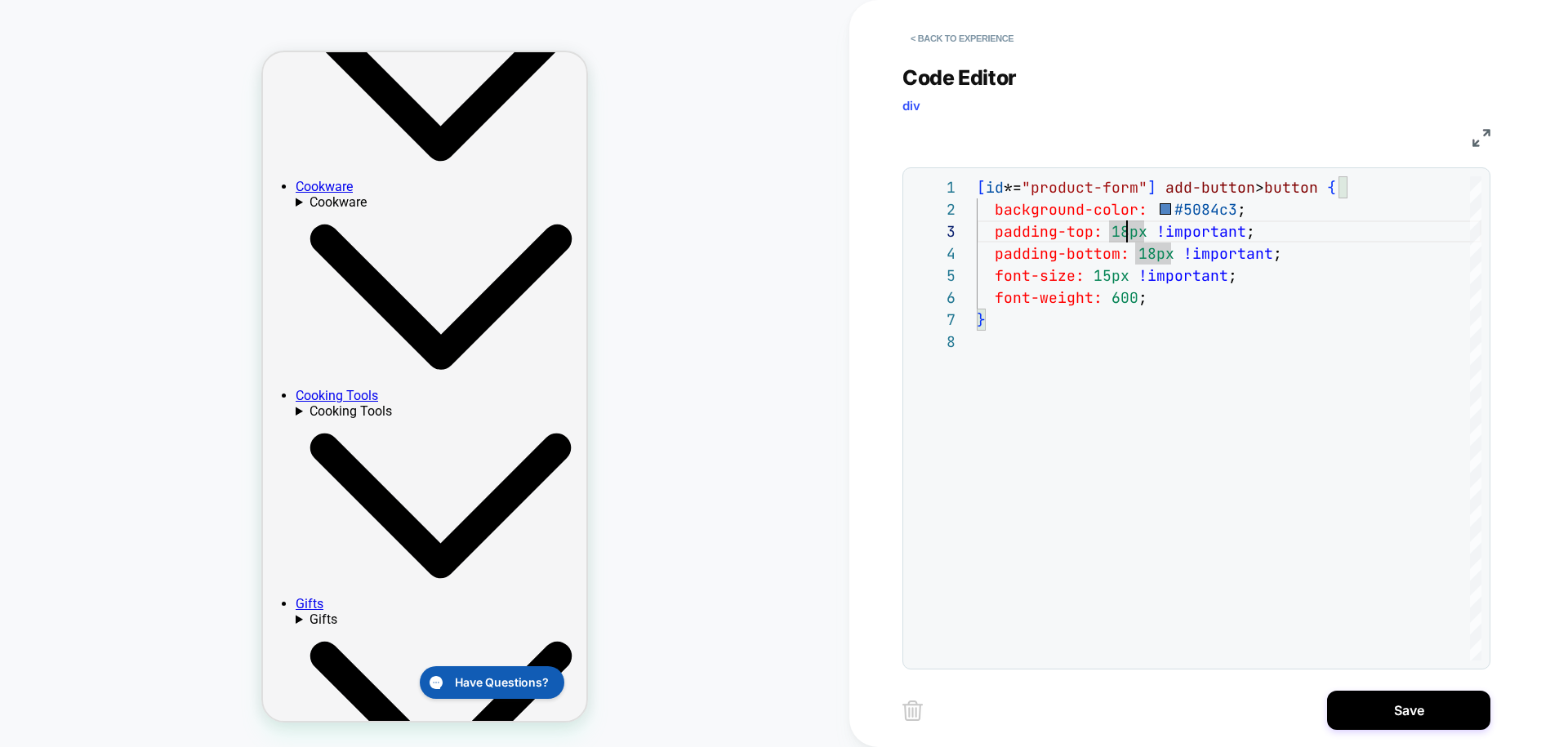
scroll to position [405, 0]
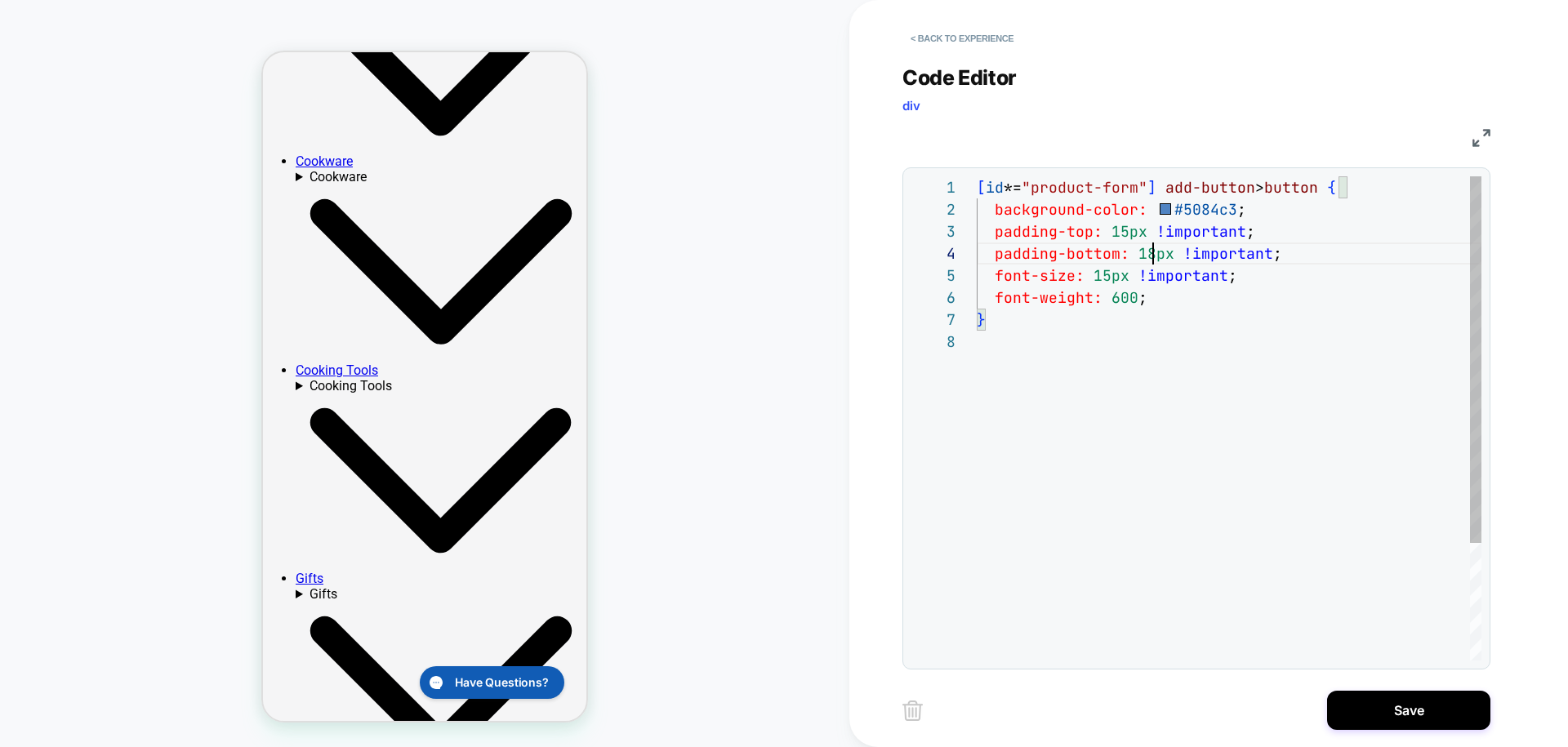
click at [1152, 262] on div "[ id *= "product-form" ] add-button > button { background-color: #5084c3 ; padd…" at bounding box center [1230, 495] width 505 height 639
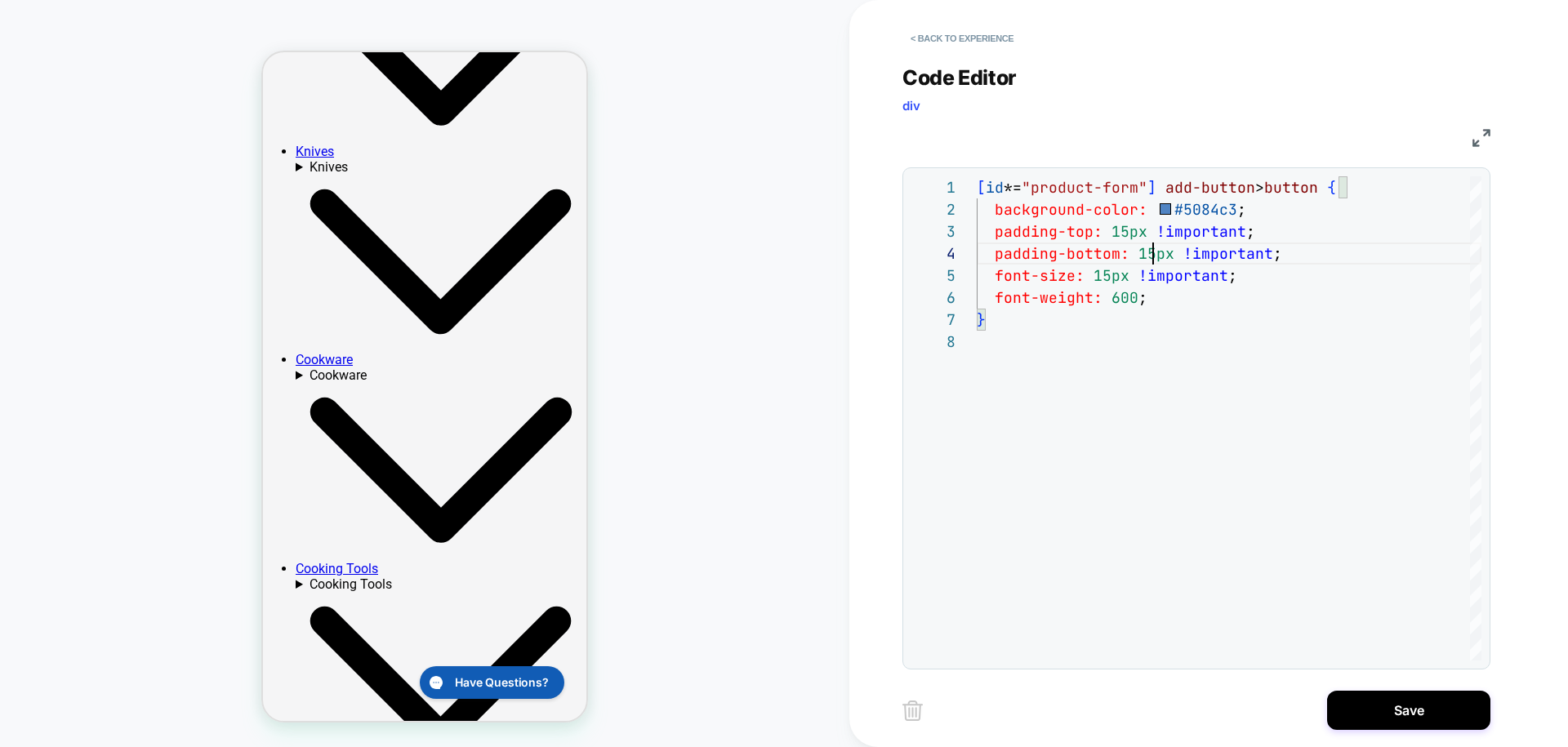
scroll to position [213, 0]
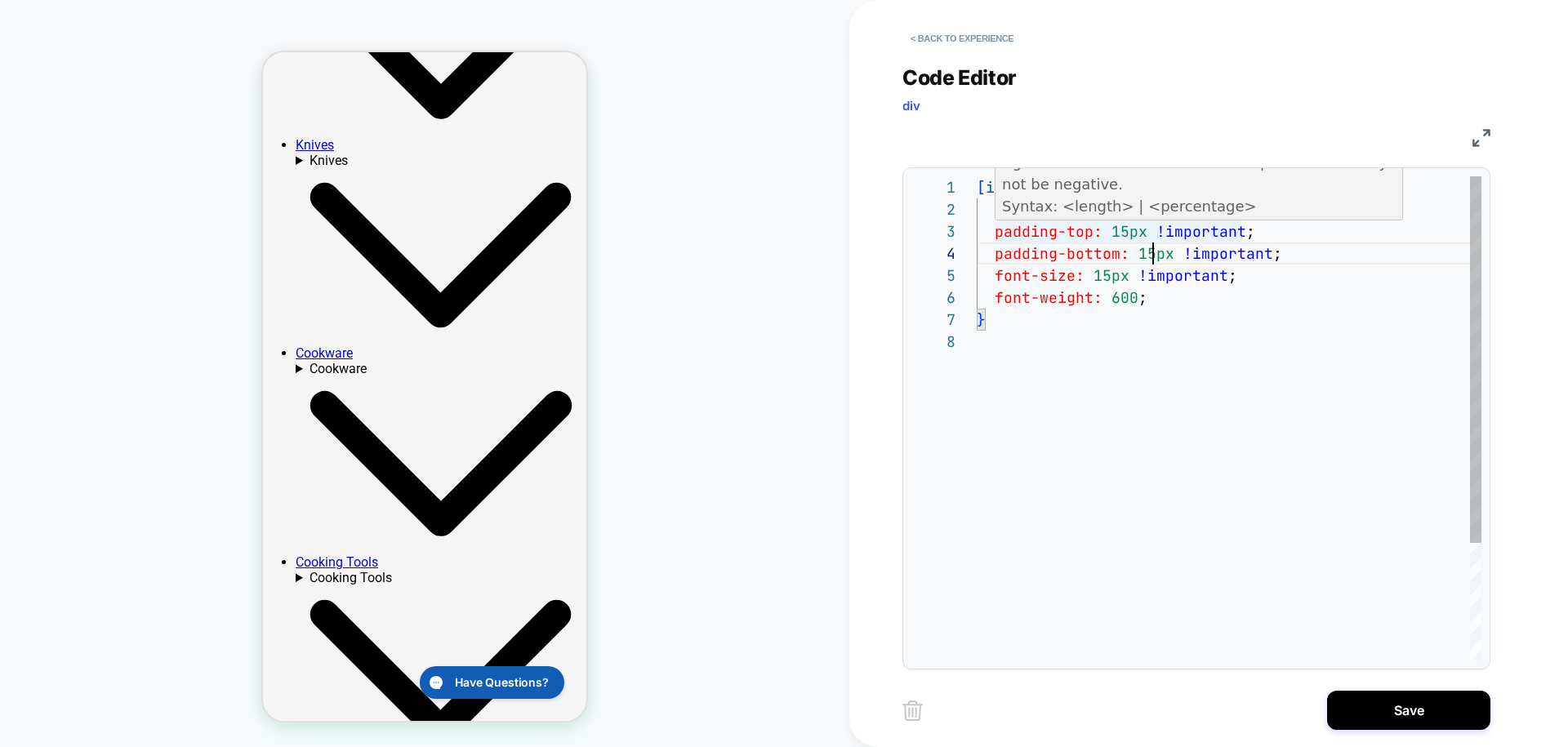
click at [1124, 231] on div "[ id *= "product-form" ] add-button > button { background-color: #5084c3 ; padd…" at bounding box center [1230, 495] width 505 height 639
click at [1152, 254] on div "[ id *= "product-form" ] add-button > button { background-color: #5084c3 ; padd…" at bounding box center [1230, 495] width 505 height 639
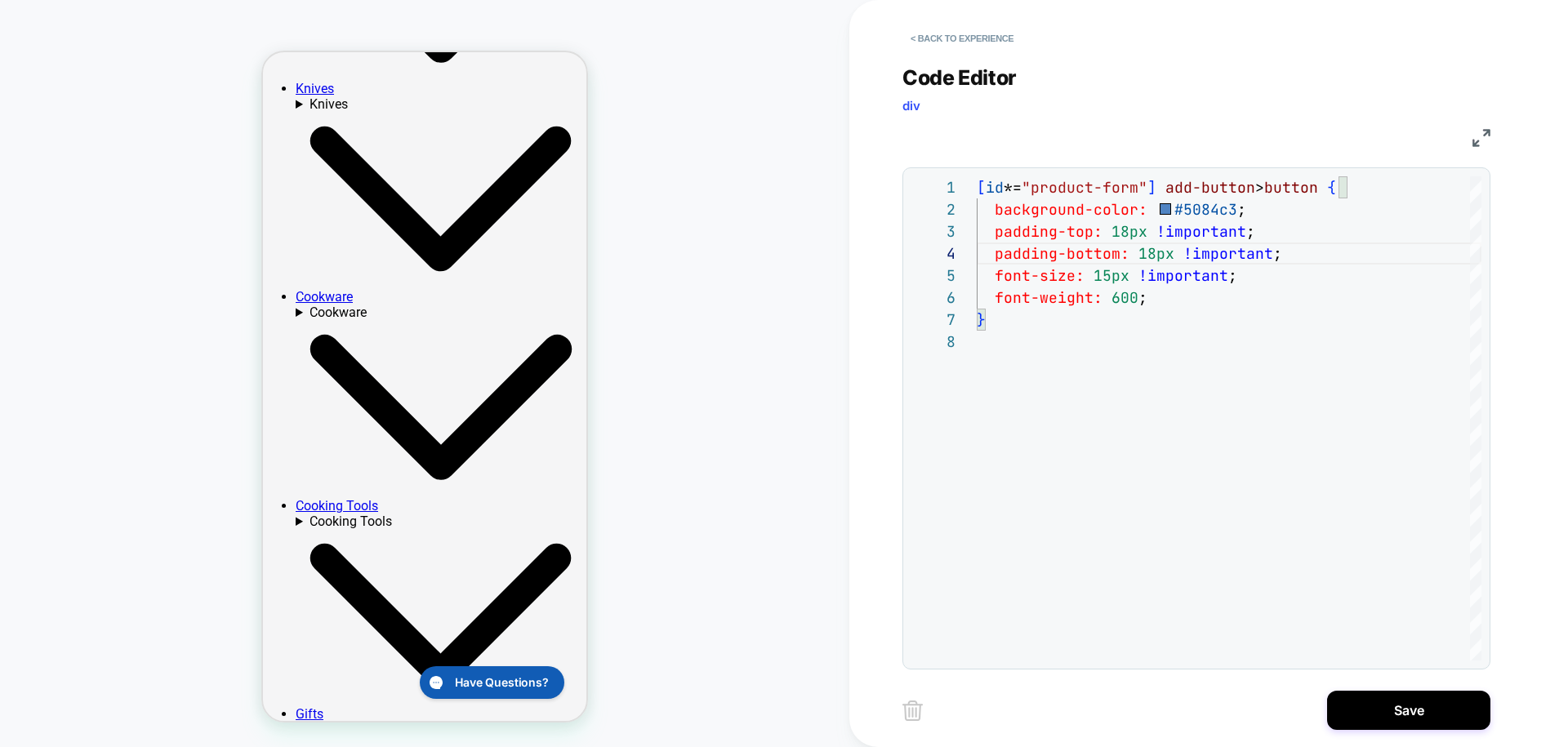
scroll to position [284, 0]
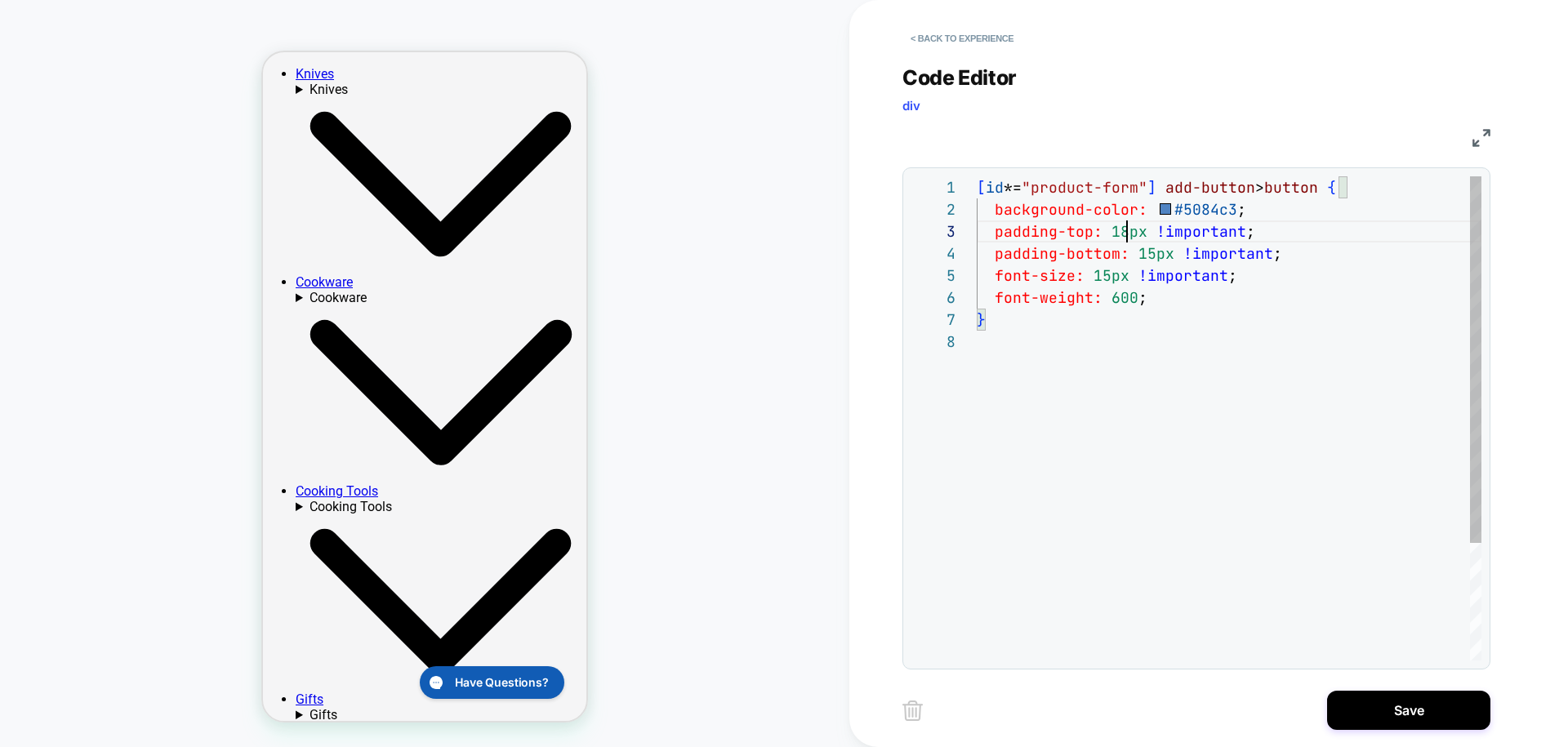
click at [1126, 235] on div "[ id *= "product-form" ] add-button > button { background-color: #5084c3 ; padd…" at bounding box center [1230, 495] width 505 height 639
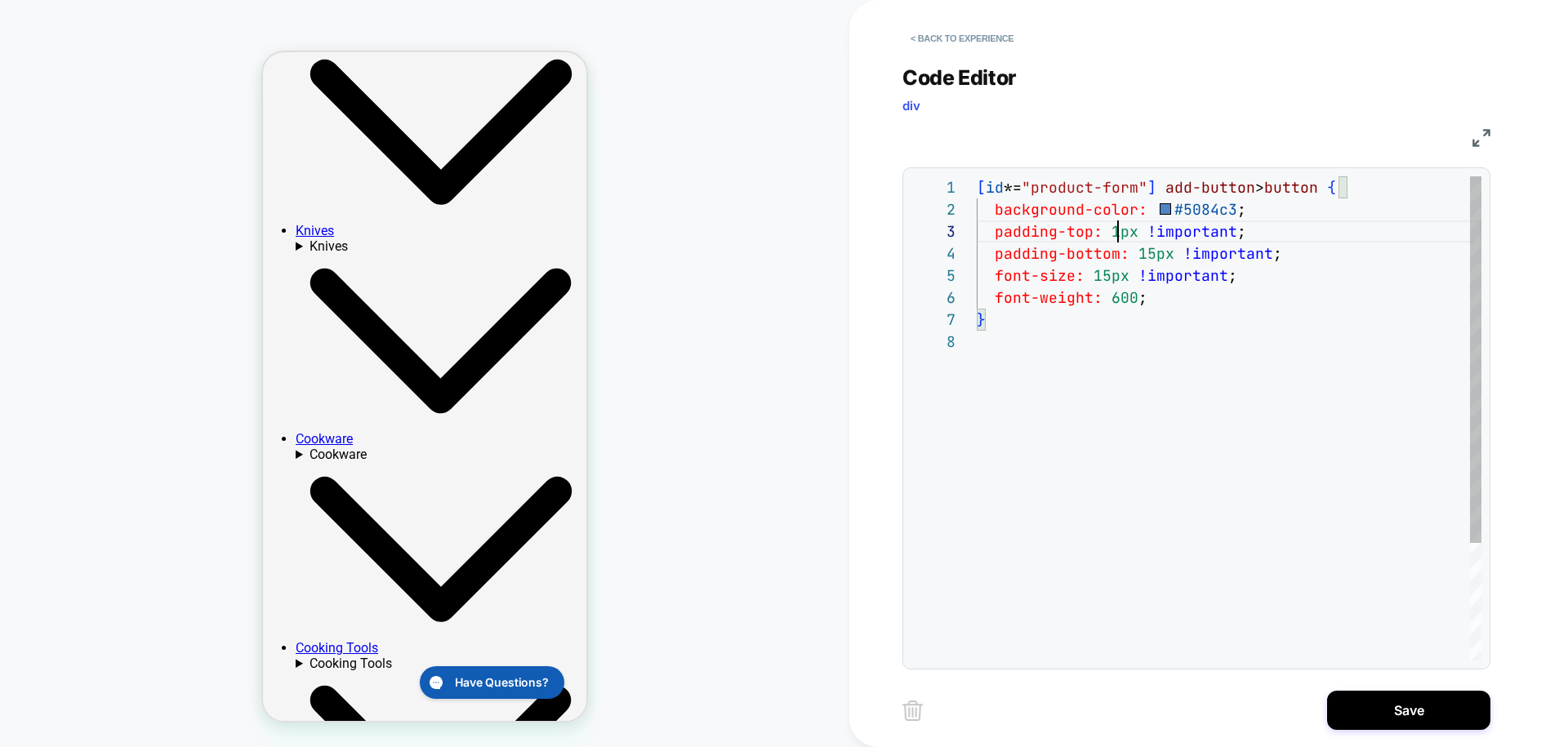
scroll to position [44, 150]
click at [1157, 254] on div "[ id *= "product-form" ] add-button > button { background-color: #5084c3 ; padd…" at bounding box center [1230, 495] width 505 height 639
click at [1166, 302] on div "[ id *= "product-form" ] add-button > button { background-color: #5084c3 ; padd…" at bounding box center [1230, 495] width 505 height 639
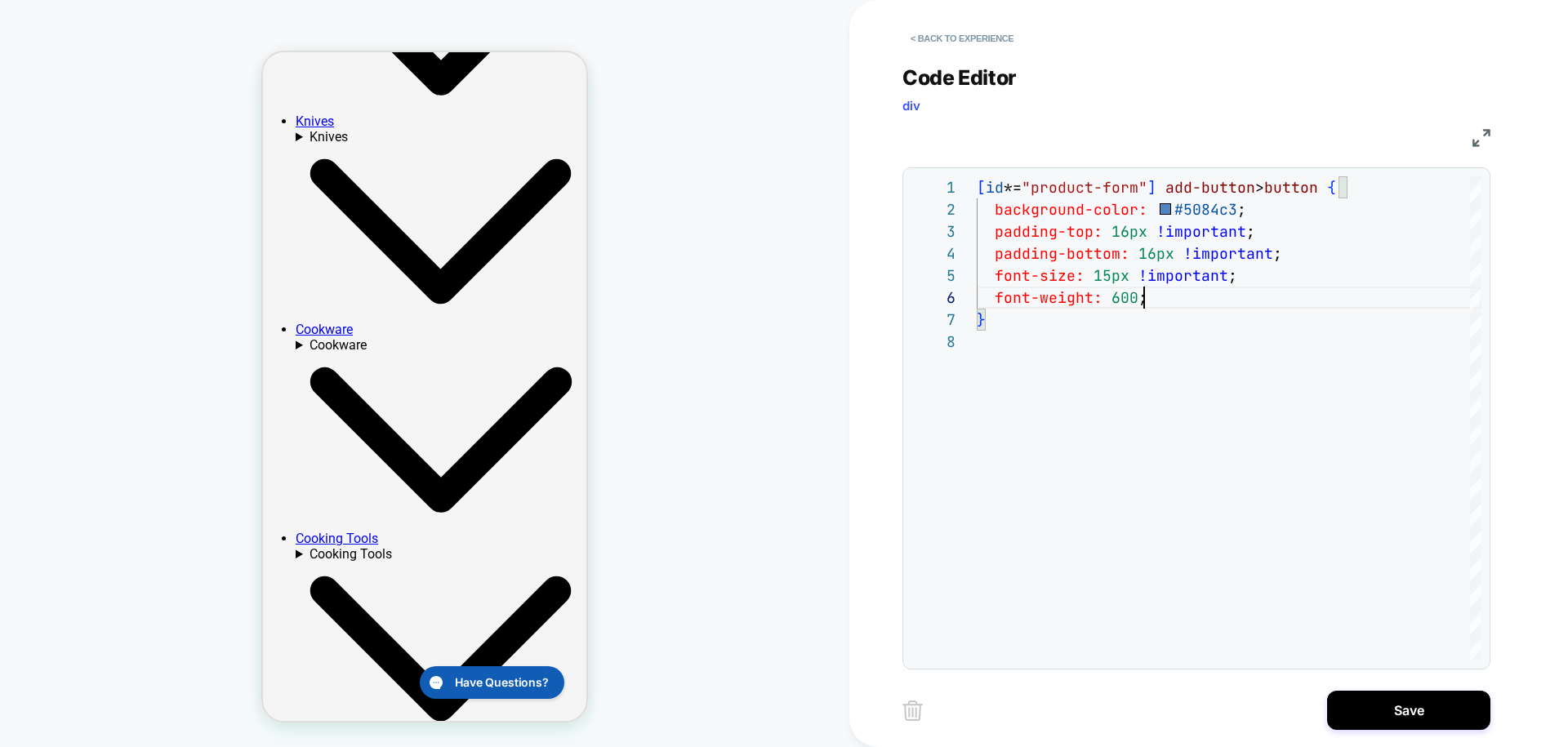
scroll to position [253, 0]
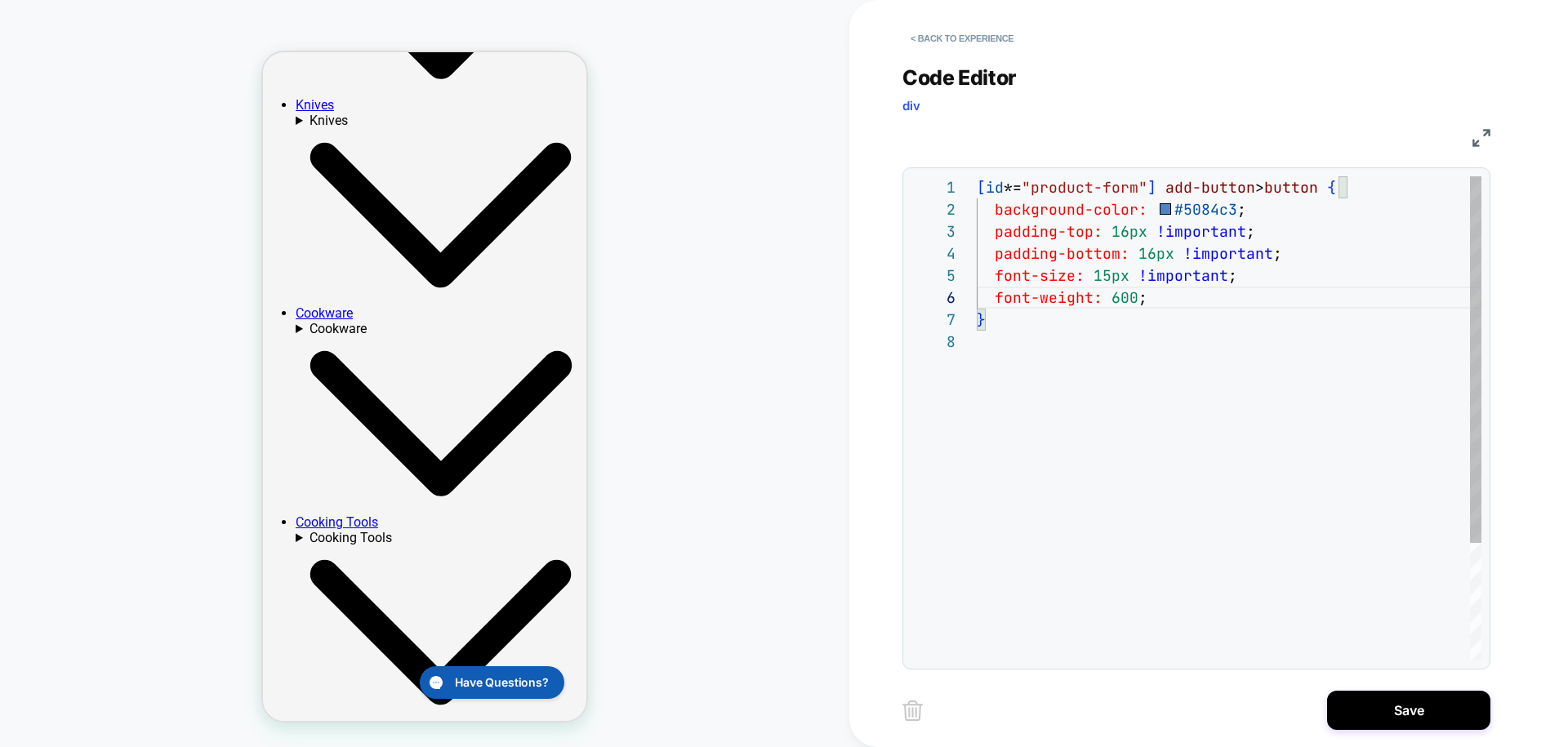
click at [1083, 358] on div "[ id *= "product-form" ] add-button > button { background-color: #5084c3 ; padd…" at bounding box center [1230, 495] width 505 height 639
click at [1156, 249] on div "[ id *= "product-form" ] add-button > button { background-color: #5084c3 ; padd…" at bounding box center [1230, 495] width 505 height 639
click at [1121, 241] on div "[ id *= "product-form" ] add-button > button { background-color: #5084c3 ; padd…" at bounding box center [1230, 495] width 505 height 639
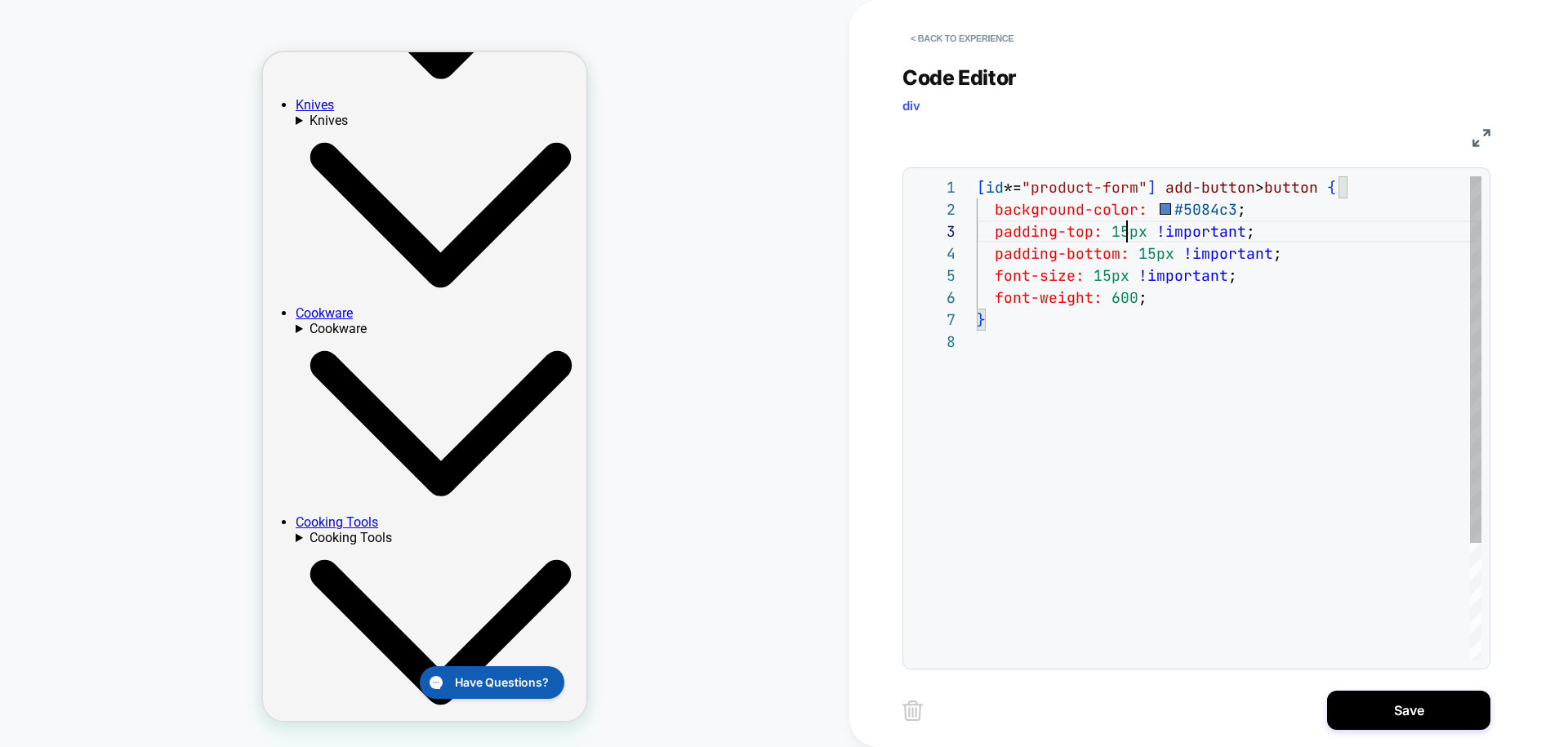
click at [1155, 364] on div "[ id *= "product-form" ] add-button > button { background-color: #5084c3 ; padd…" at bounding box center [1230, 495] width 505 height 639
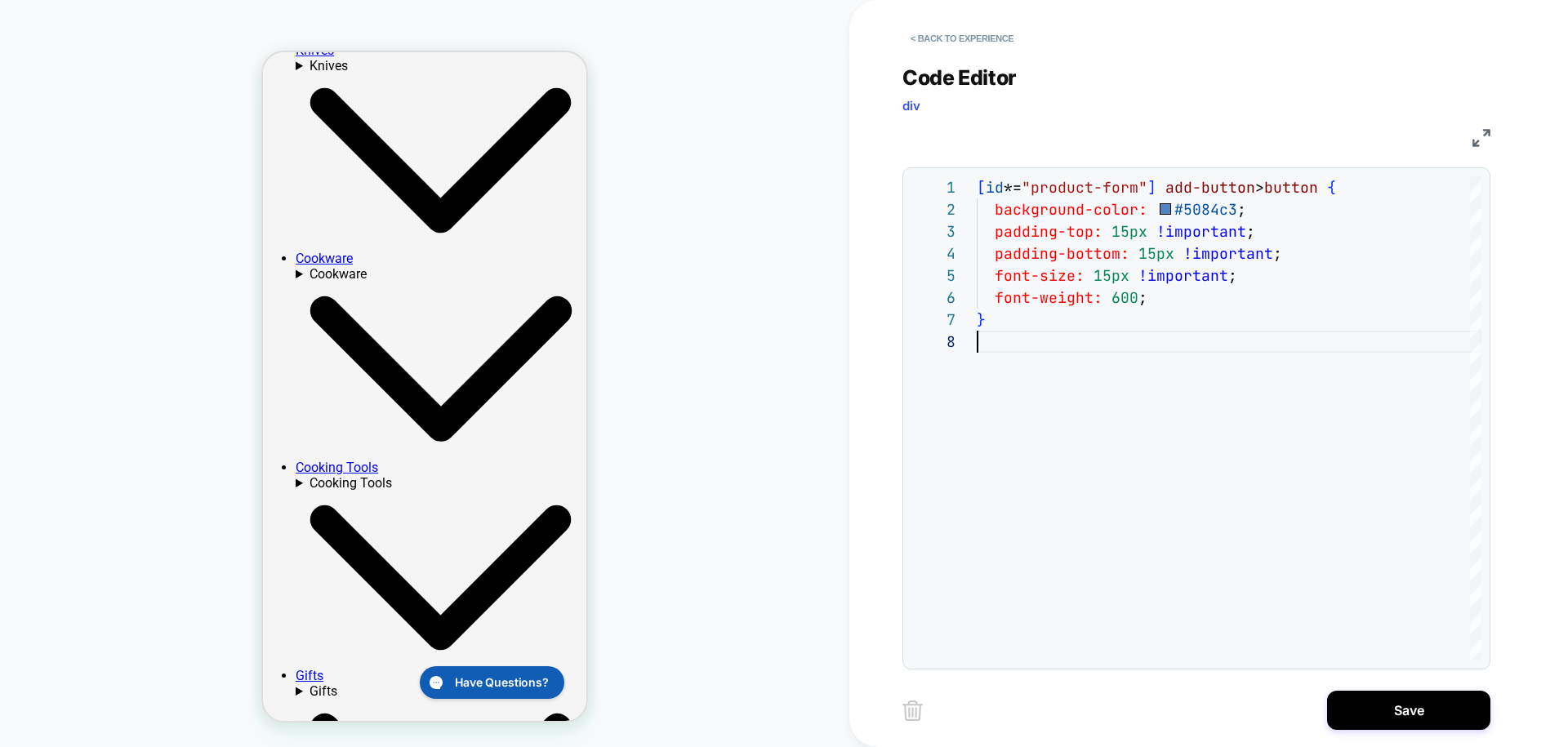
scroll to position [147, 0]
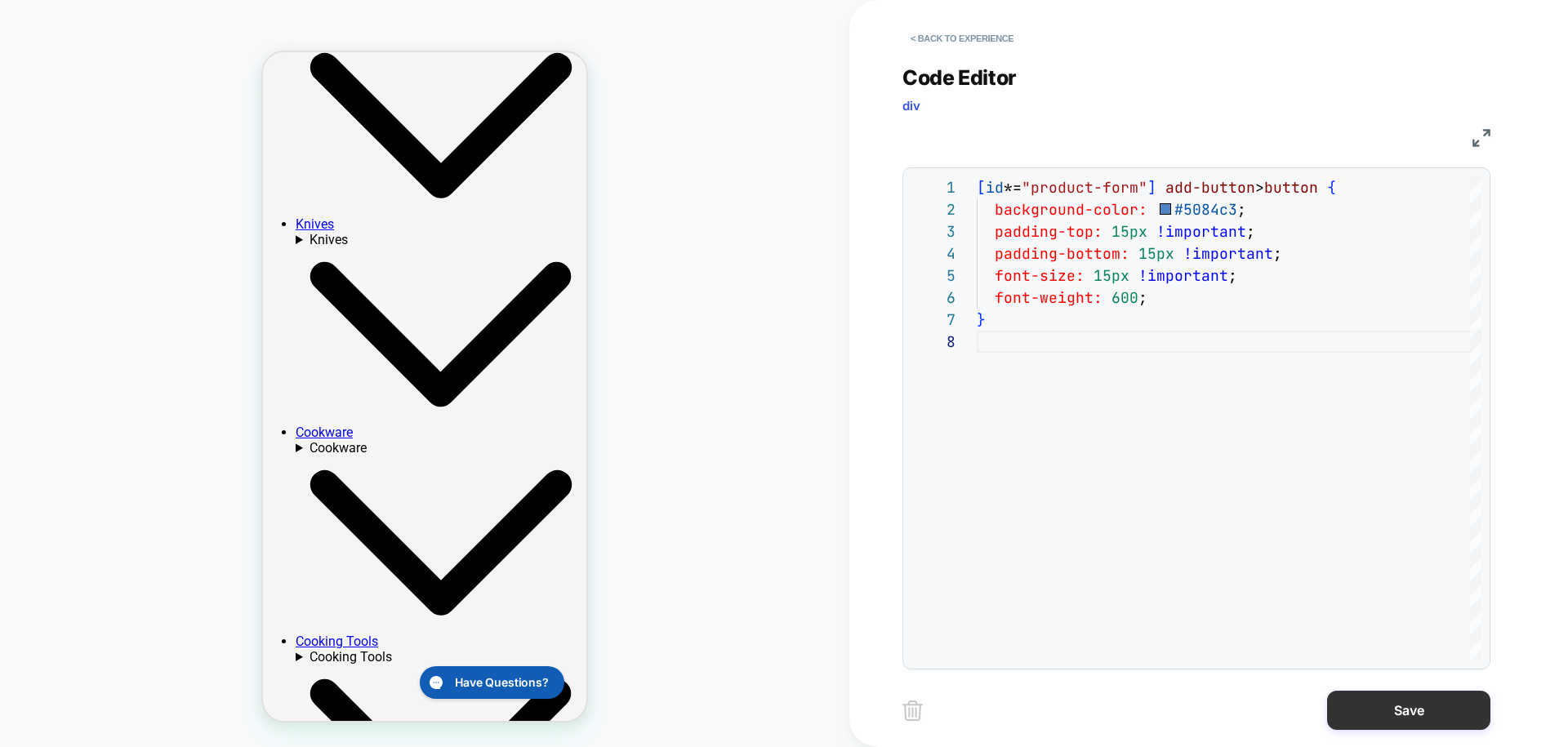
type textarea "**********"
click at [1418, 717] on button "Save" at bounding box center [1408, 710] width 163 height 40
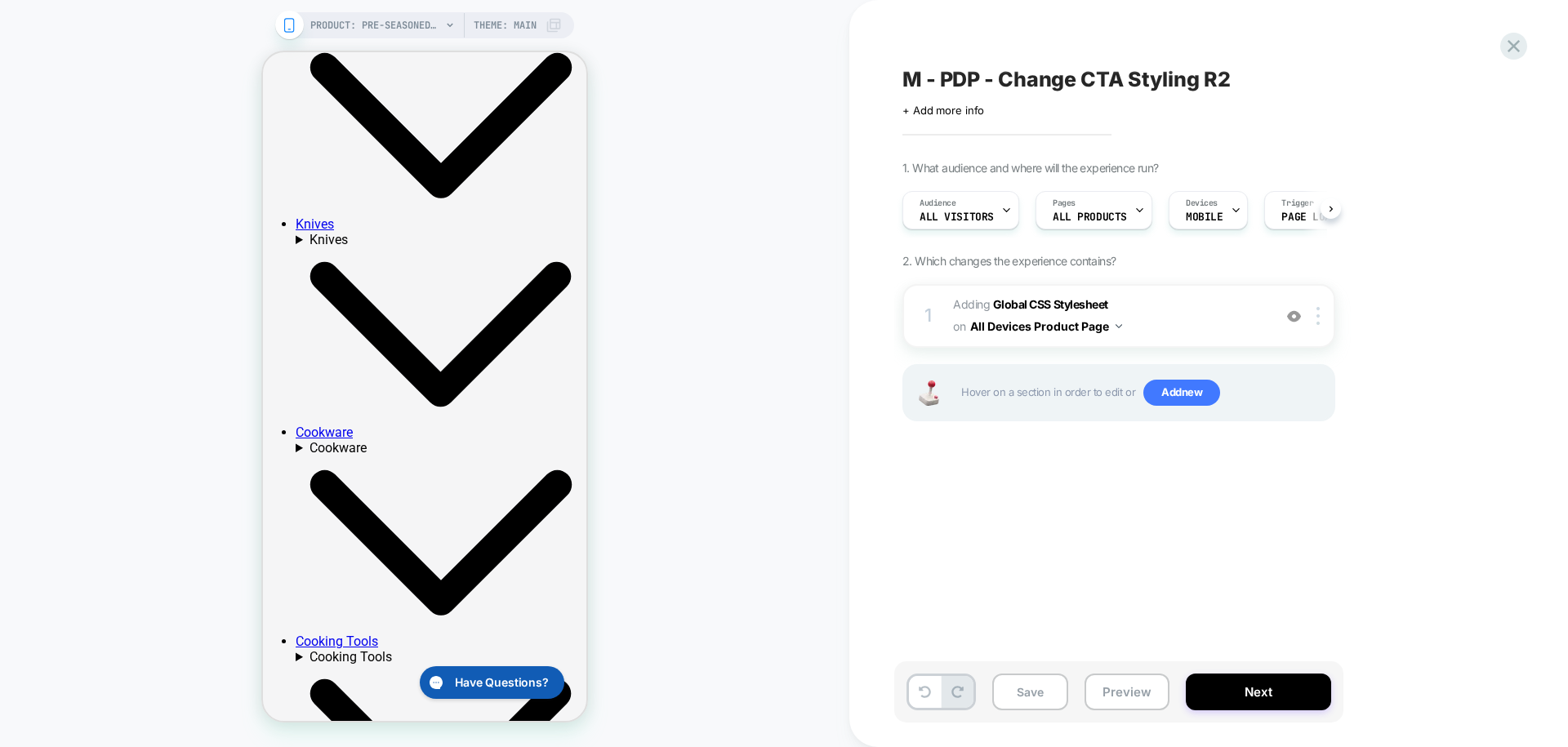
scroll to position [0, 1]
click at [1238, 693] on button "Next" at bounding box center [1258, 691] width 145 height 37
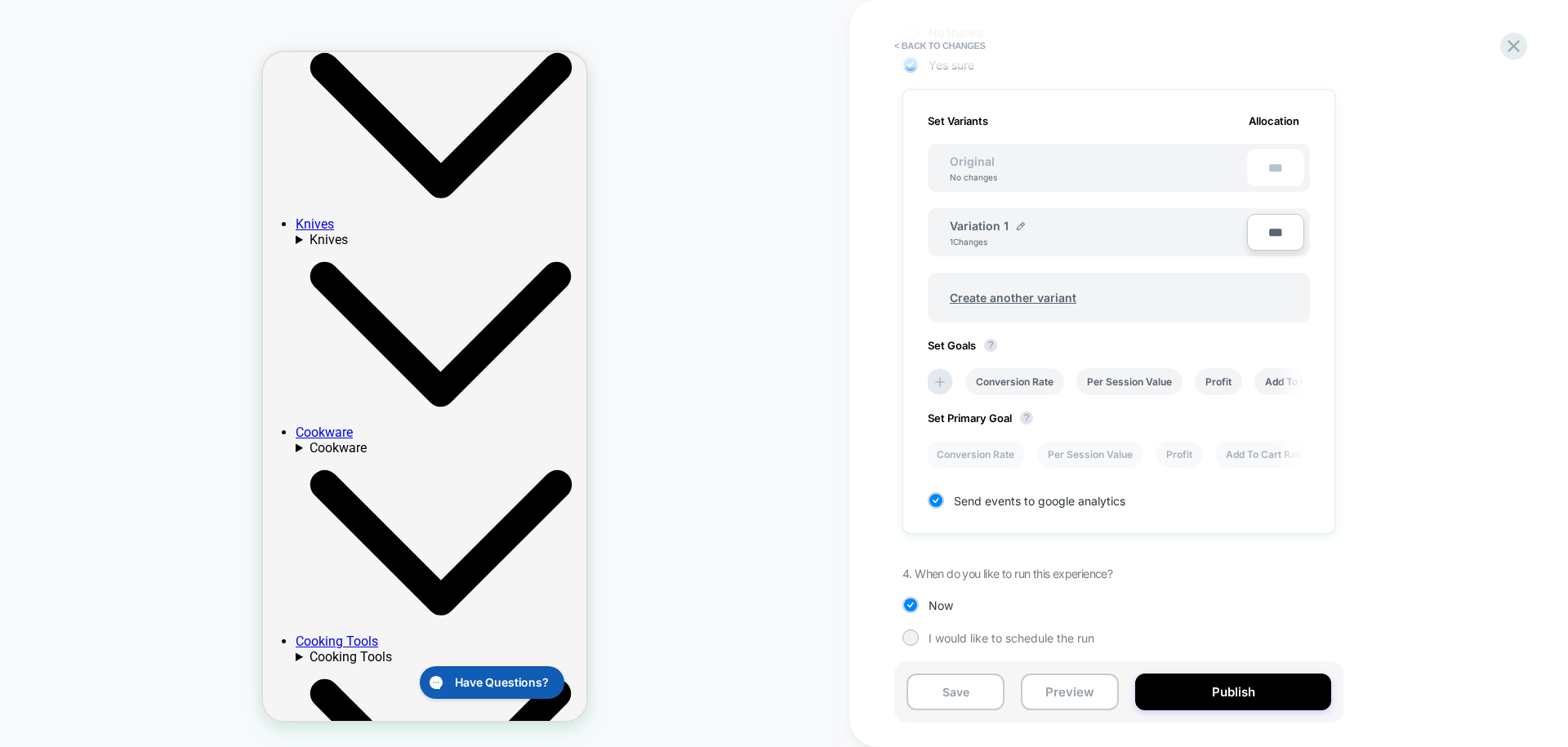
scroll to position [426, 0]
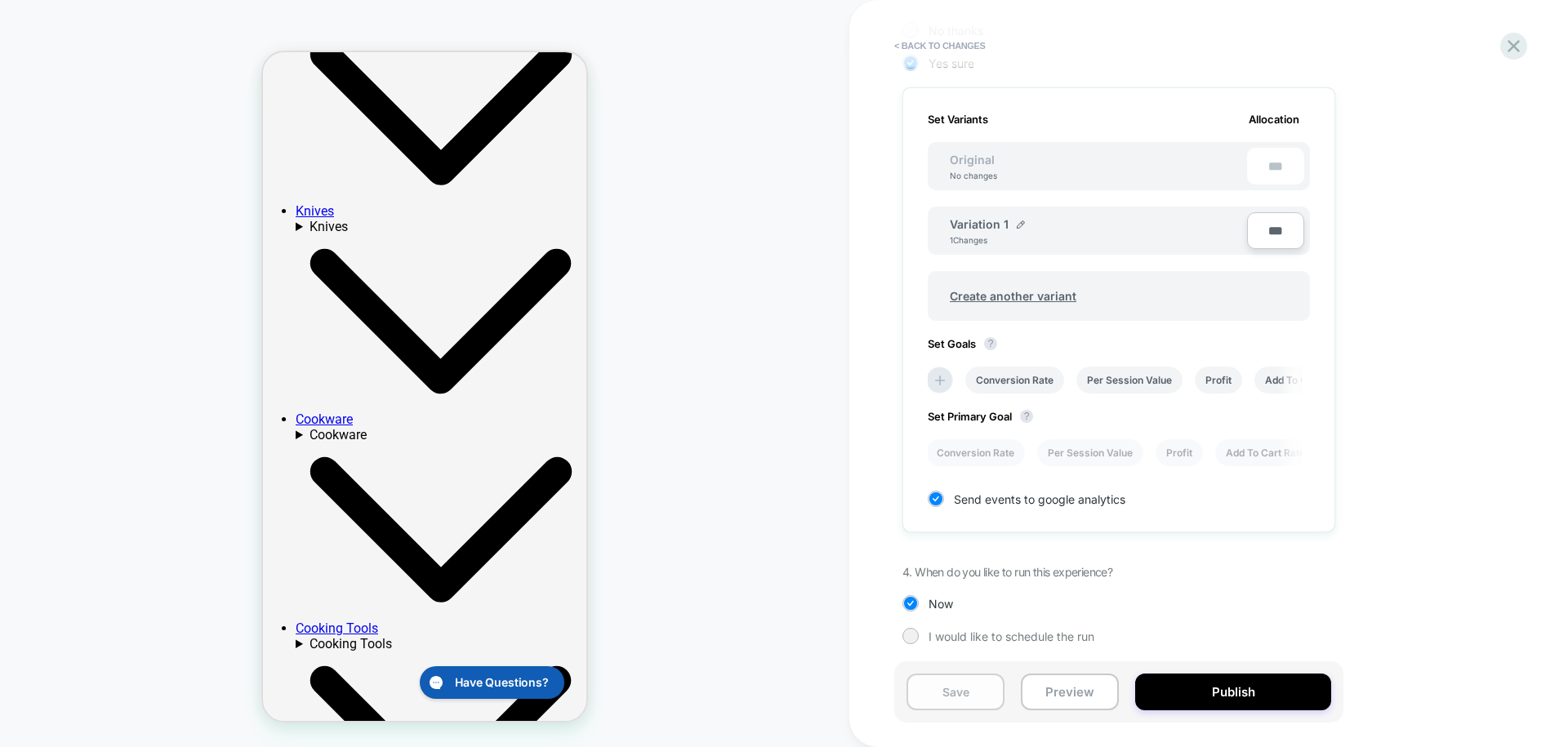
click at [955, 695] on button "Save" at bounding box center [956, 691] width 98 height 37
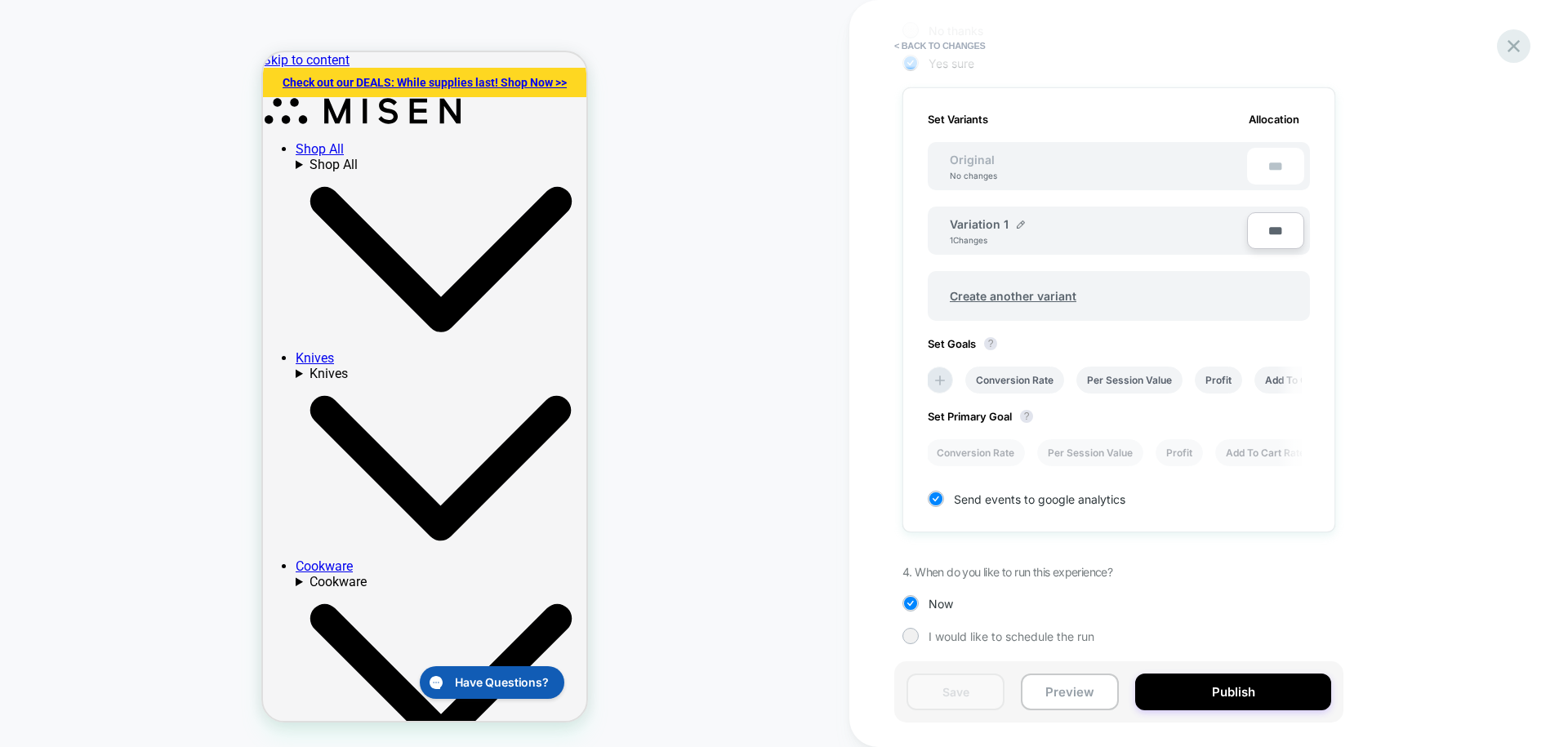
click at [1515, 41] on icon at bounding box center [1513, 45] width 22 height 22
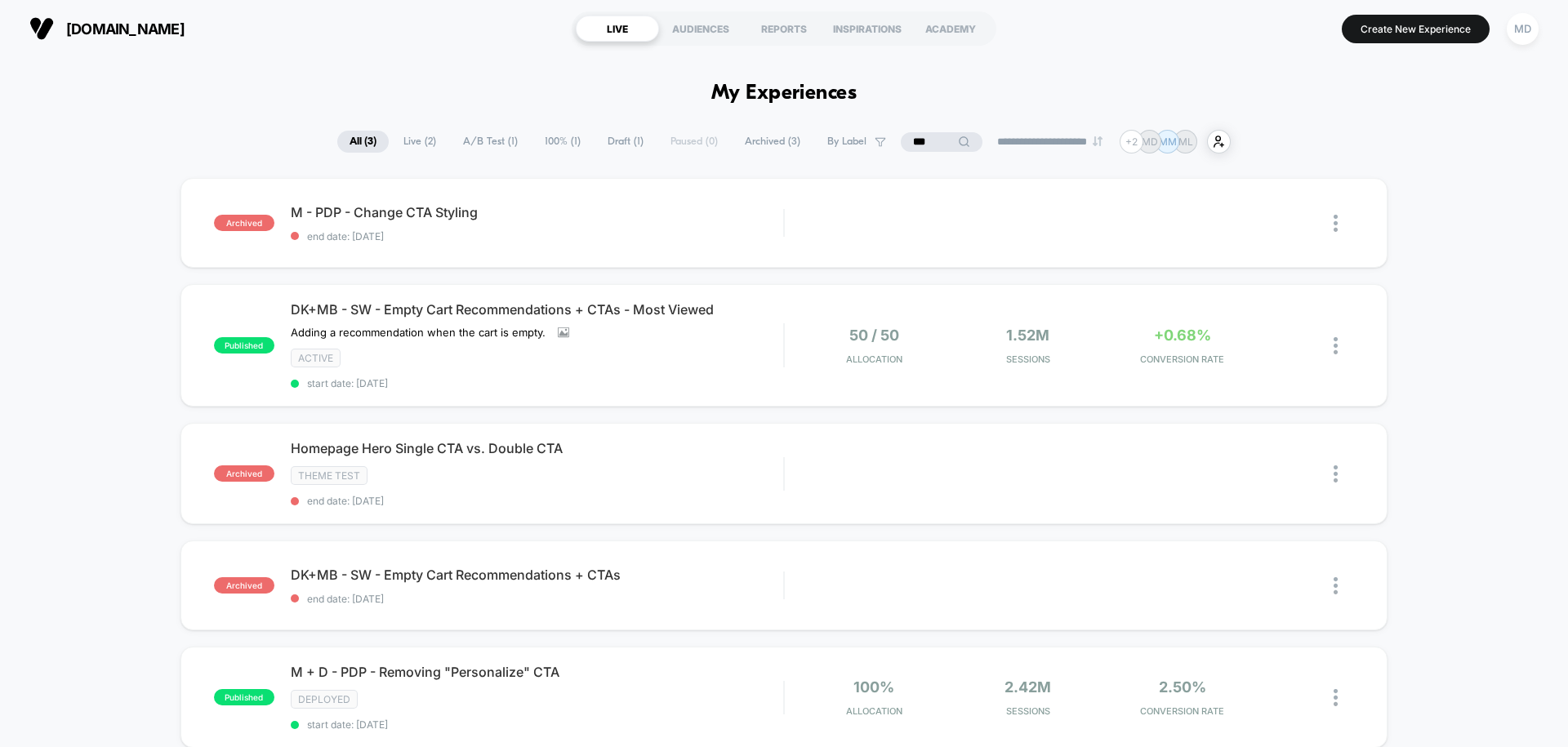
click at [604, 143] on span "Draft ( 1 )" at bounding box center [626, 141] width 60 height 22
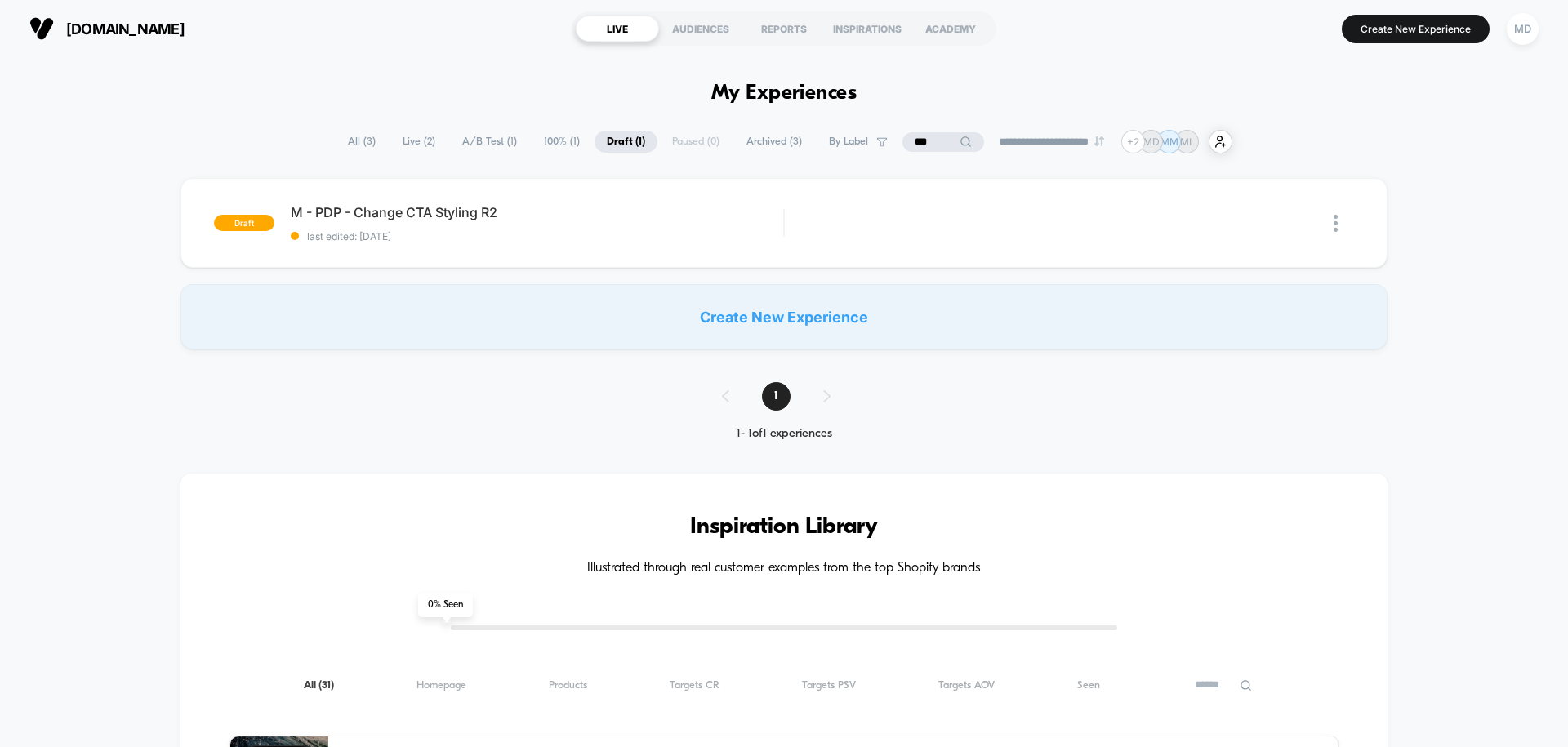
click at [358, 145] on span "All ( 3 )" at bounding box center [361, 141] width 52 height 22
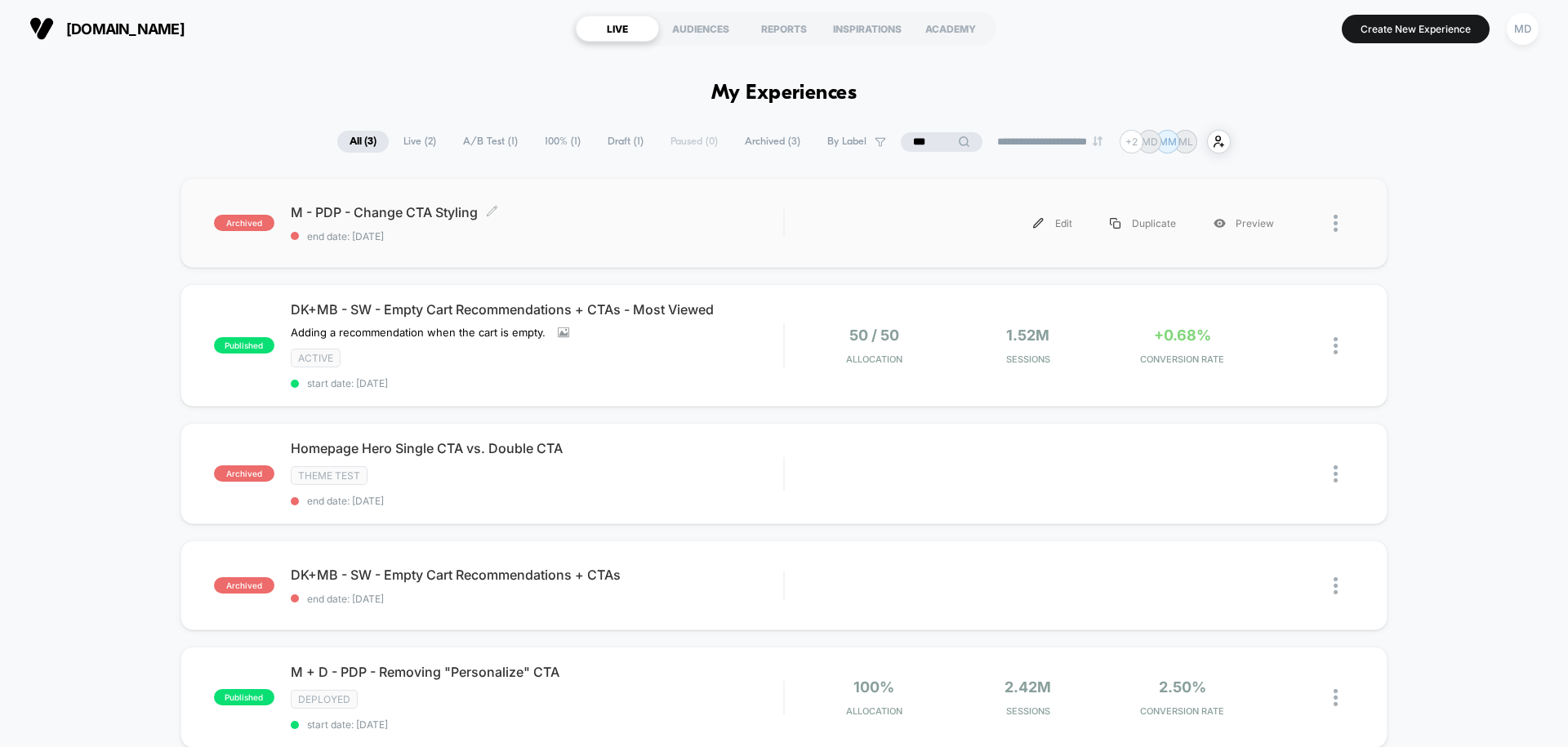
click at [659, 222] on div "M - PDP - Change CTA Styling Click to edit experience details Click to edit exp…" at bounding box center [537, 223] width 493 height 39
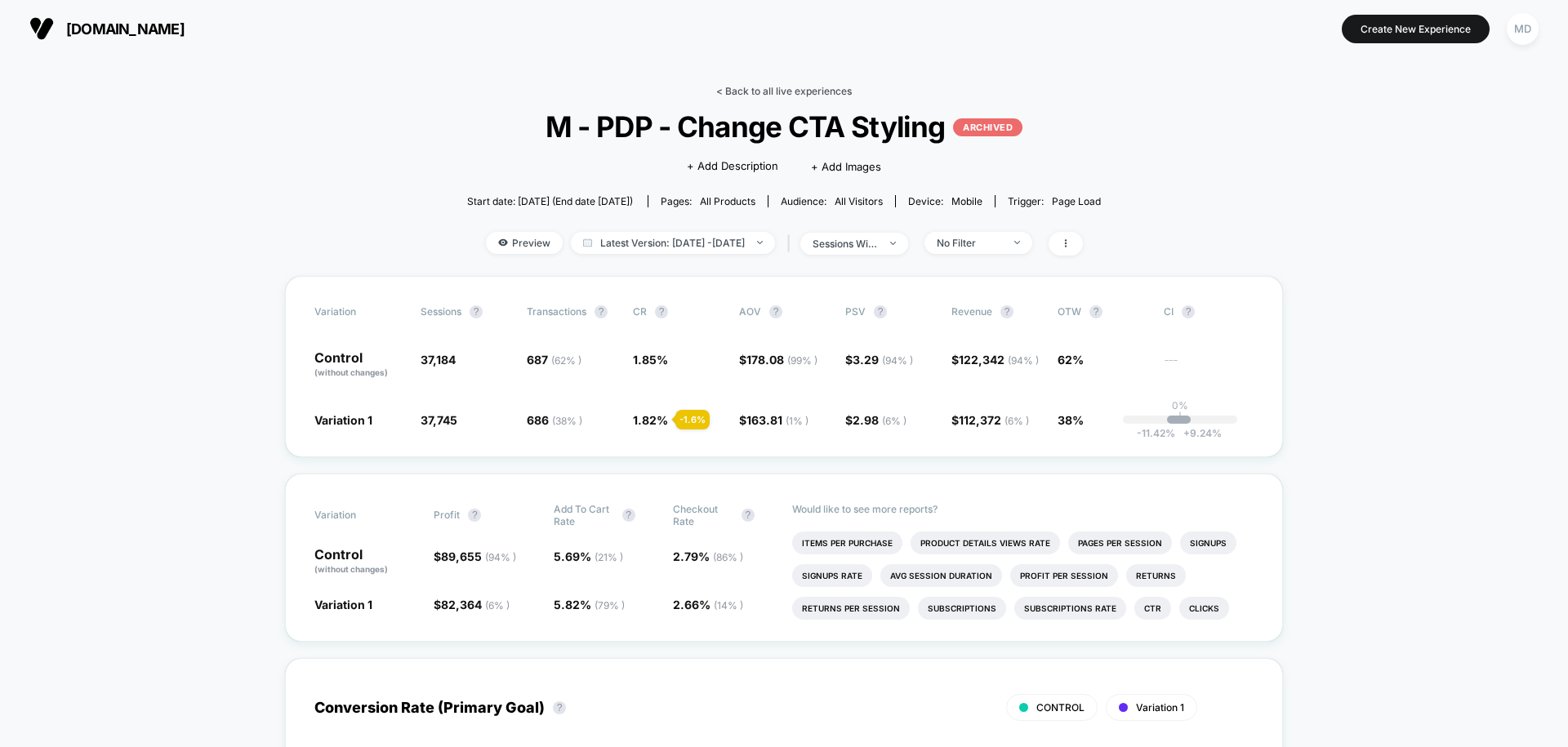
click at [757, 86] on link "< Back to all live experiences" at bounding box center [784, 90] width 136 height 12
